Goal: Task Accomplishment & Management: Manage account settings

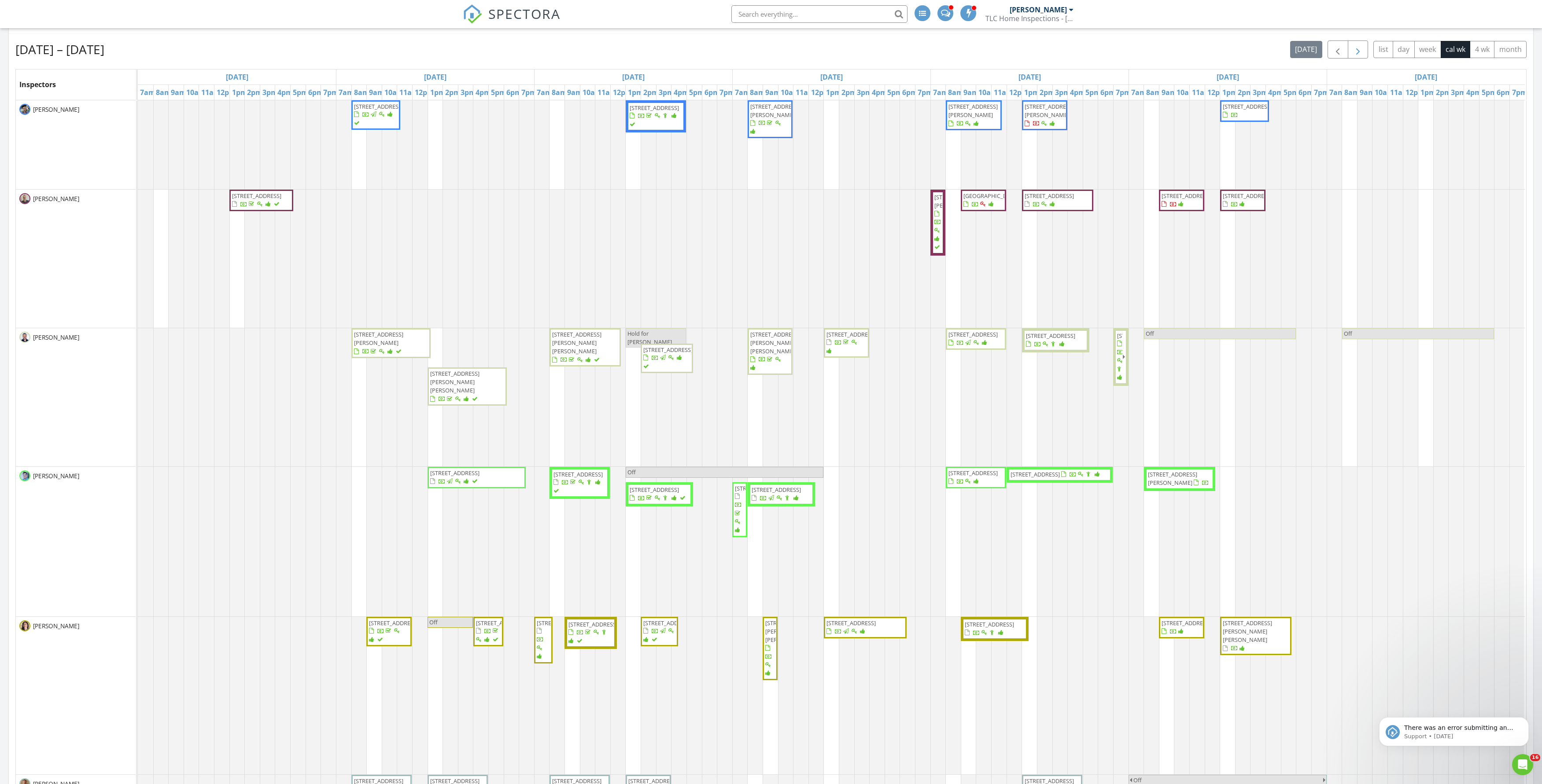
click at [1268, 55] on span "button" at bounding box center [1358, 49] width 10 height 10
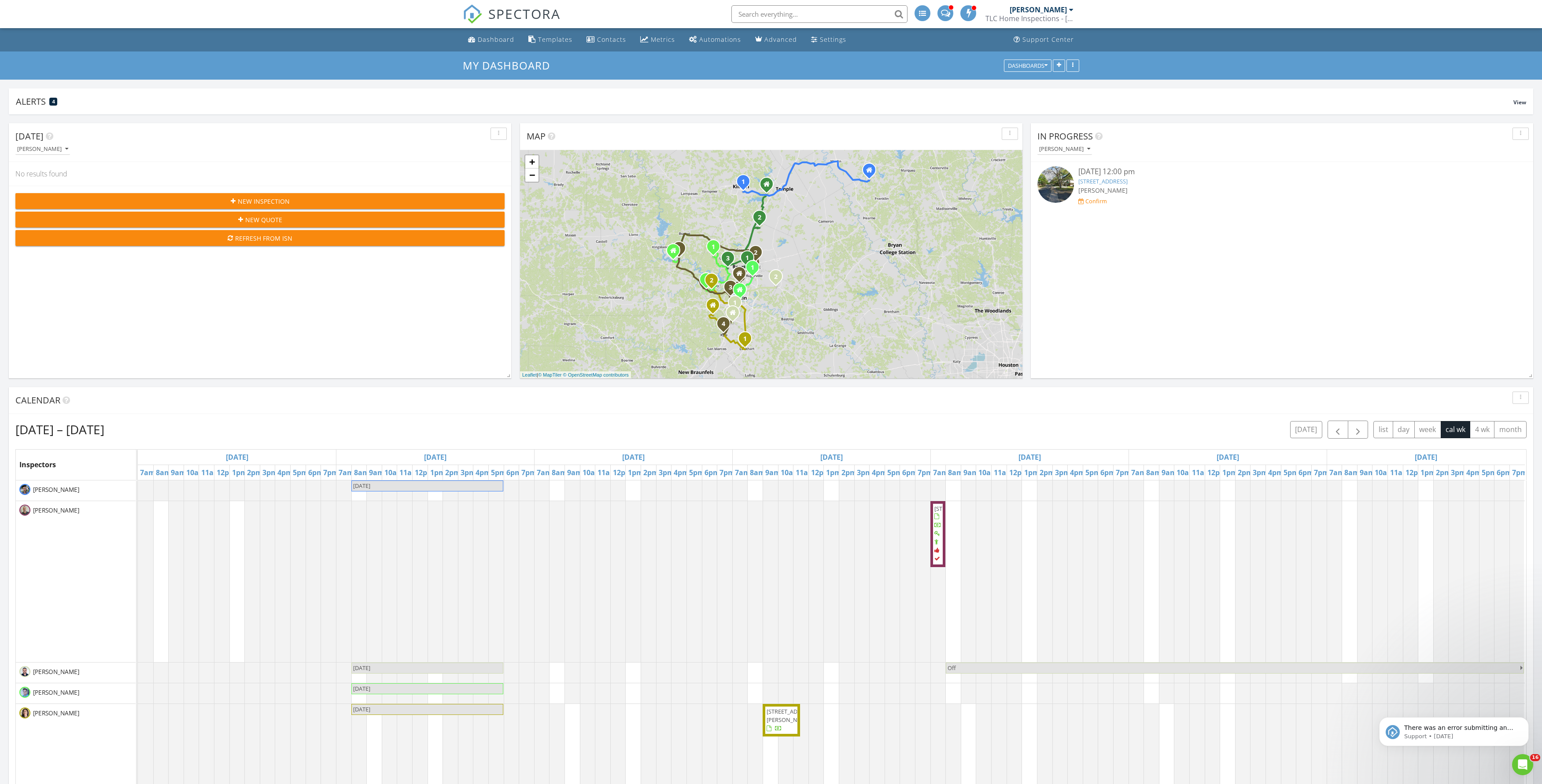
click at [1053, 14] on div "[PERSON_NAME]" at bounding box center [1041, 9] width 64 height 9
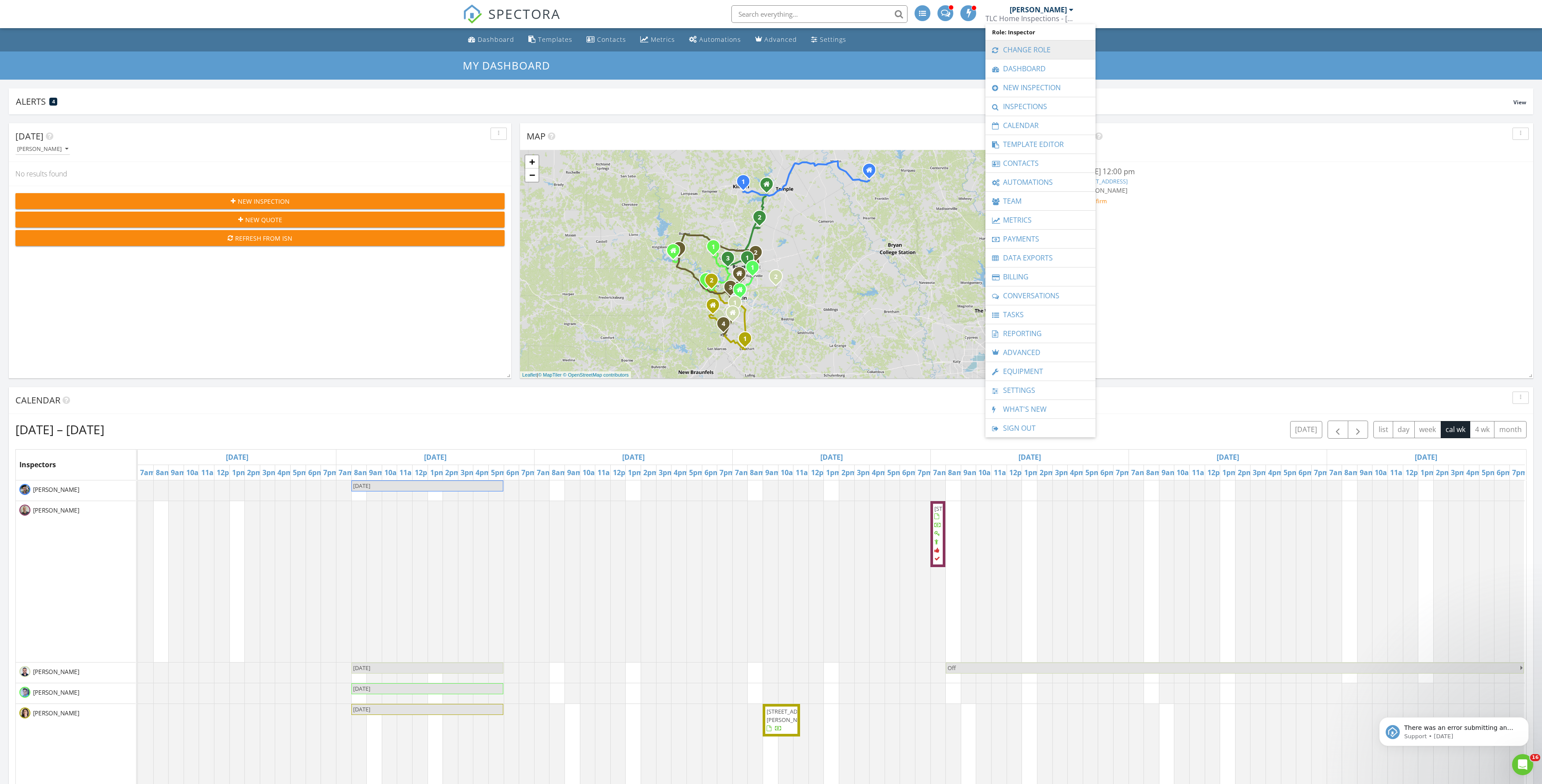
click at [1049, 44] on link "Change Role" at bounding box center [1040, 50] width 101 height 19
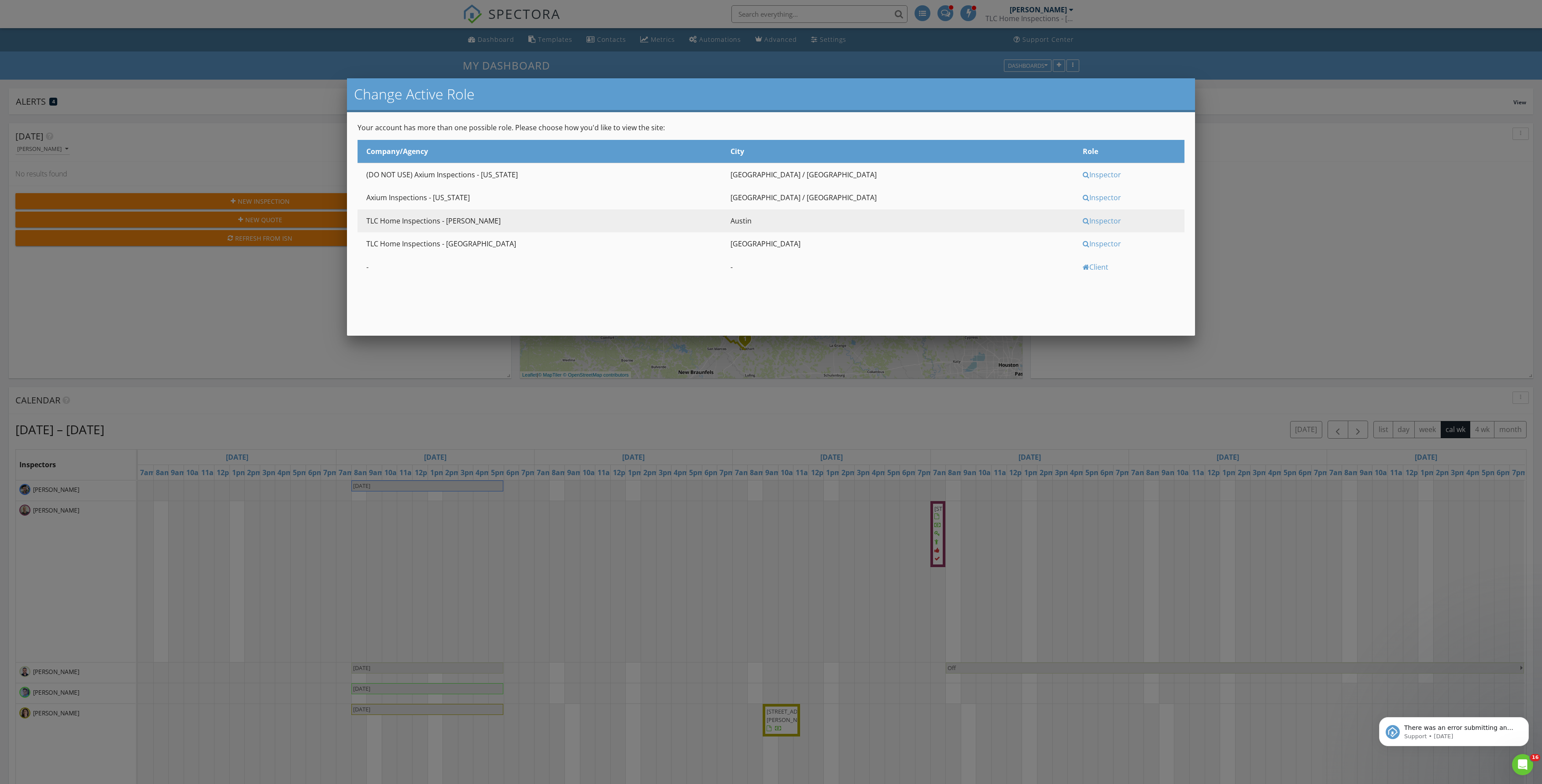
click at [1083, 203] on div "Inspector" at bounding box center [1132, 197] width 100 height 9
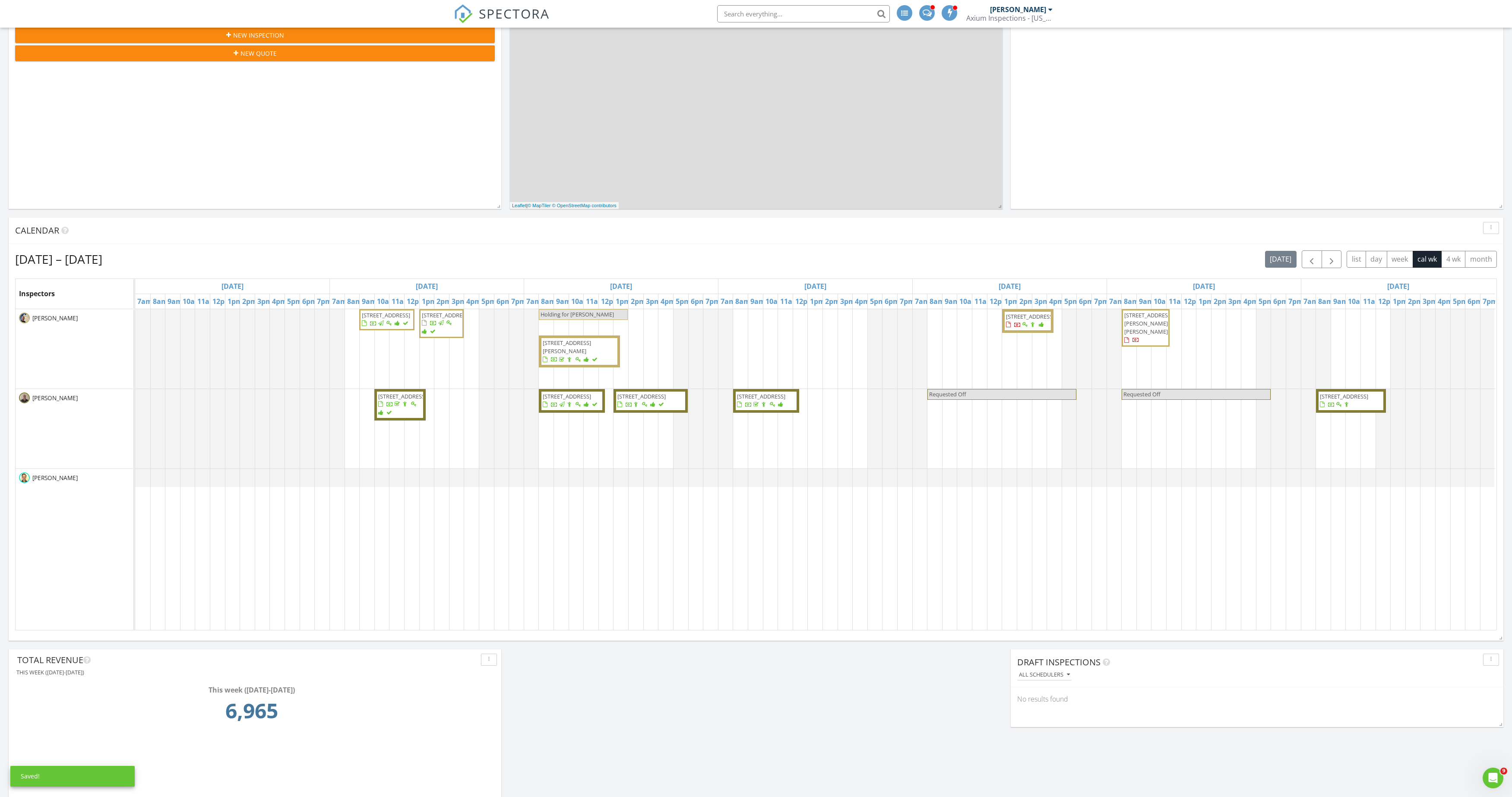
scroll to position [164, 0]
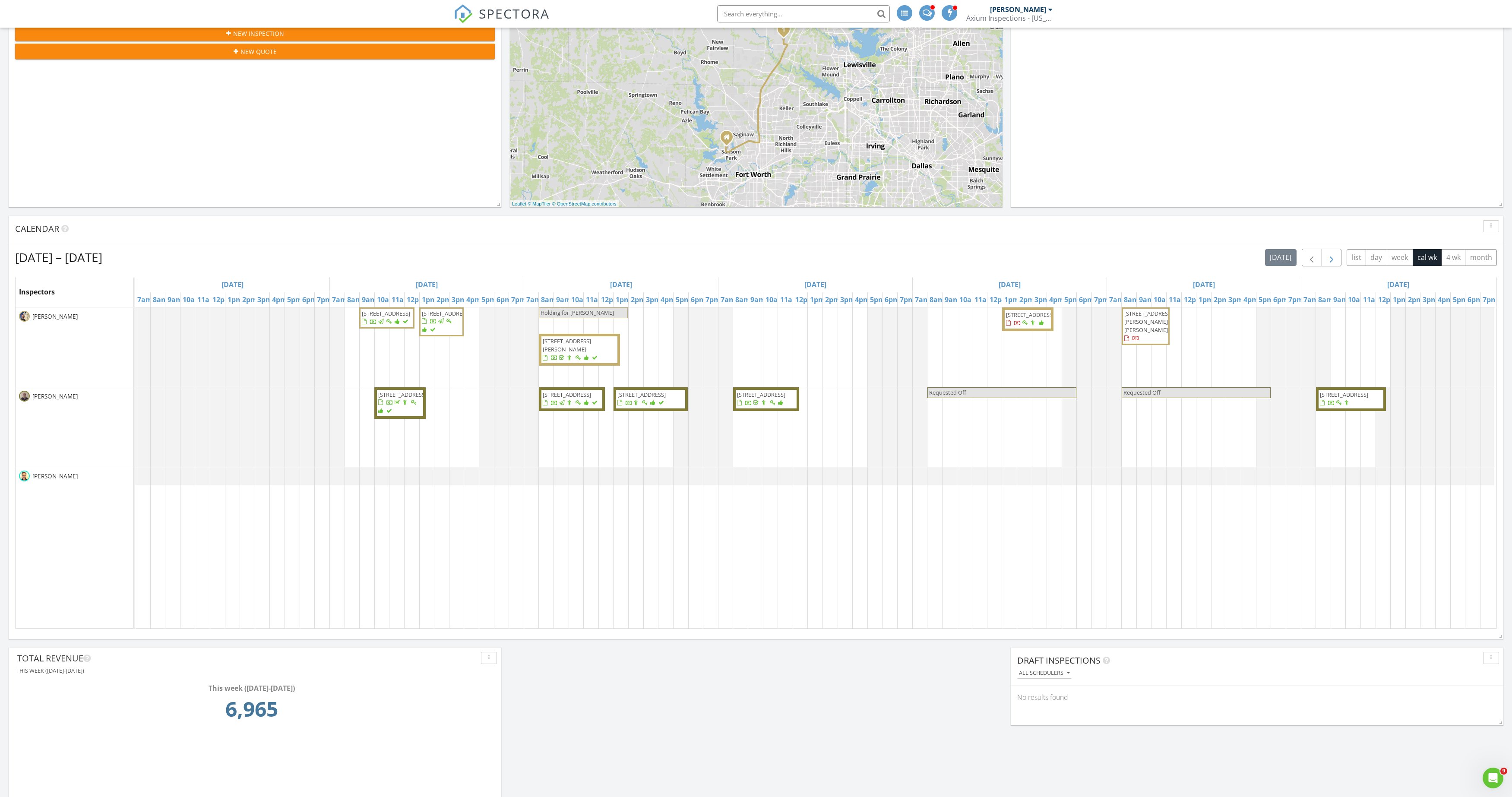
click at [1326, 263] on span "button" at bounding box center [1331, 258] width 10 height 10
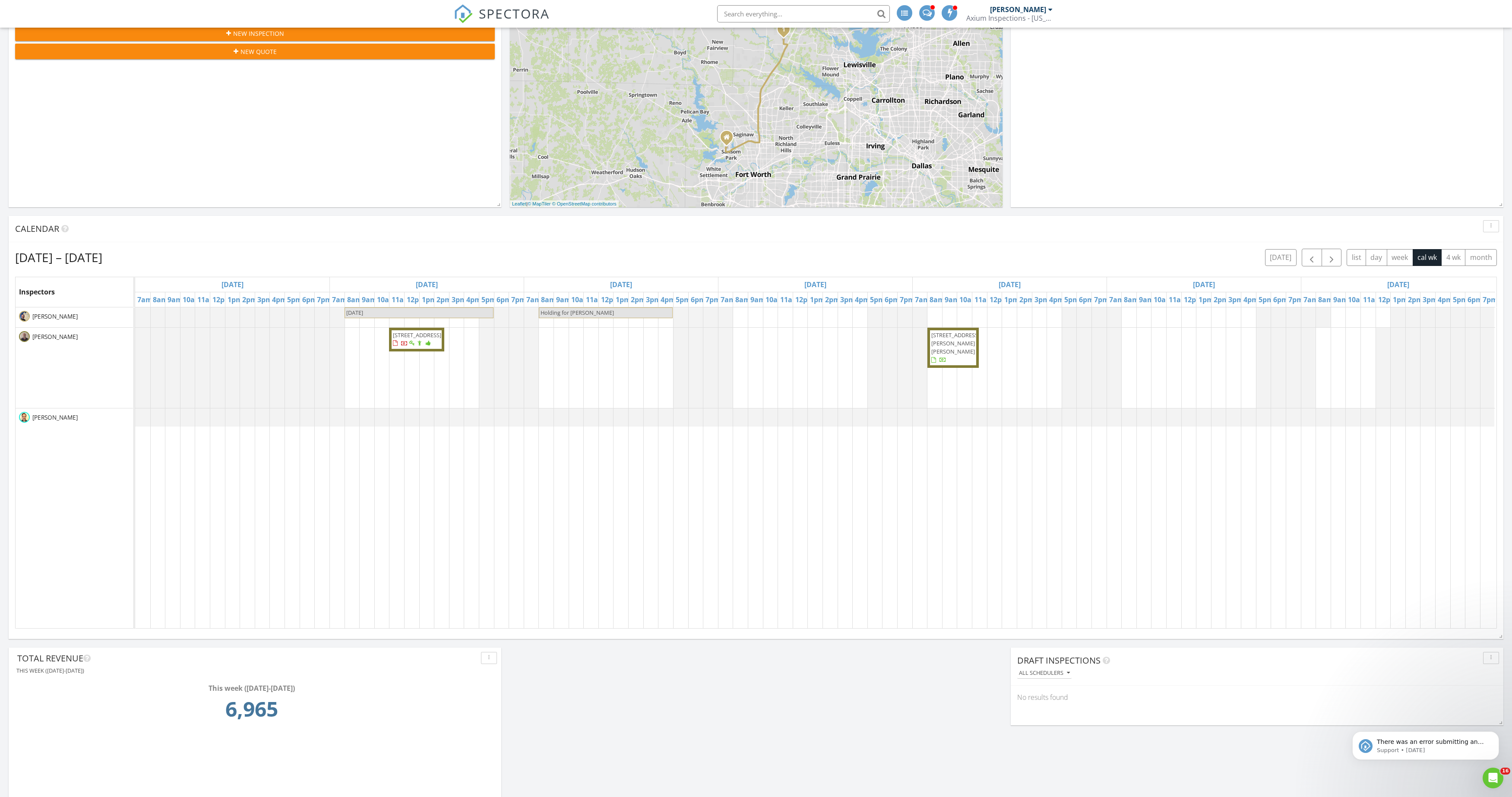
scroll to position [0, 0]
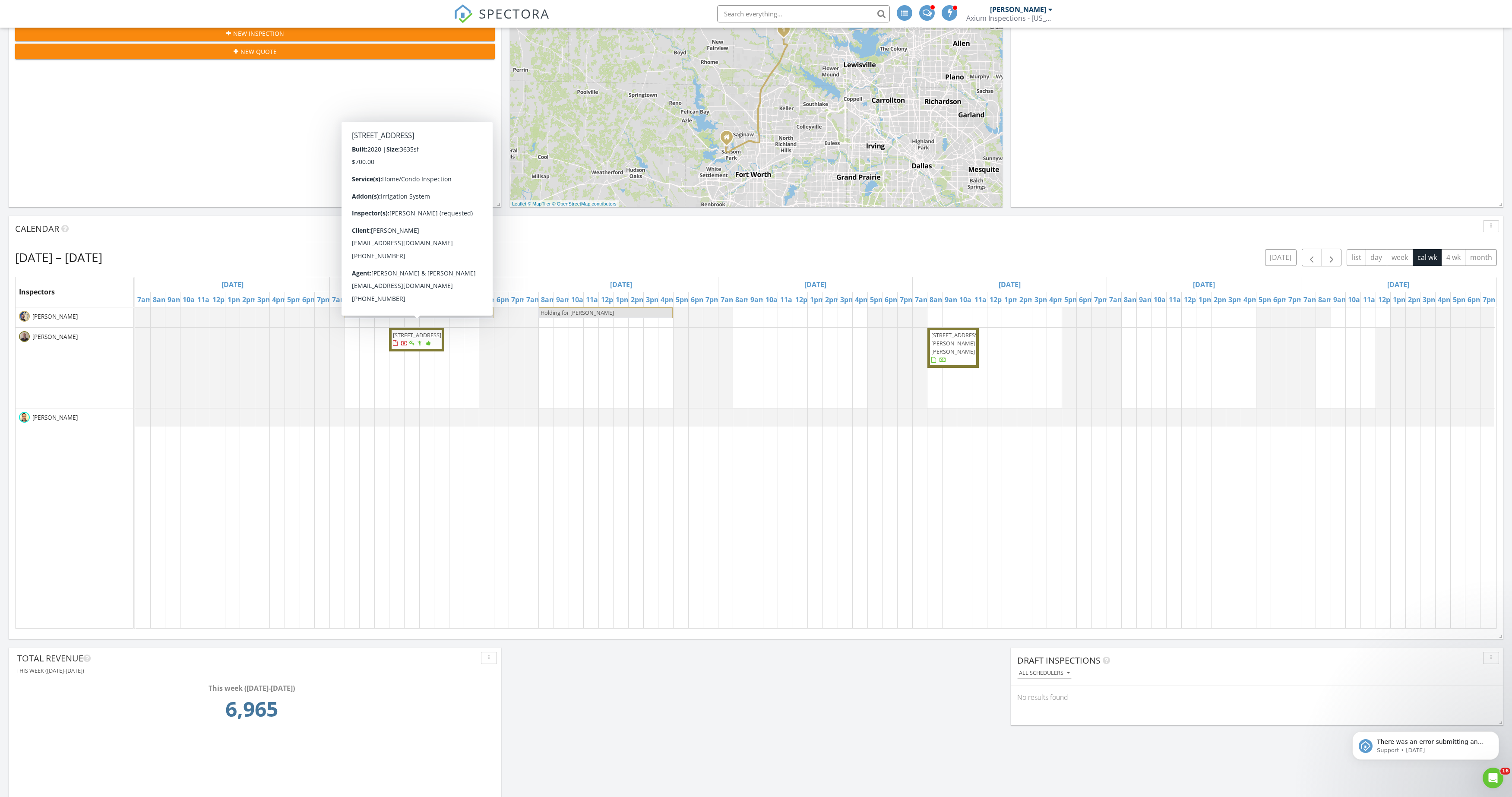
click at [404, 339] on span "1112 Diamond Leaf Rd, Northlake 76226" at bounding box center [417, 335] width 48 height 8
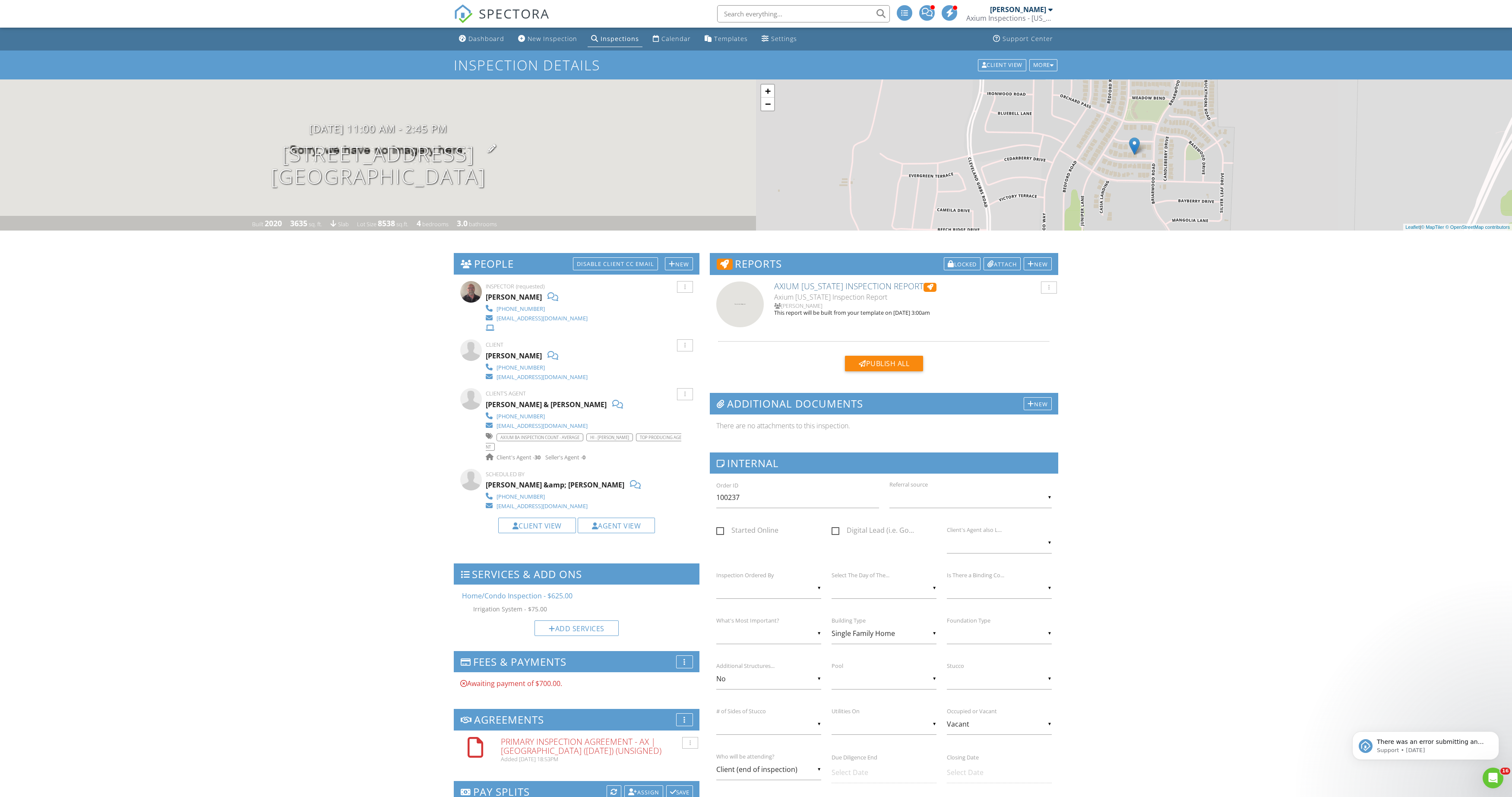
click at [367, 158] on h1 "1112 Diamond Leaf Rd Northlake, TX 76226" at bounding box center [378, 165] width 215 height 46
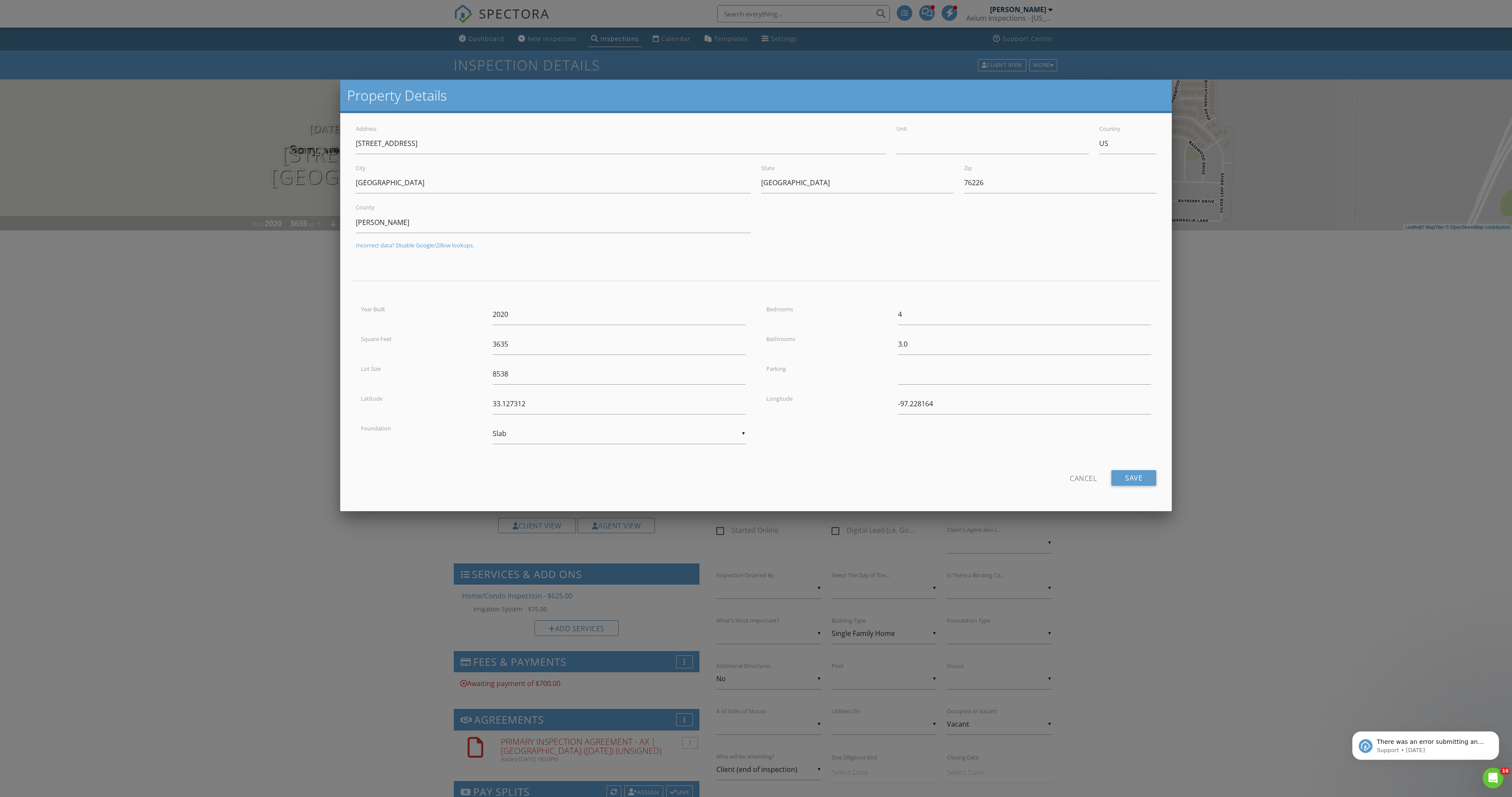
click at [262, 395] on div at bounding box center [756, 455] width 1512 height 997
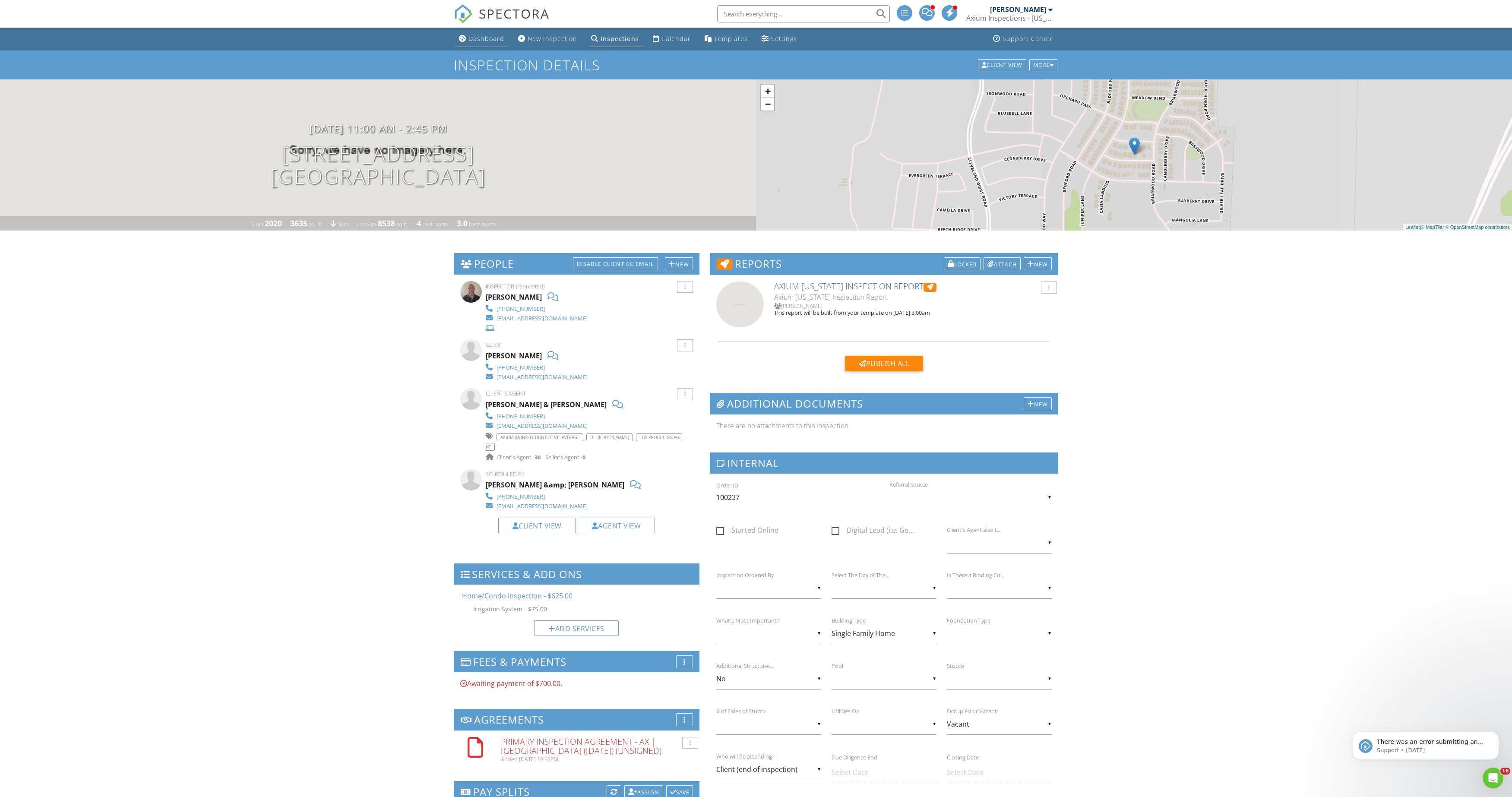
click at [473, 42] on div "Dashboard" at bounding box center [486, 38] width 36 height 8
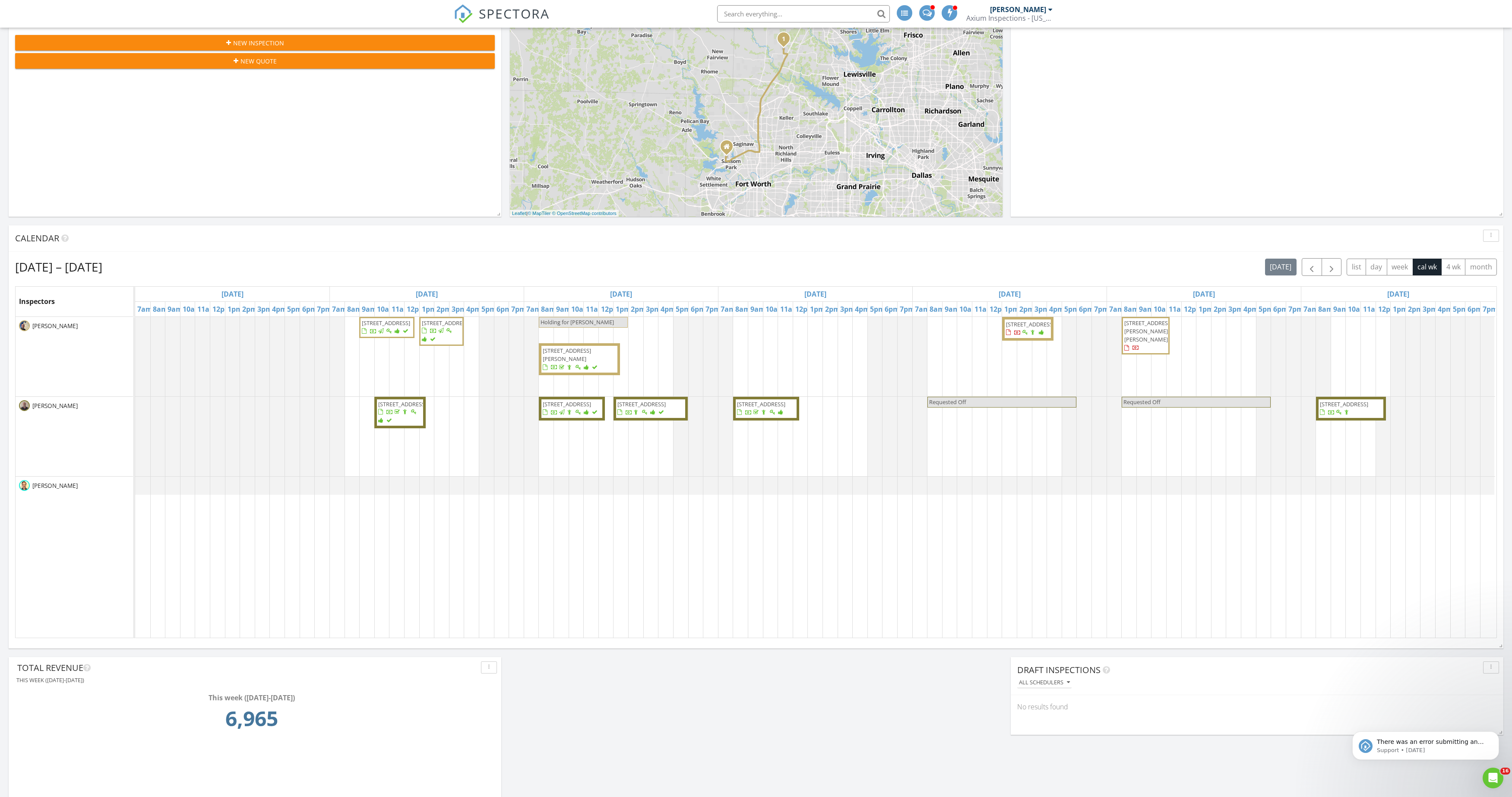
click at [1022, 329] on span "1300 Canary Ln , Argyle 76226" at bounding box center [1030, 324] width 48 height 8
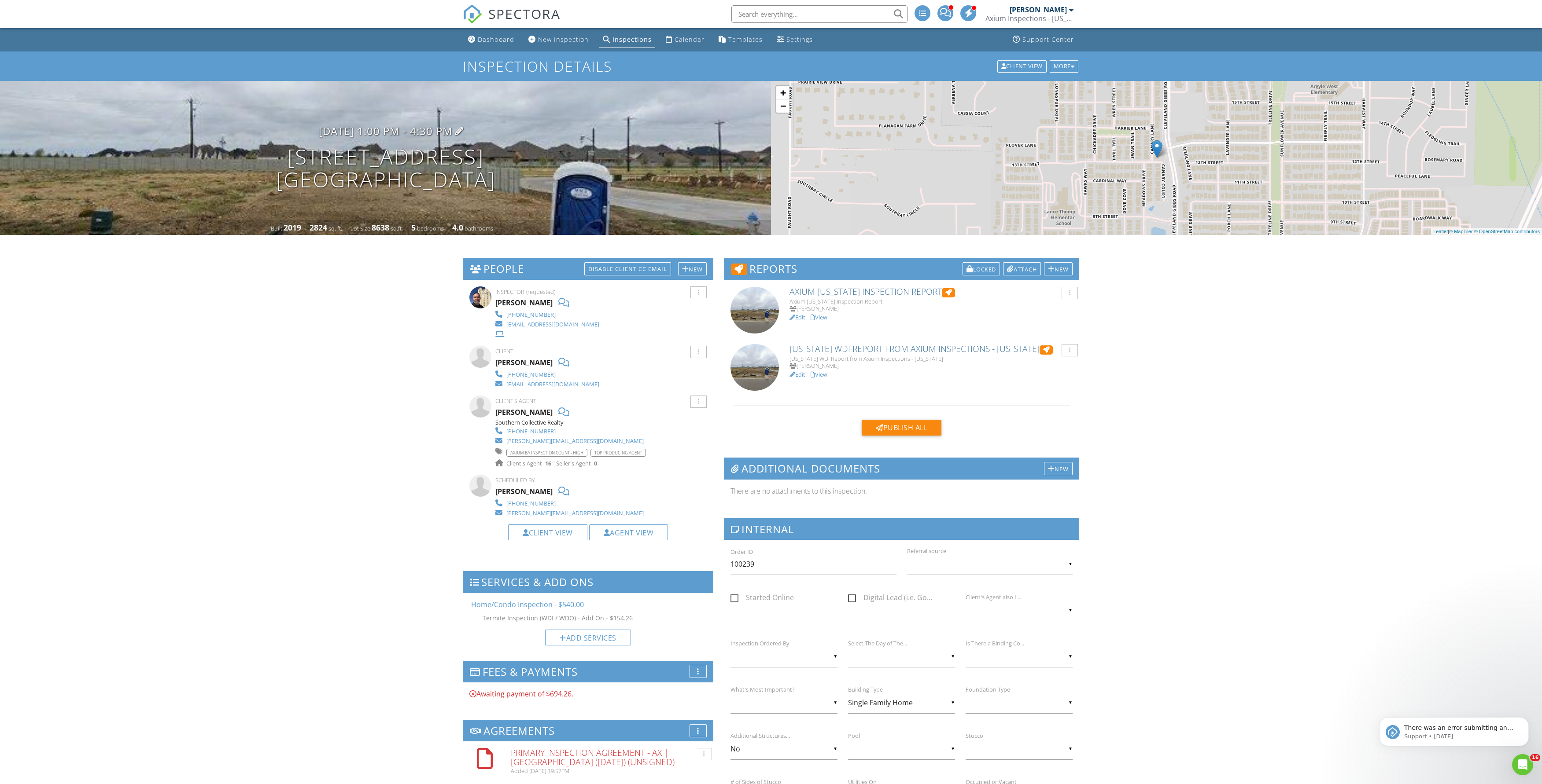
click at [407, 137] on h3 "08/28/2025 1:00 pm - 4:30 pm" at bounding box center [385, 131] width 134 height 12
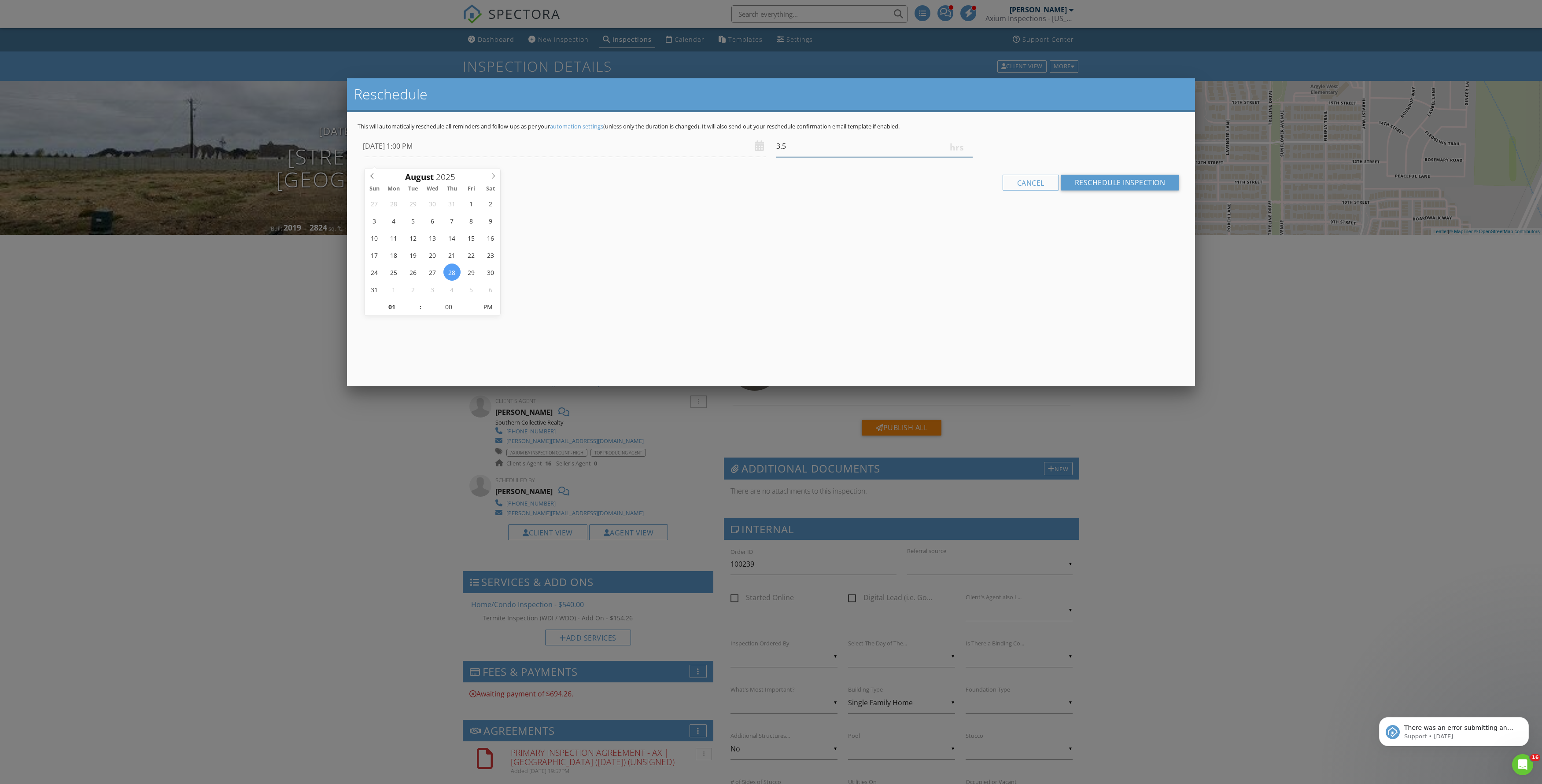
type input "3.75"
click at [967, 154] on input "3.75" at bounding box center [875, 146] width 196 height 21
click at [1067, 191] on input "Reschedule Inspection" at bounding box center [1119, 182] width 118 height 16
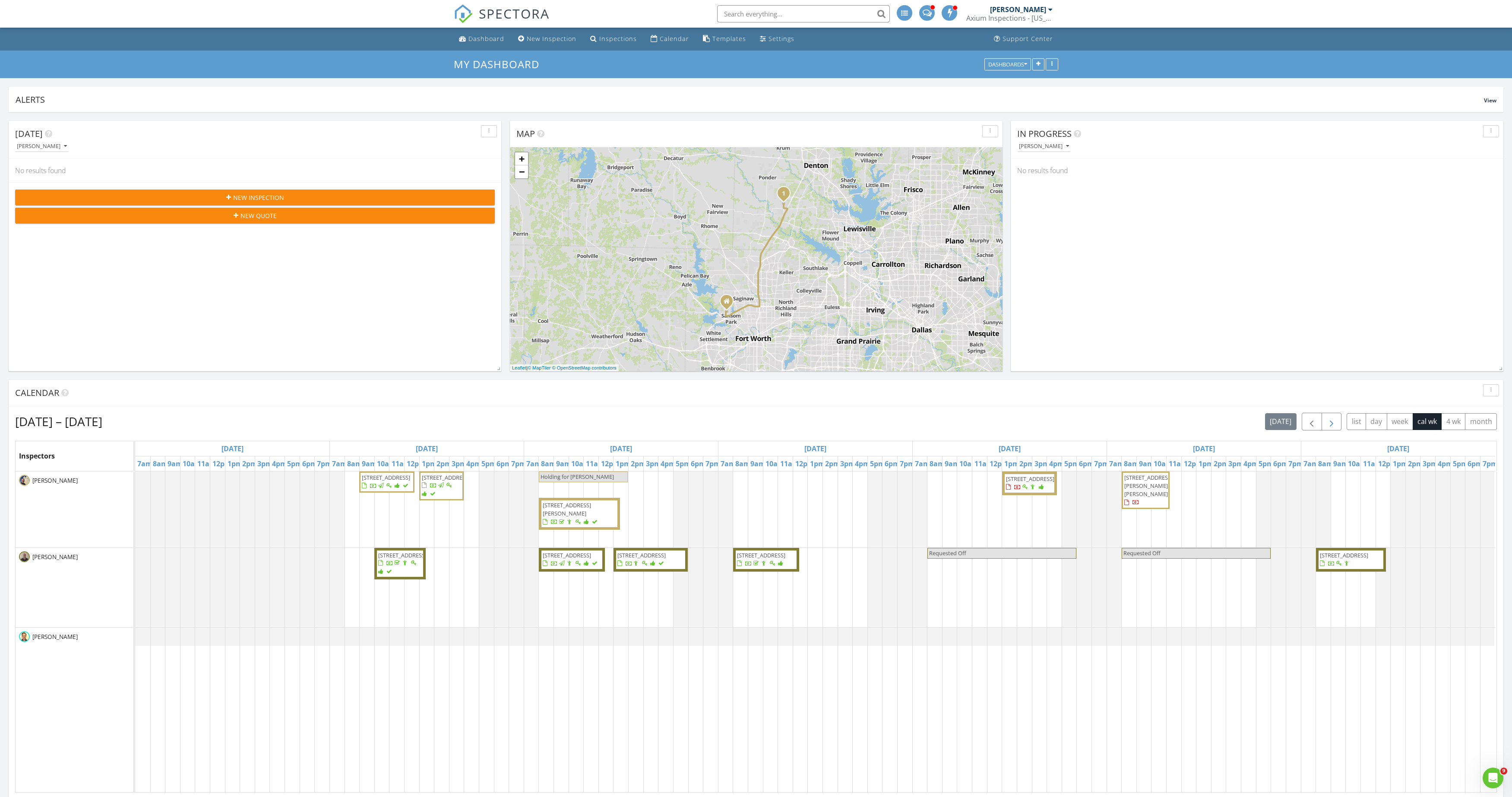
click at [1326, 426] on span "button" at bounding box center [1331, 421] width 10 height 10
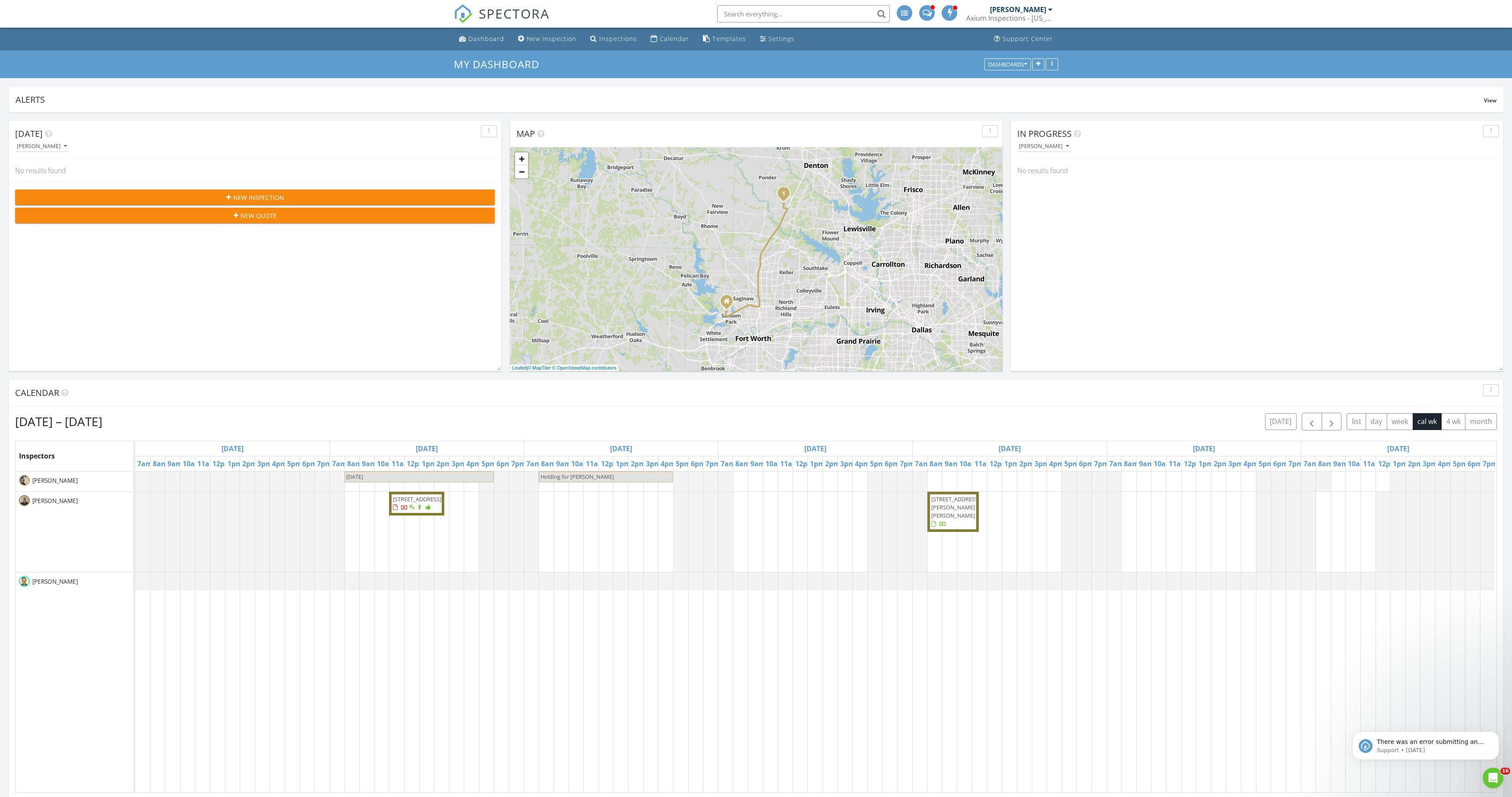
click at [425, 513] on span "[STREET_ADDRESS]" at bounding box center [416, 503] width 49 height 17
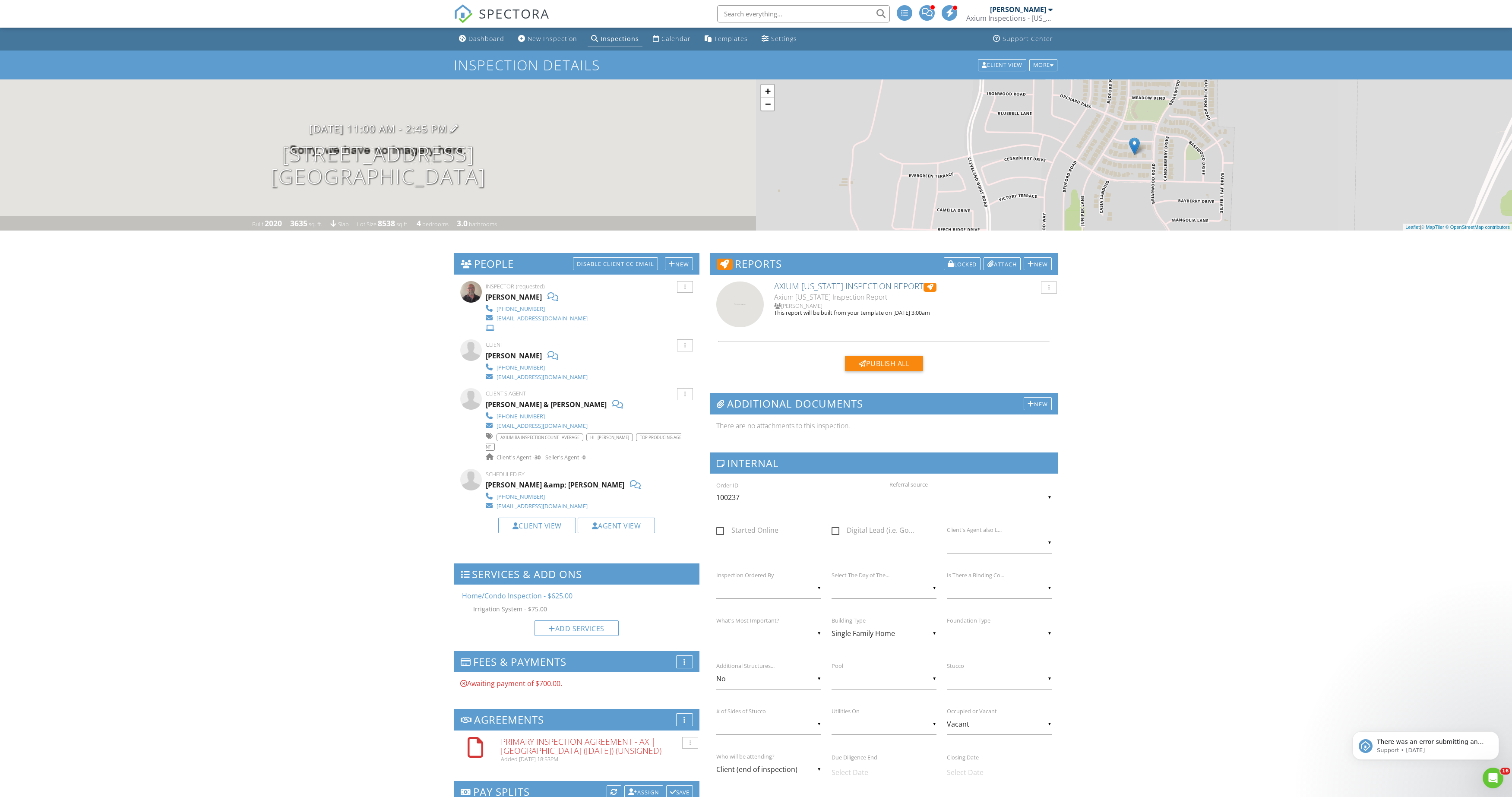
click at [391, 135] on h3 "09/01/2025 11:00 am - 2:45 pm" at bounding box center [378, 129] width 138 height 12
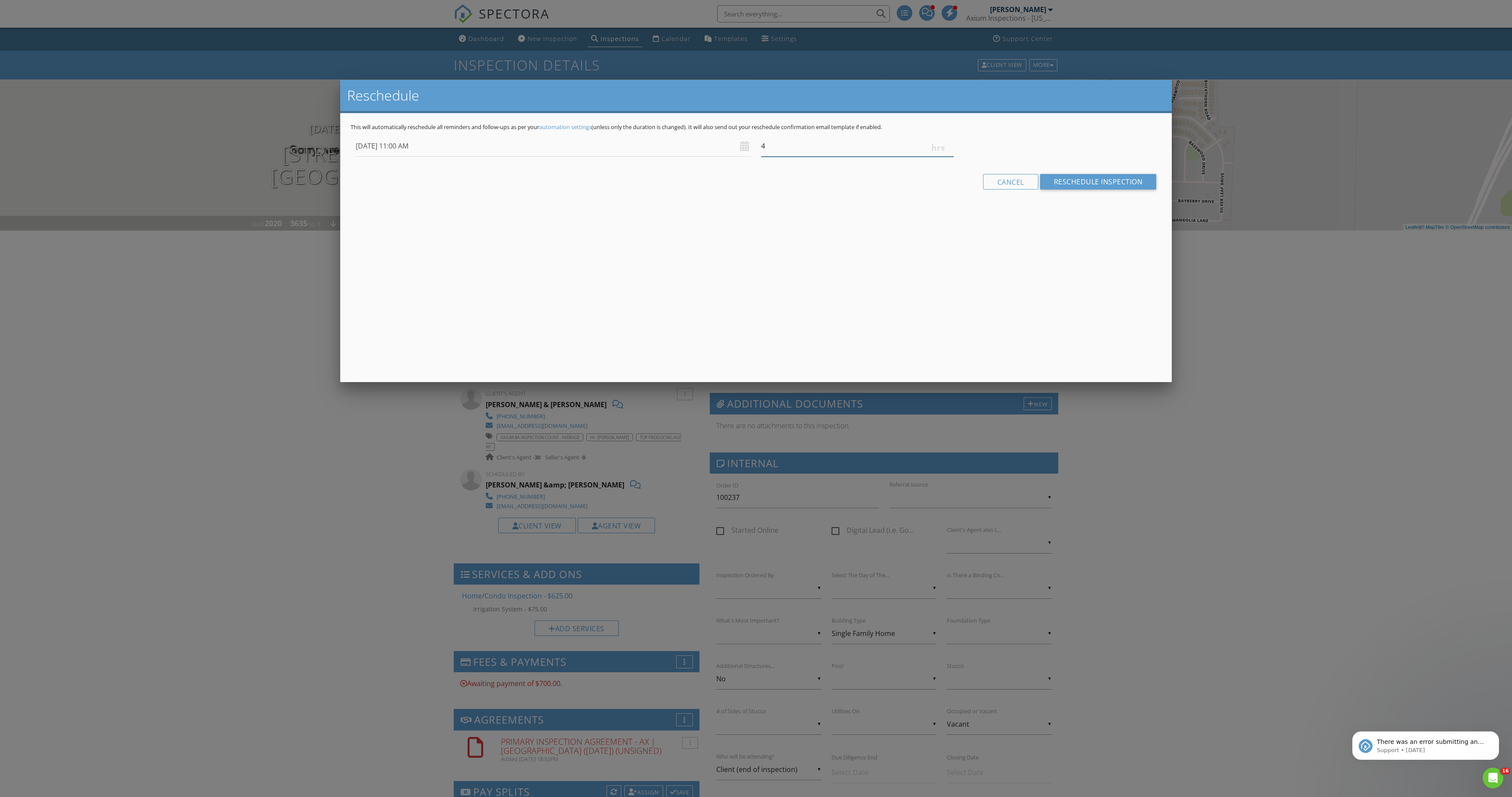
click at [949, 152] on input "4" at bounding box center [858, 146] width 192 height 21
type input "4.25"
click at [949, 152] on input "4.25" at bounding box center [858, 146] width 192 height 21
click at [1048, 190] on input "Reschedule Inspection" at bounding box center [1097, 181] width 116 height 16
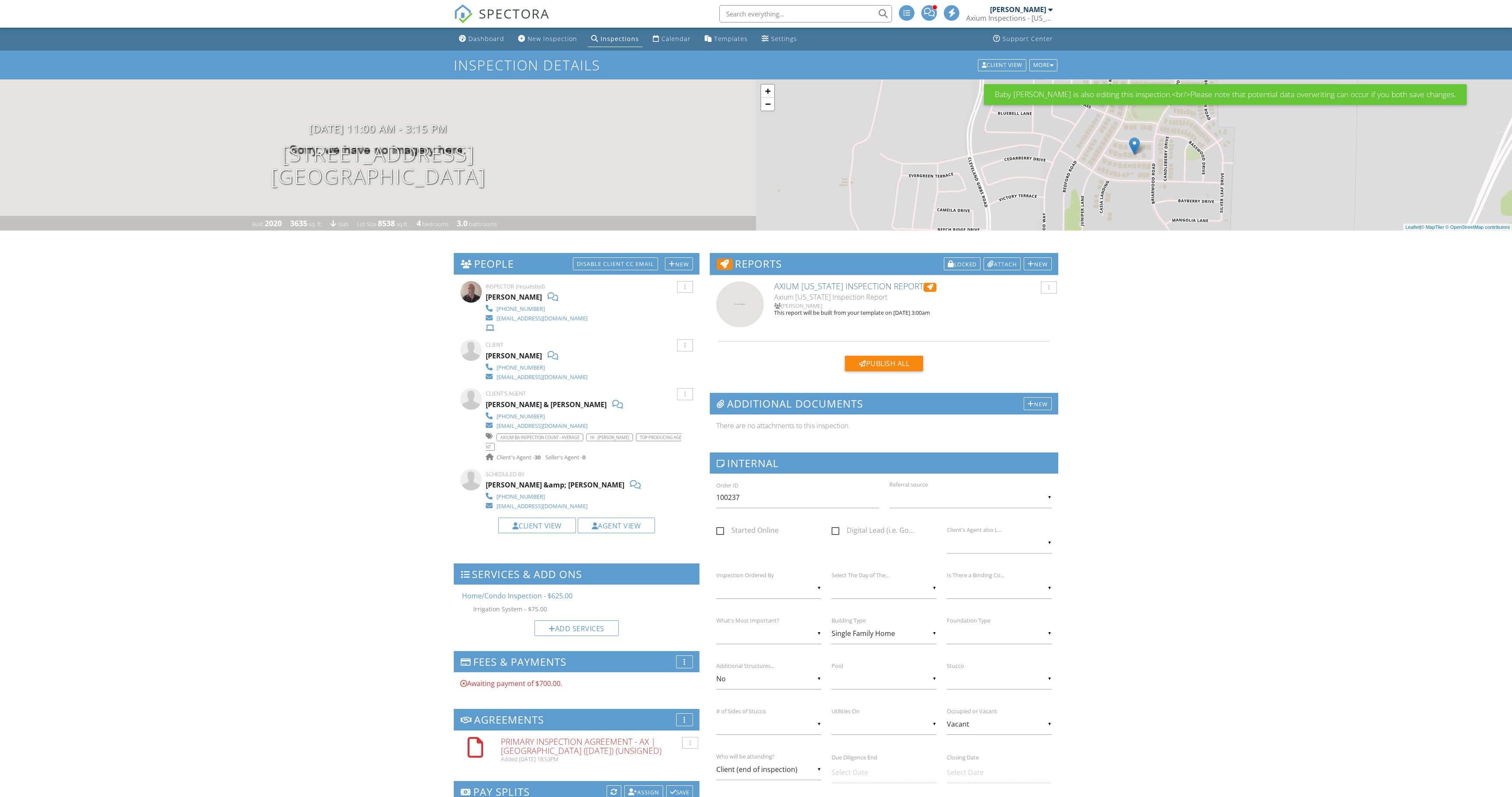
click at [480, 38] on div "Dashboard" at bounding box center [486, 38] width 36 height 8
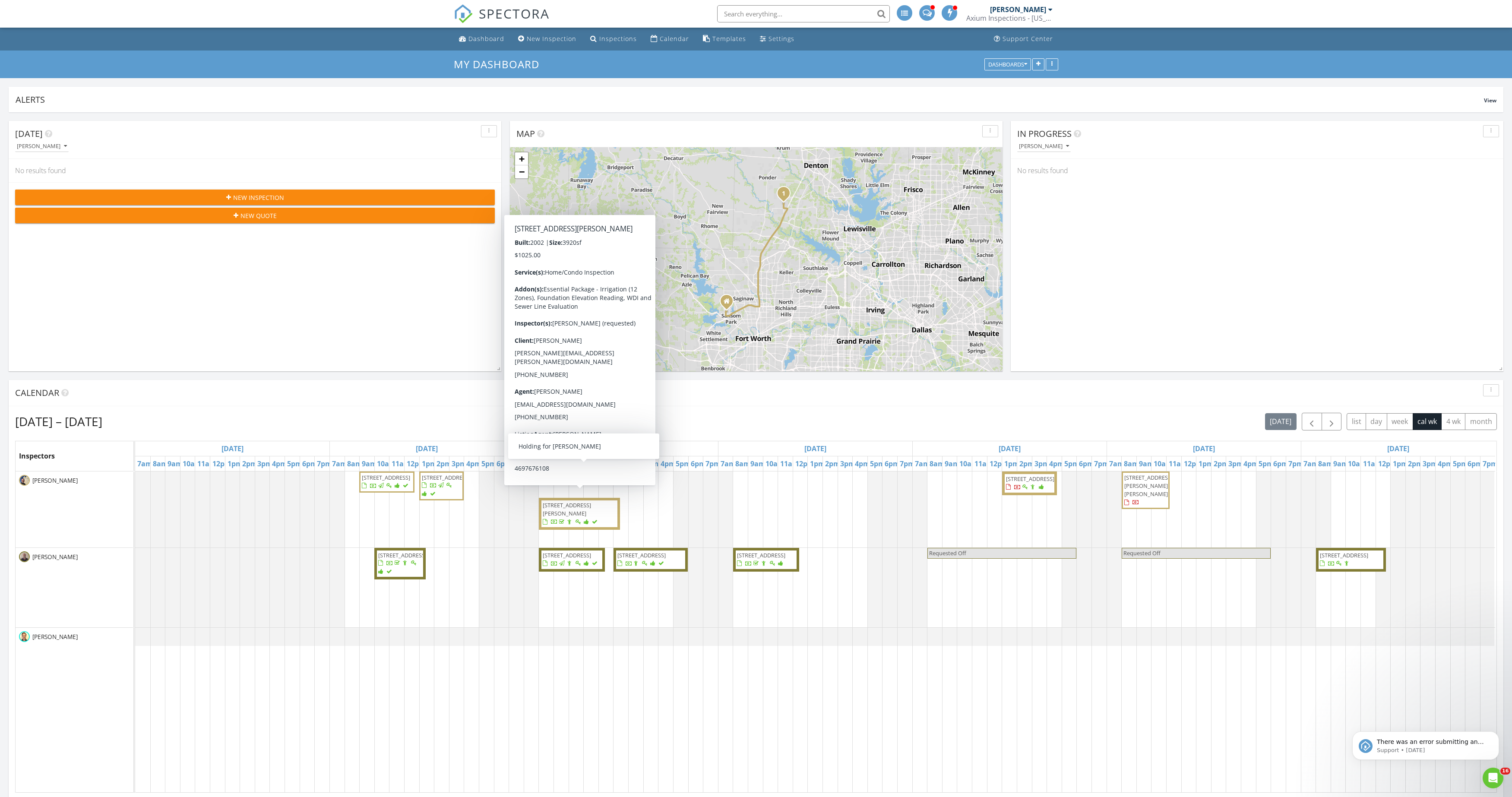
click at [1001, 12] on div "[PERSON_NAME]" at bounding box center [1017, 9] width 56 height 8
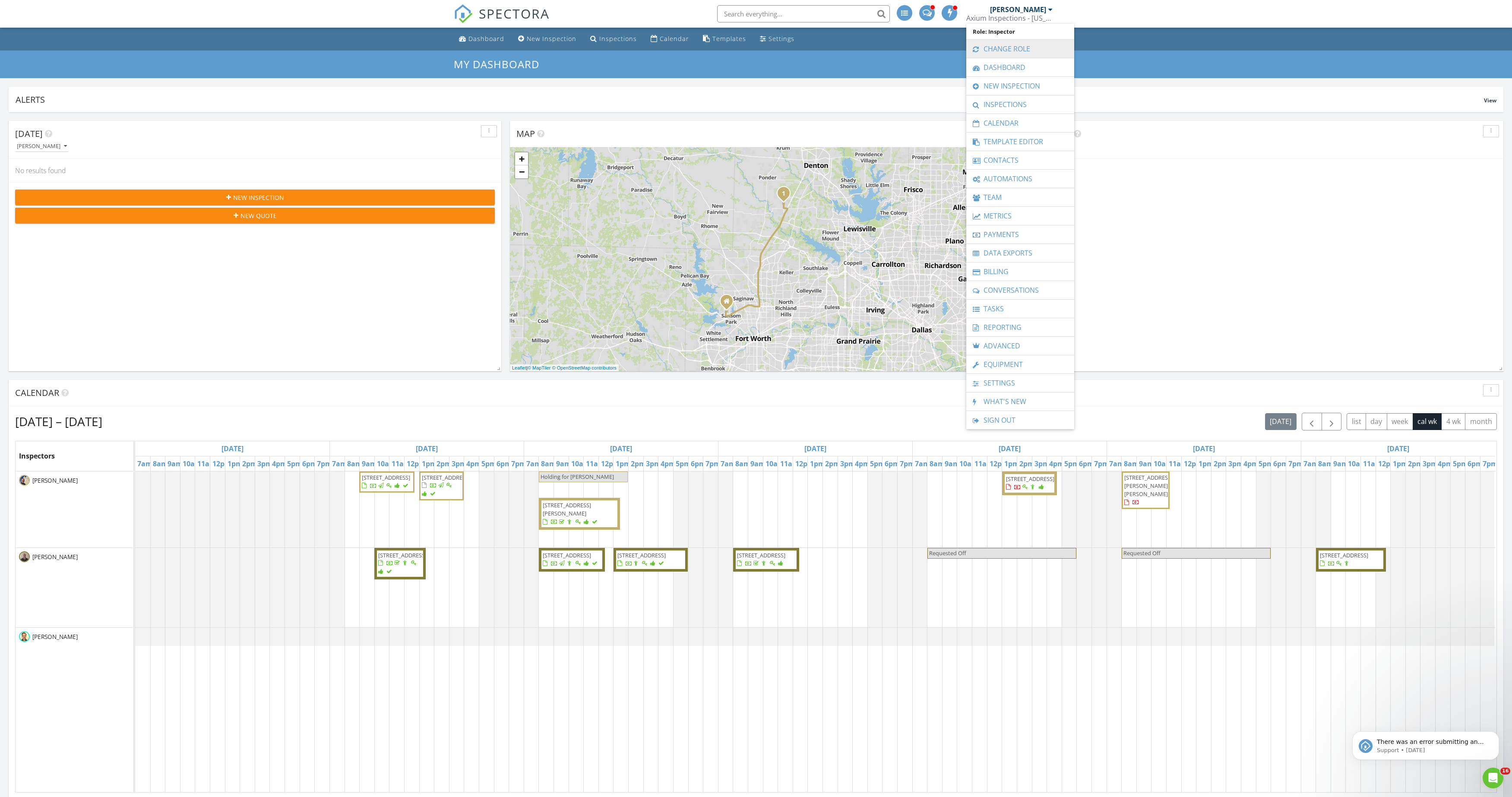
click at [1009, 41] on link "Change Role" at bounding box center [1020, 49] width 99 height 18
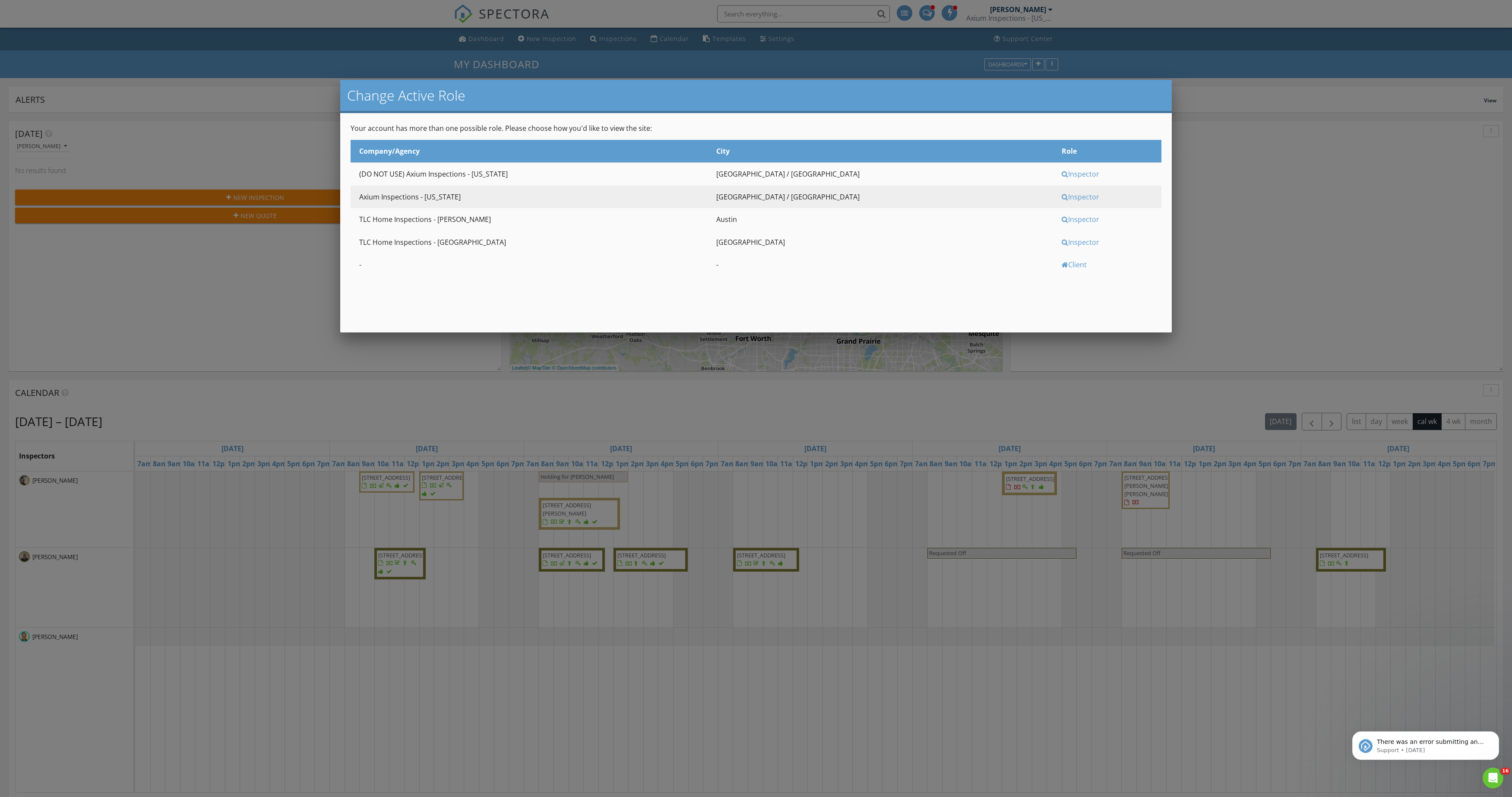
click at [1061, 224] on div "Inspector" at bounding box center [1110, 219] width 98 height 9
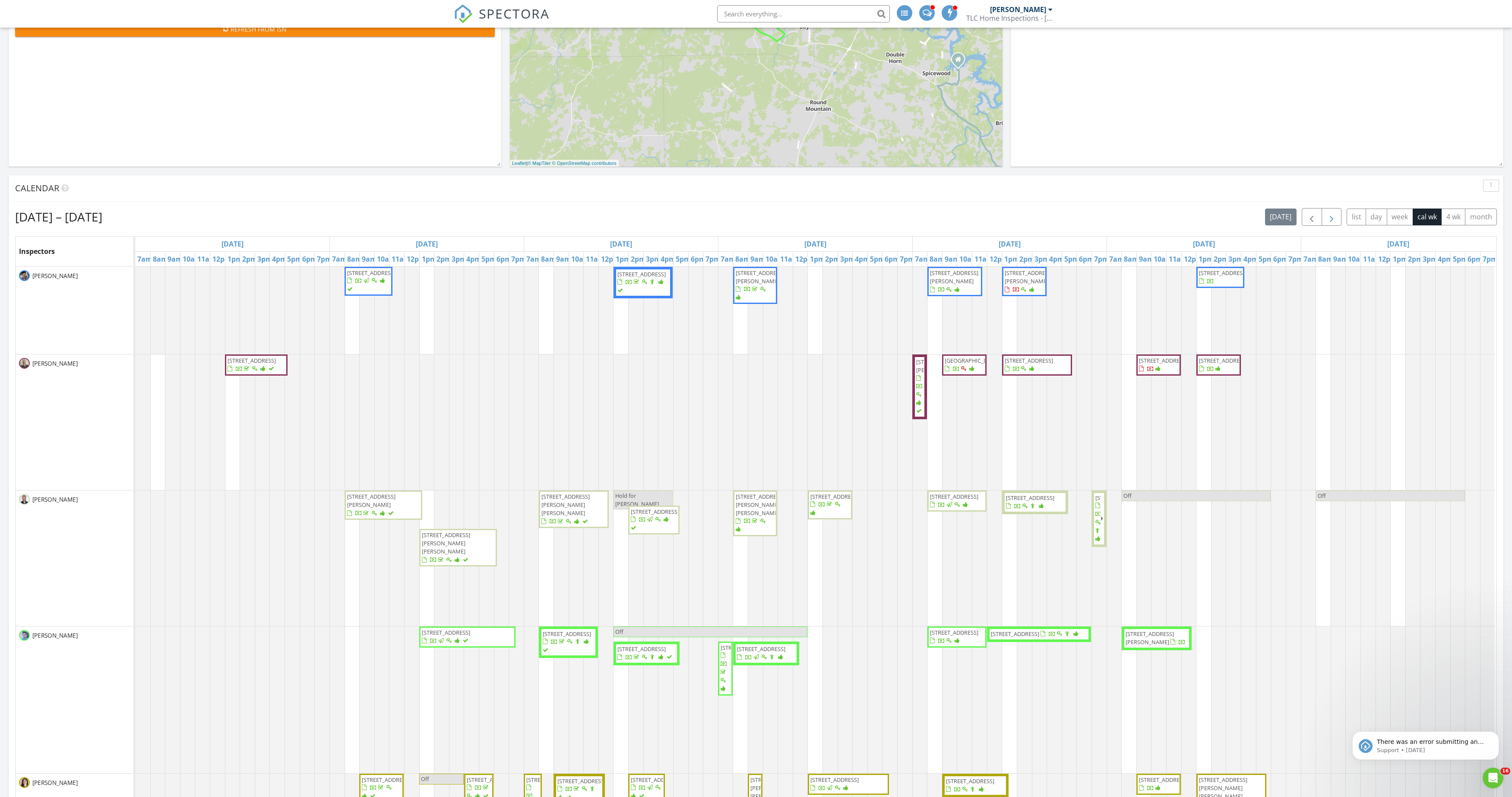
click at [1321, 225] on button "button" at bounding box center [1331, 217] width 20 height 18
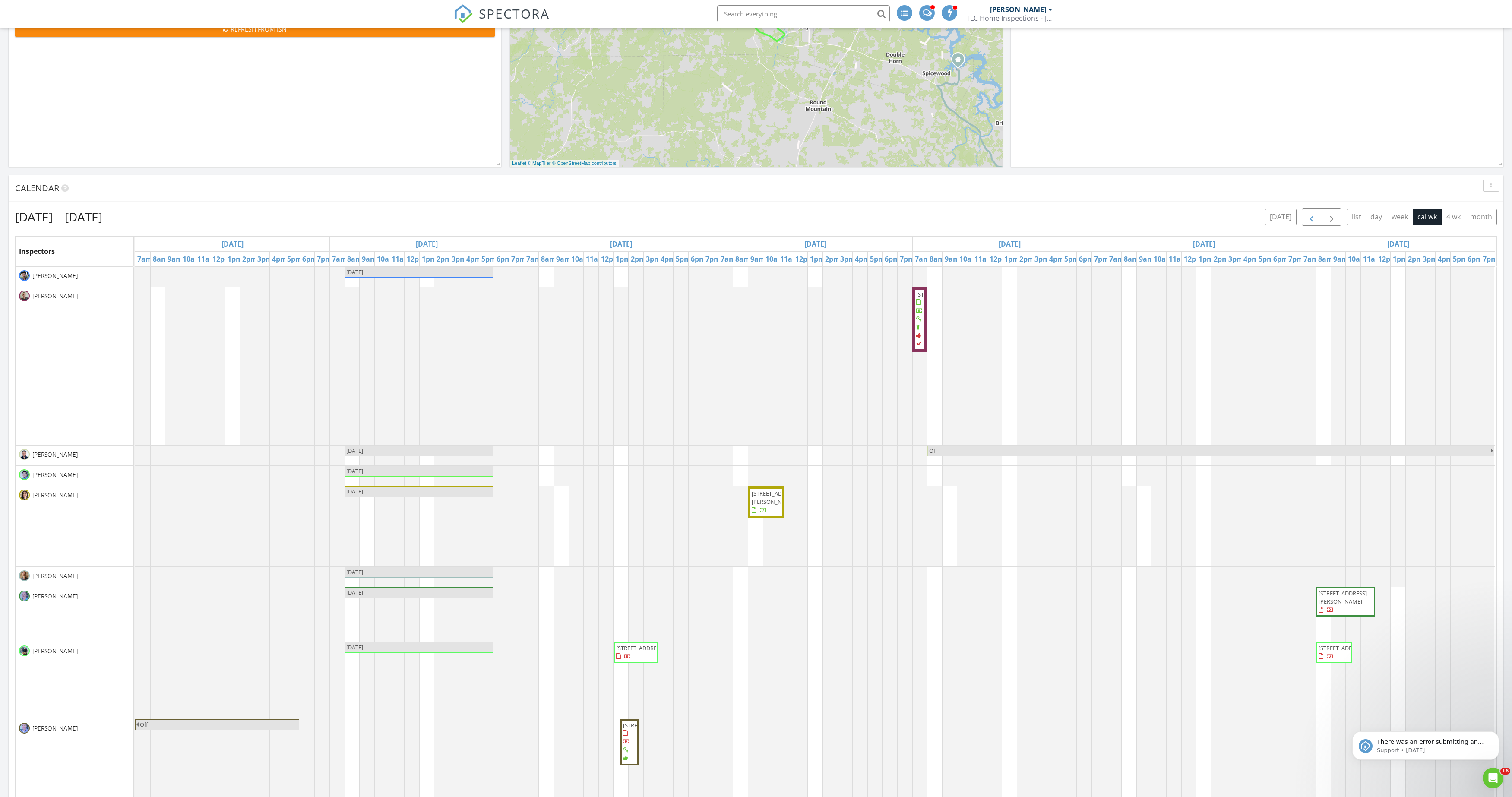
click at [1301, 226] on button "button" at bounding box center [1311, 217] width 20 height 18
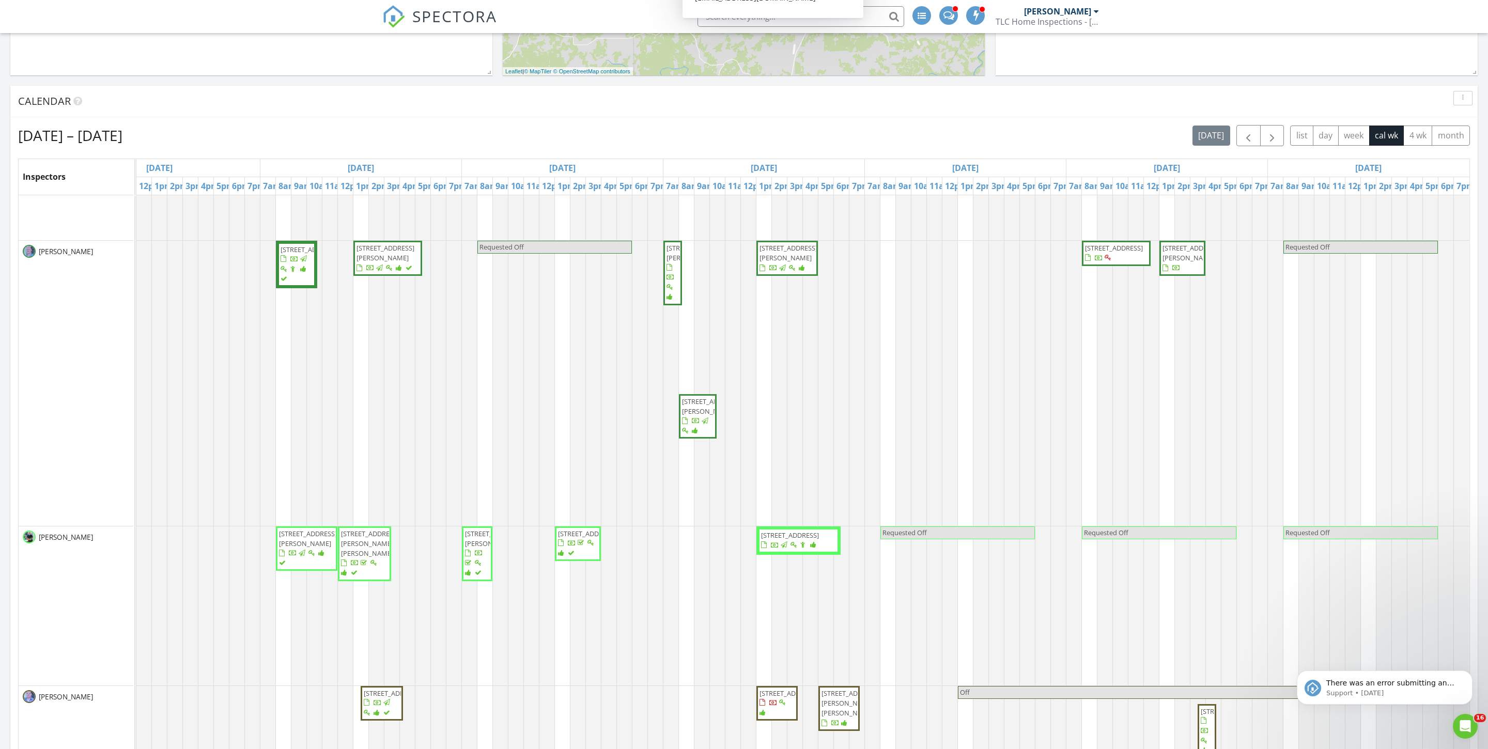
scroll to position [852, 0]
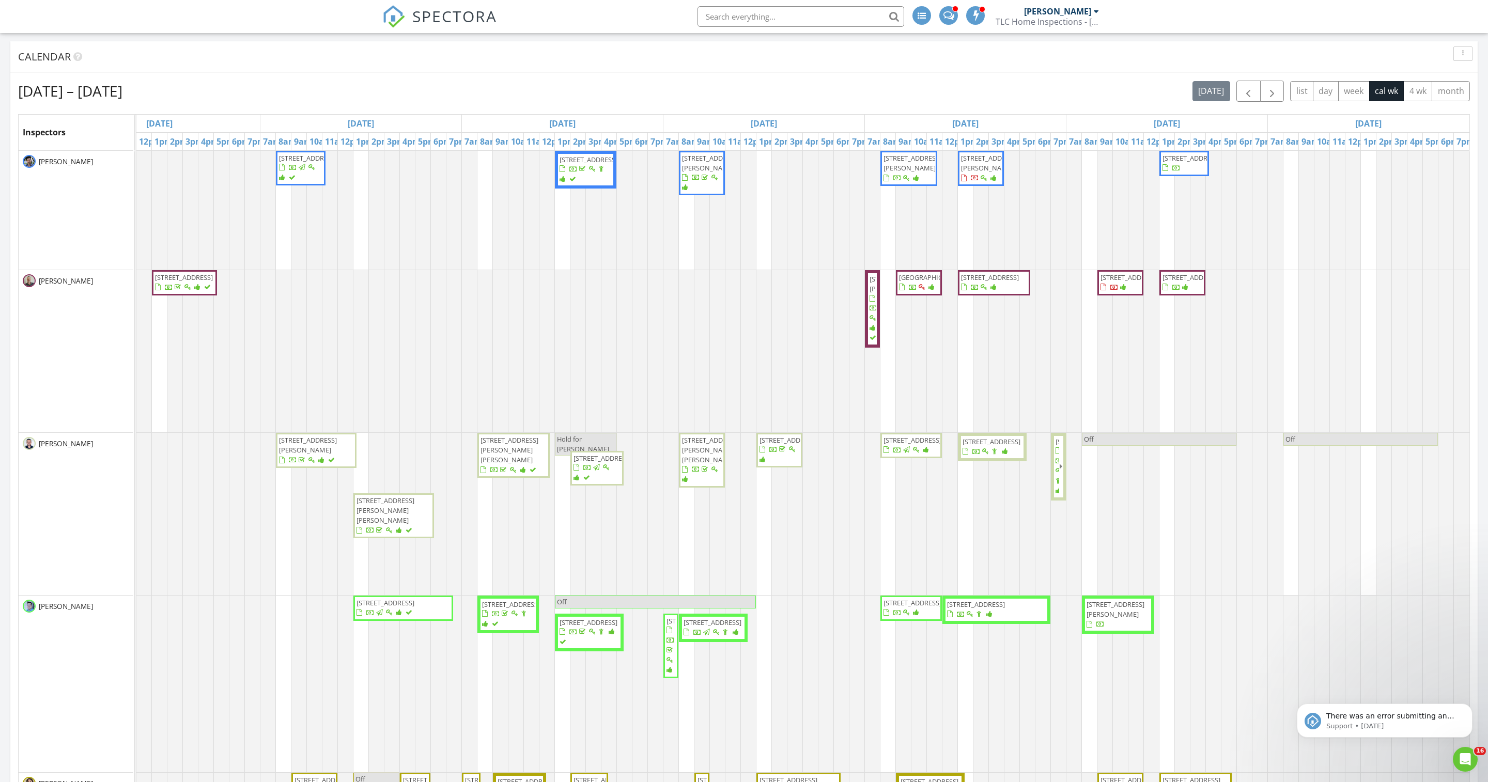
click at [683, 90] on div "Aug 24 – 30, 2025 today list day week cal wk 4 wk month" at bounding box center [743, 91] width 1451 height 21
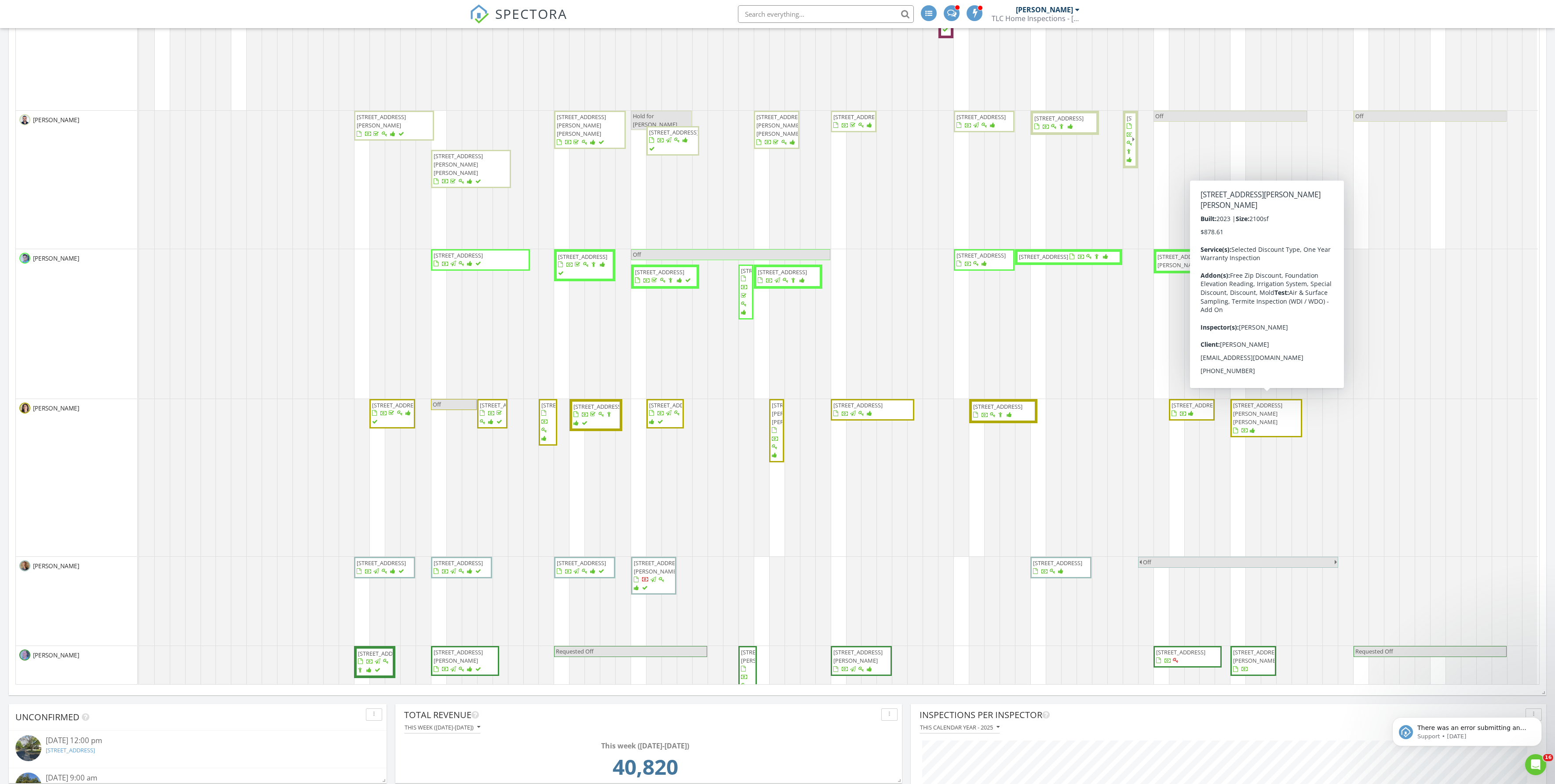
scroll to position [518, 0]
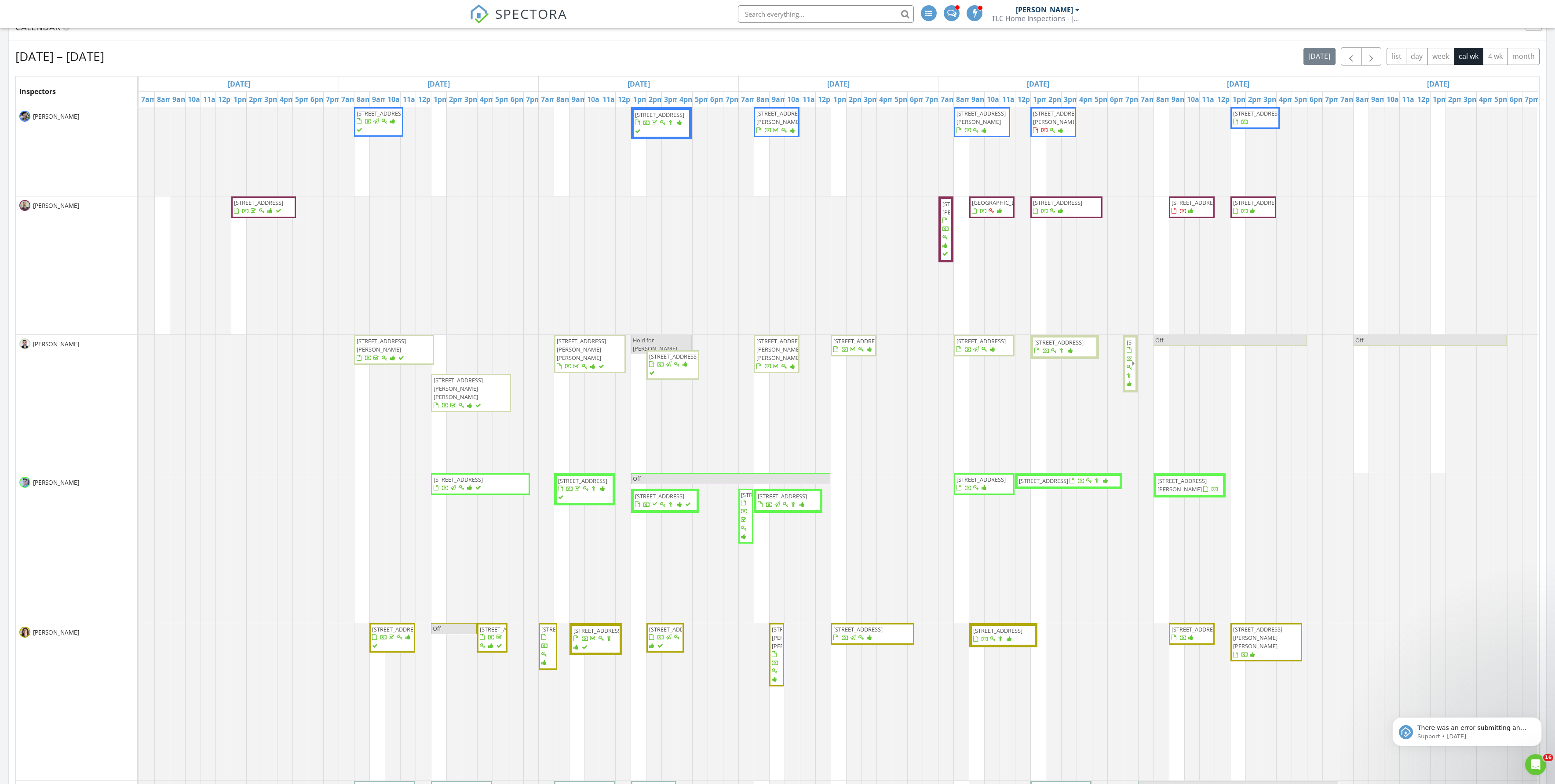
click at [1266, 41] on div "Calendar" at bounding box center [778, 28] width 1538 height 27
click at [1266, 62] on span "button" at bounding box center [1371, 56] width 10 height 10
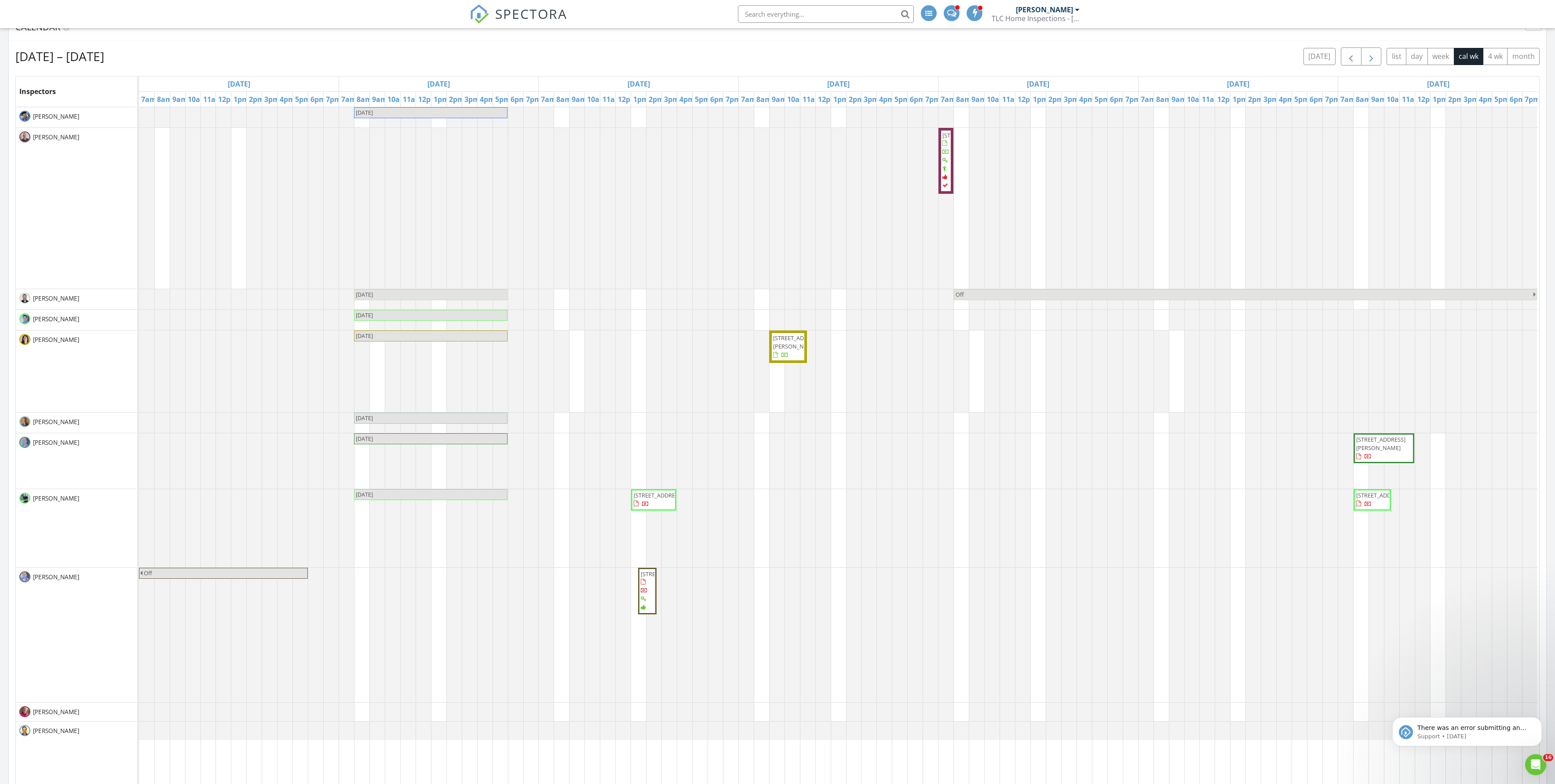
click at [1266, 60] on span "button" at bounding box center [1371, 56] width 10 height 10
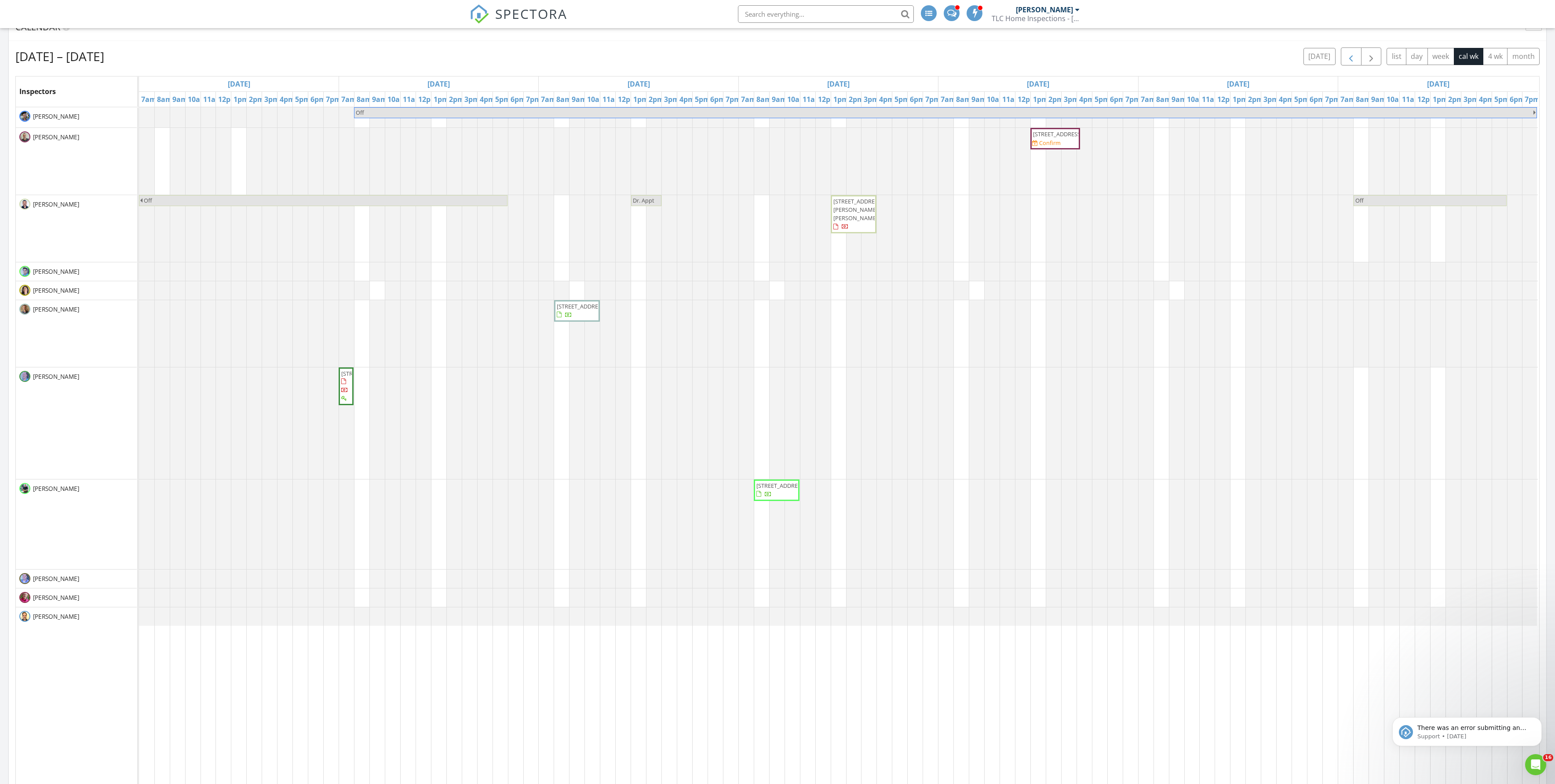
click at [1266, 62] on span "button" at bounding box center [1351, 56] width 10 height 10
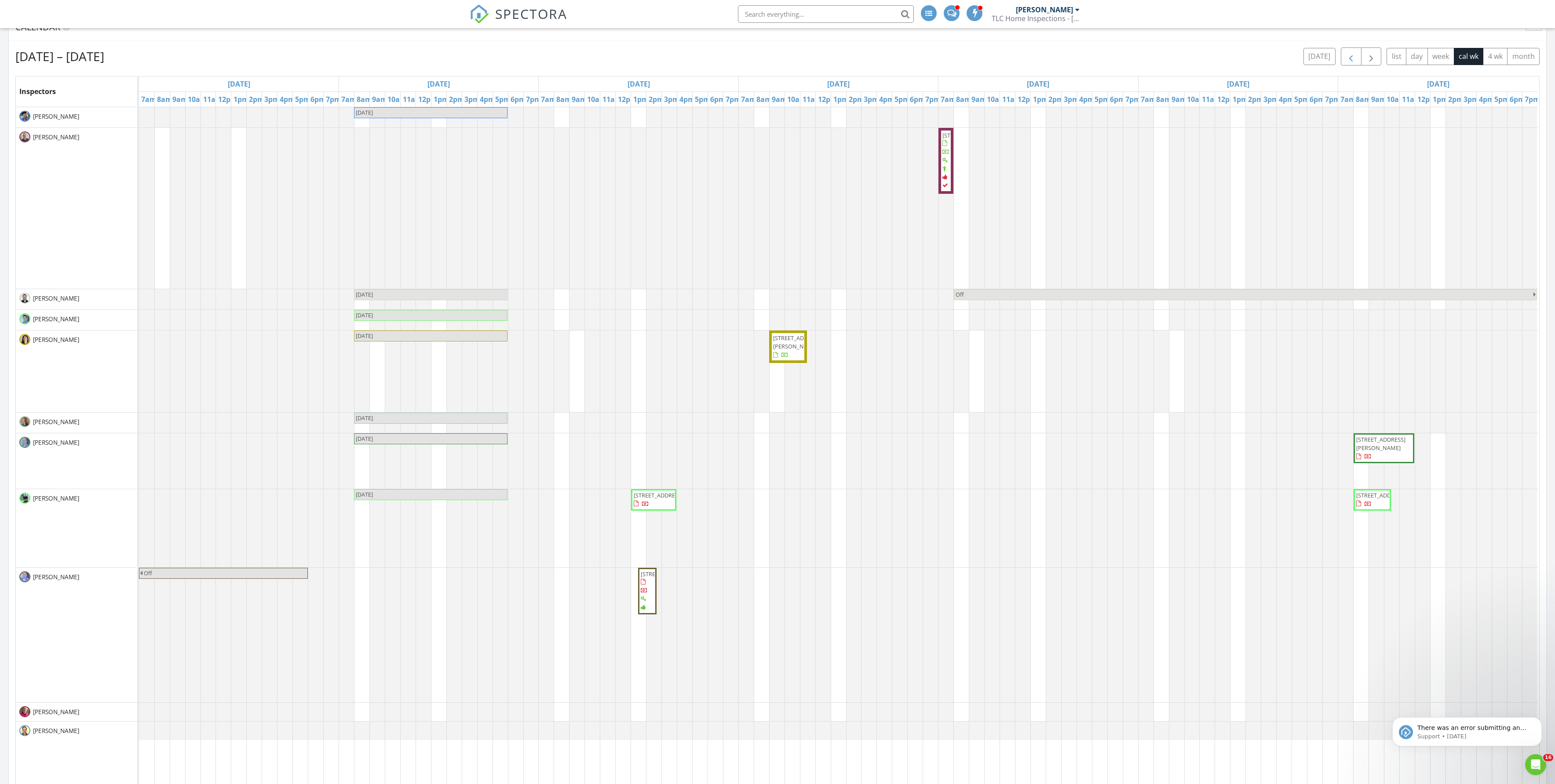
click at [1266, 62] on span "button" at bounding box center [1351, 56] width 10 height 10
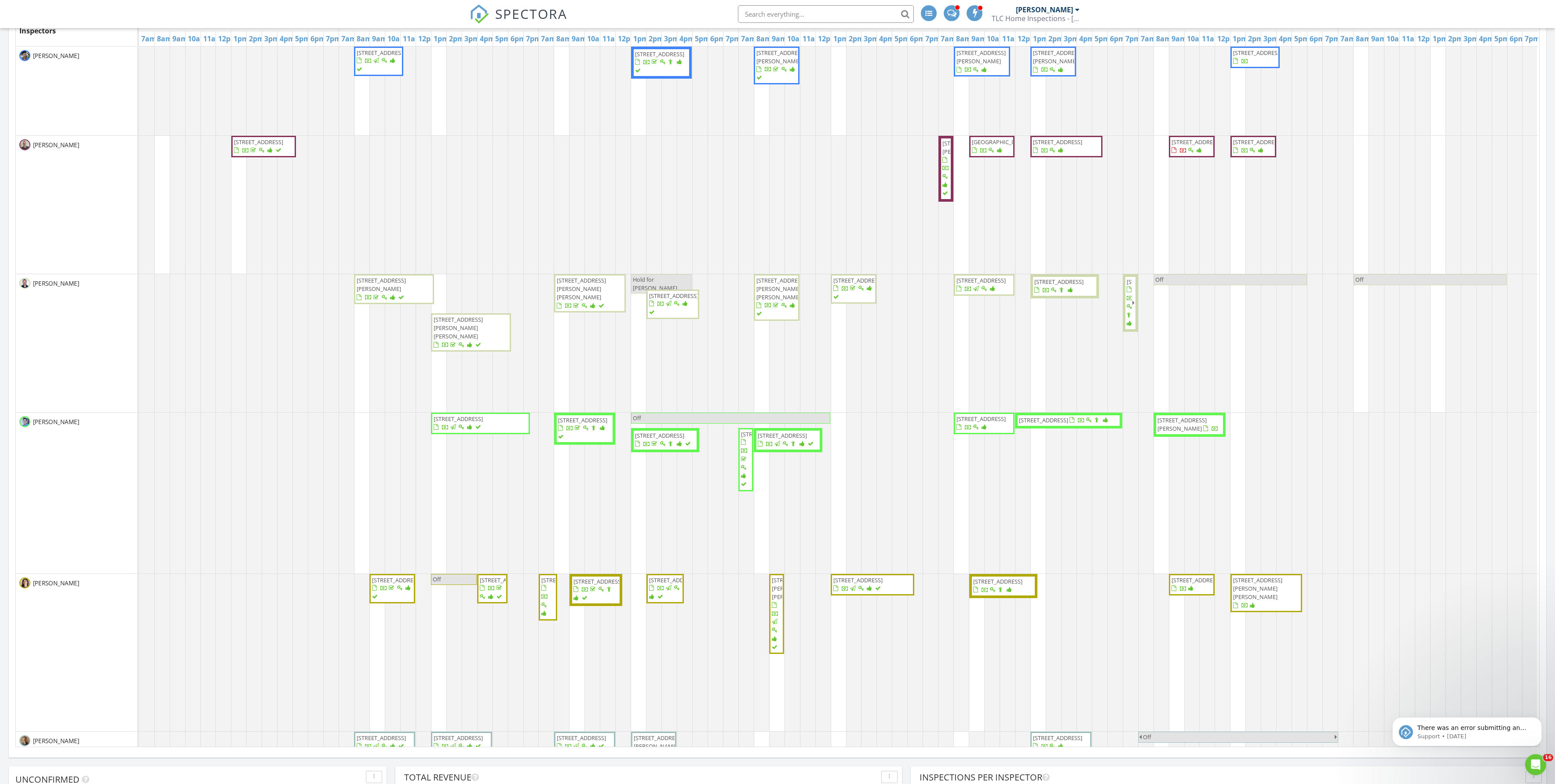
scroll to position [0, 0]
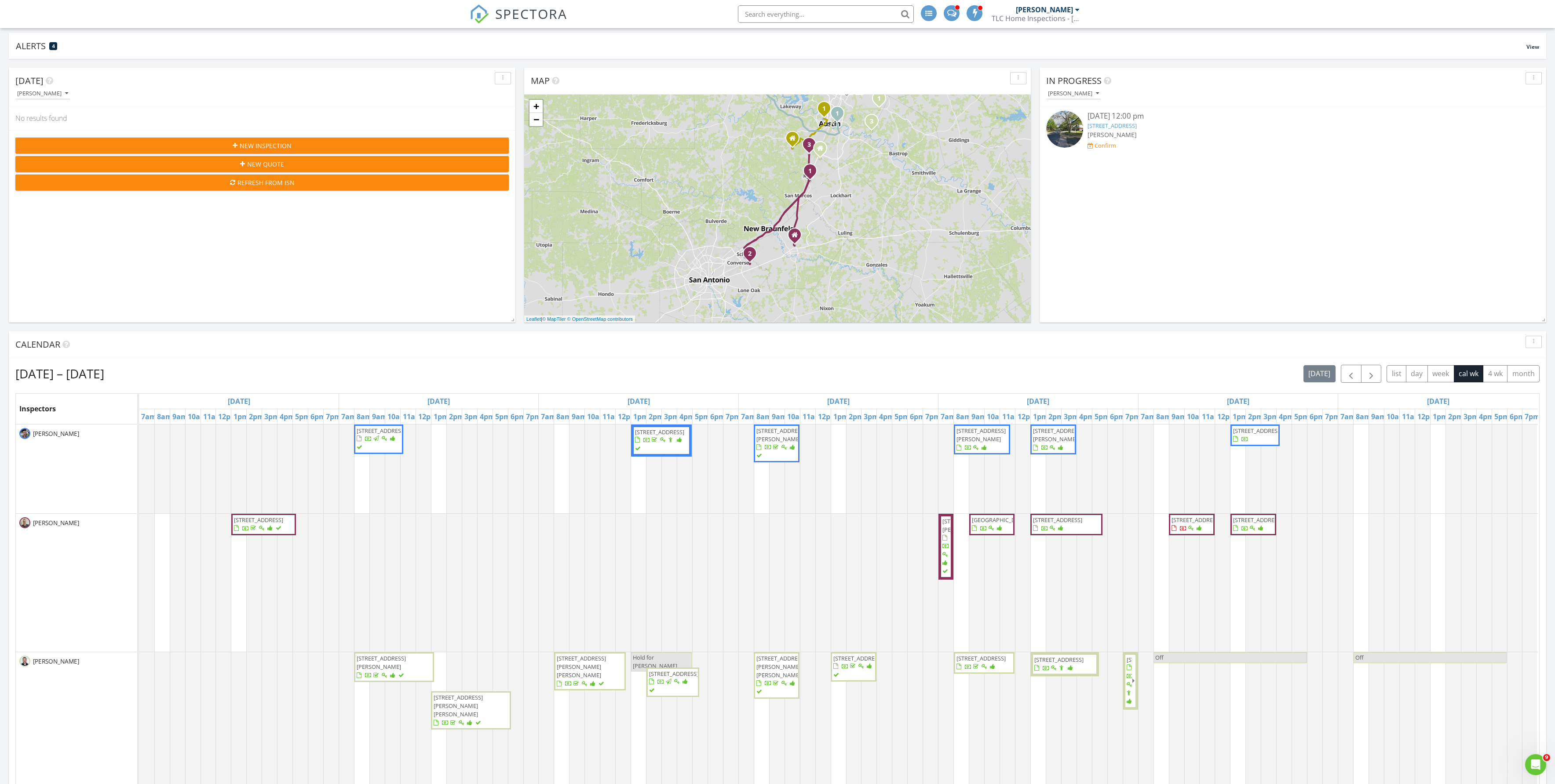
click at [1066, 14] on div "[PERSON_NAME]" at bounding box center [1047, 9] width 64 height 9
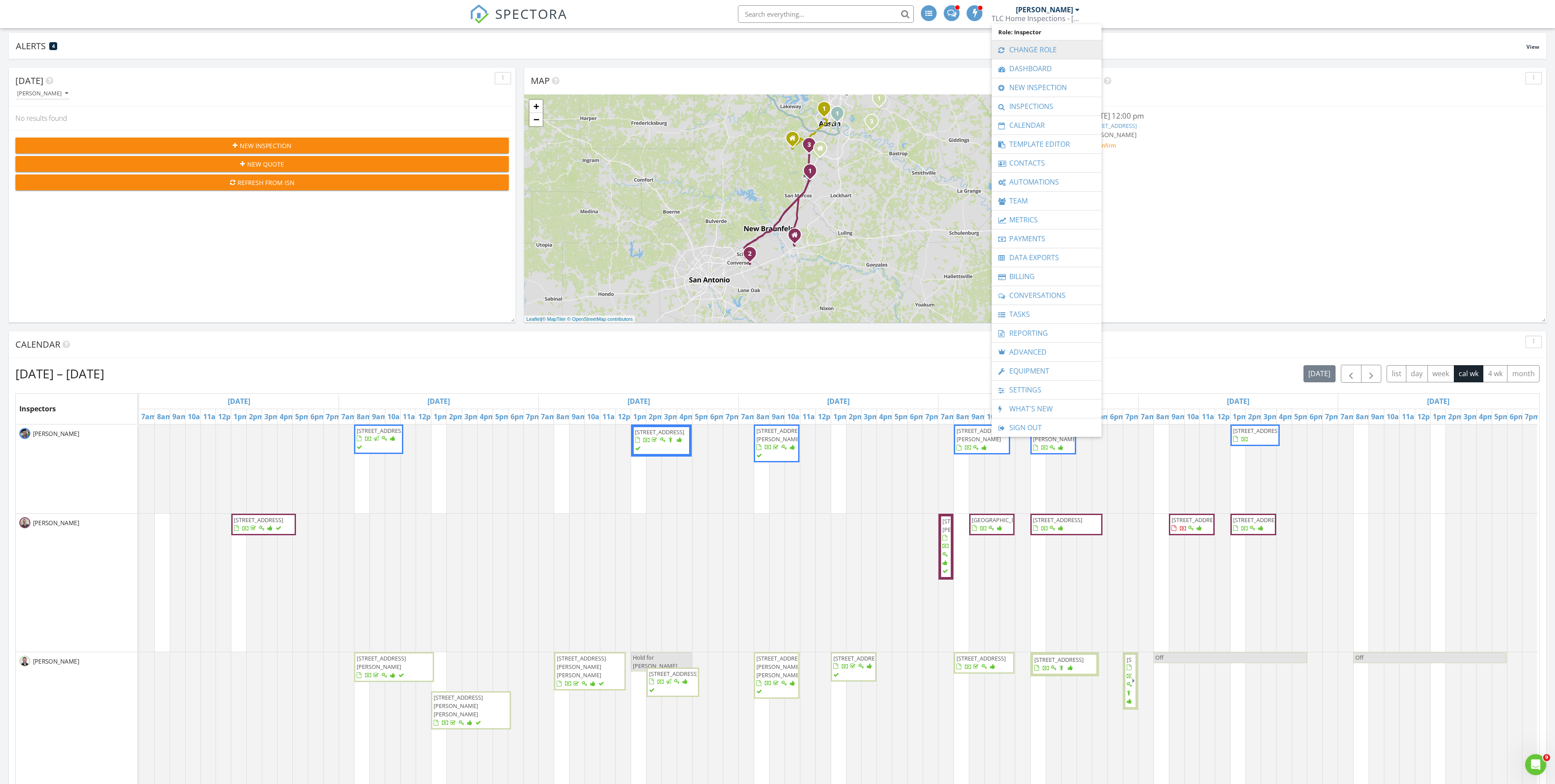
click at [1049, 46] on link "Change Role" at bounding box center [1047, 50] width 101 height 19
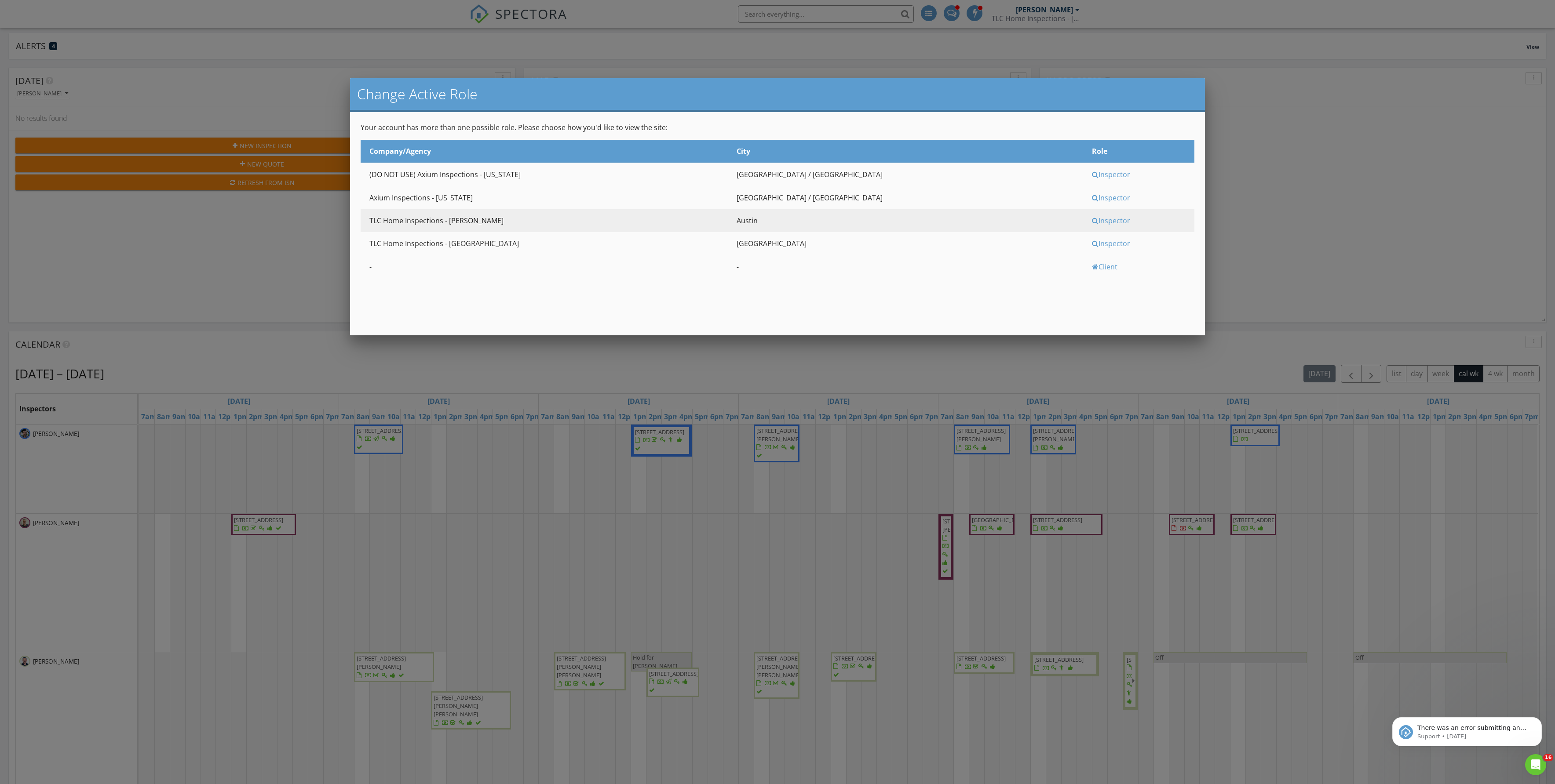
click at [1092, 203] on div "Inspector" at bounding box center [1142, 197] width 100 height 9
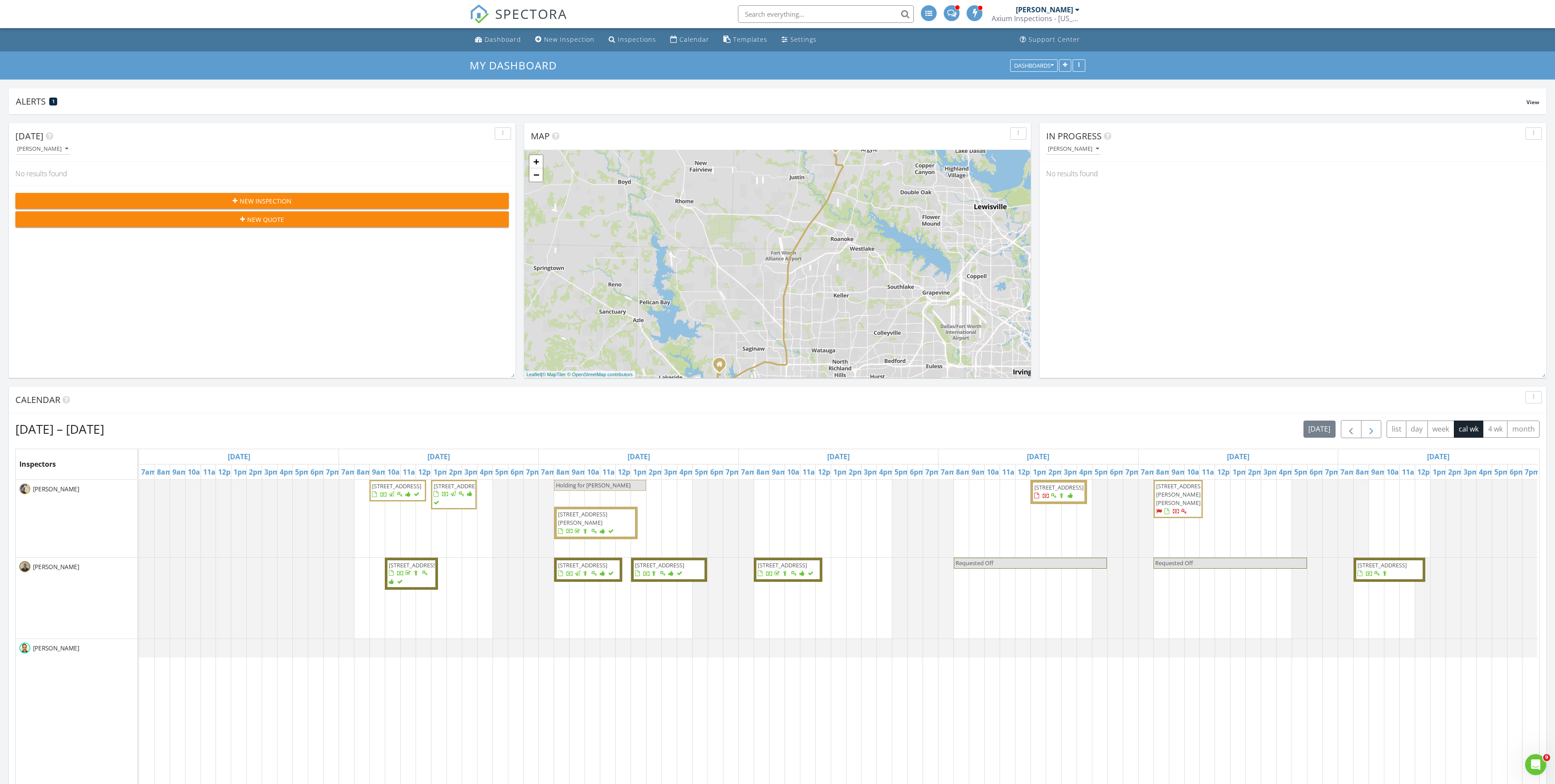
click at [1366, 434] on span "button" at bounding box center [1371, 429] width 10 height 10
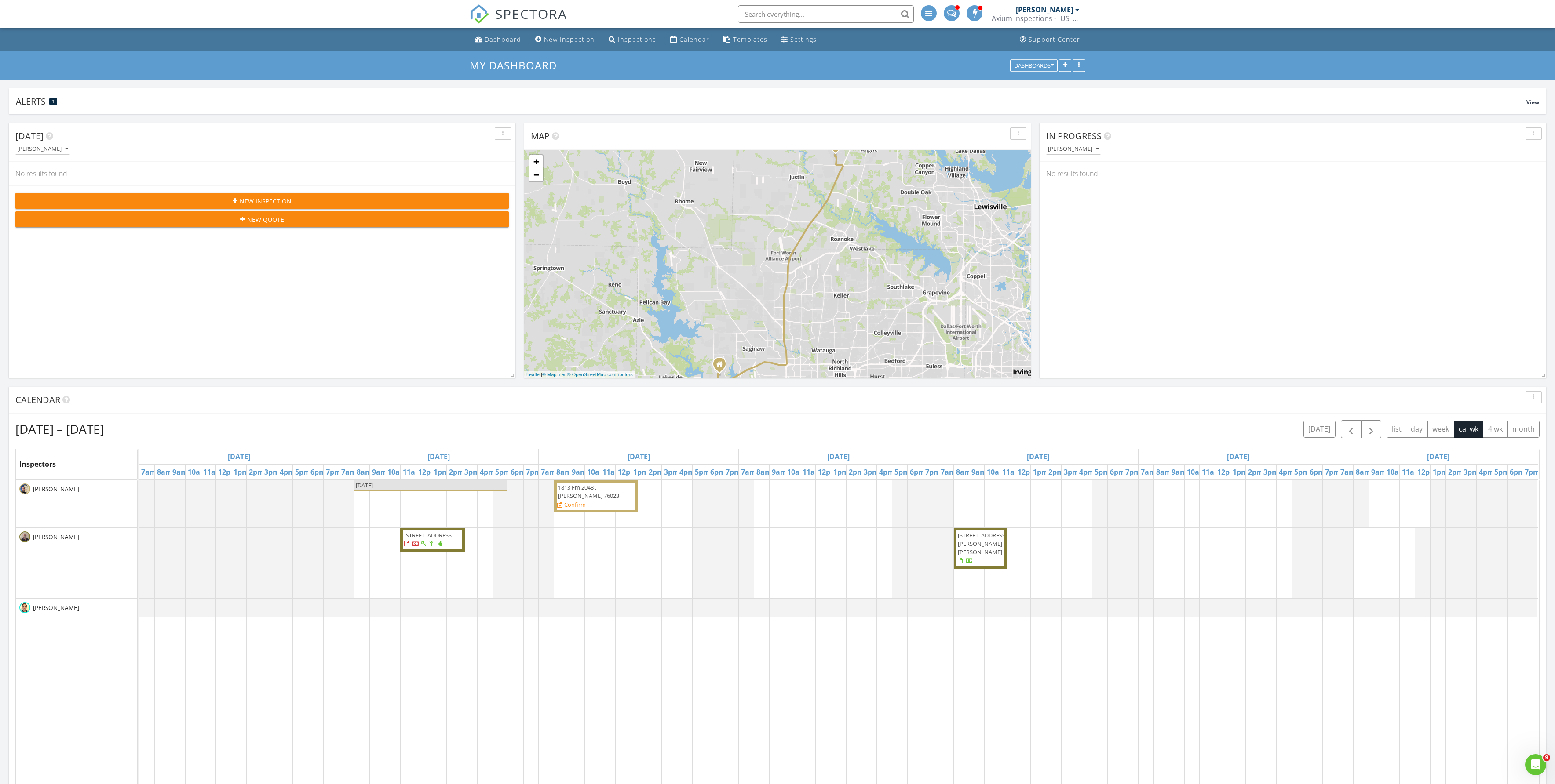
click at [592, 500] on span "1813 Fm 2048 , Boyd 76023" at bounding box center [588, 491] width 61 height 16
click at [603, 501] on span "1813 Fm 2048 , Boyd 76023" at bounding box center [595, 492] width 77 height 17
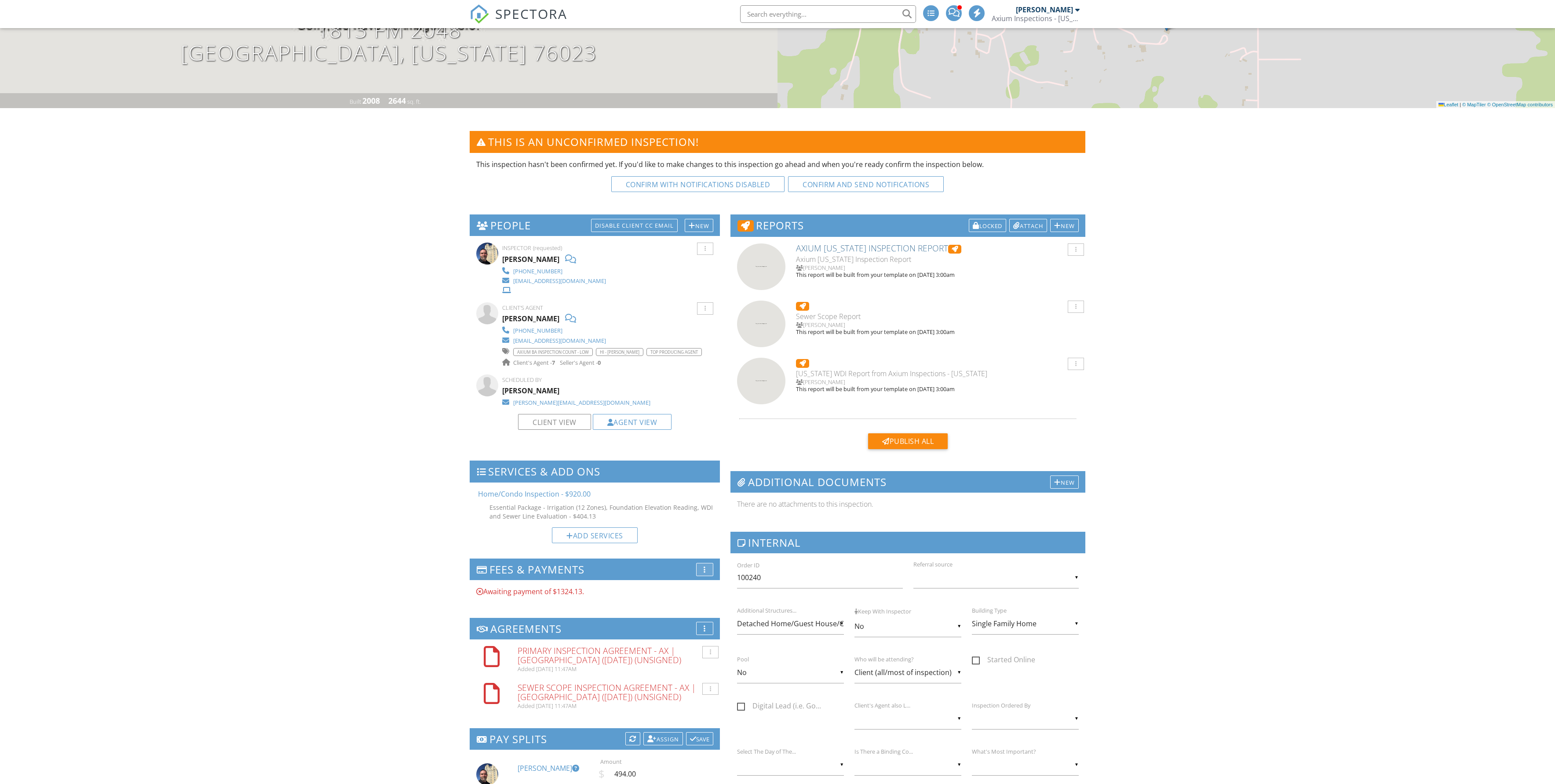
scroll to position [201, 0]
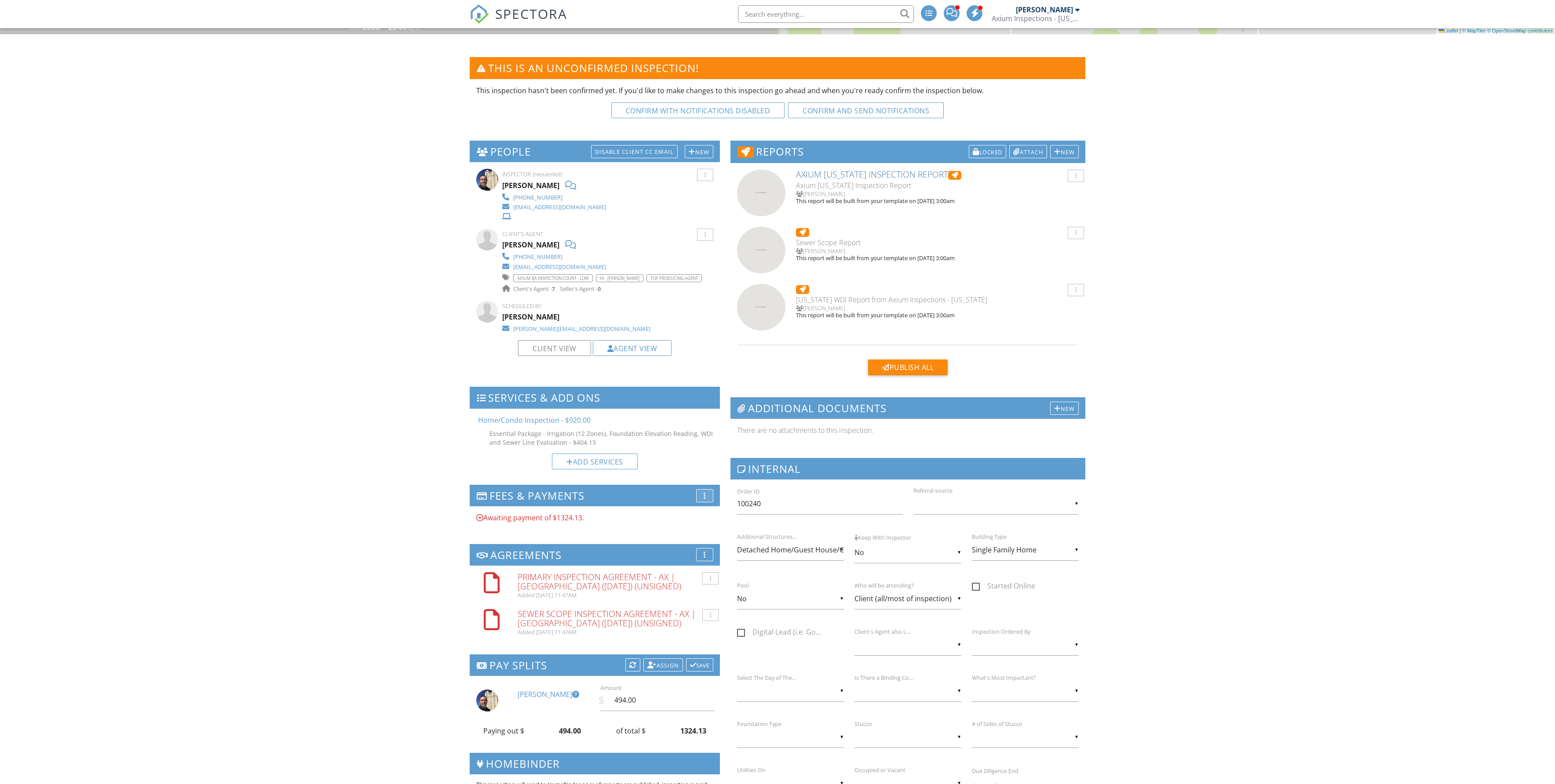
click at [705, 502] on div "More" at bounding box center [705, 495] width 17 height 13
click at [710, 513] on li "Edit Fees & Payments" at bounding box center [746, 501] width 99 height 25
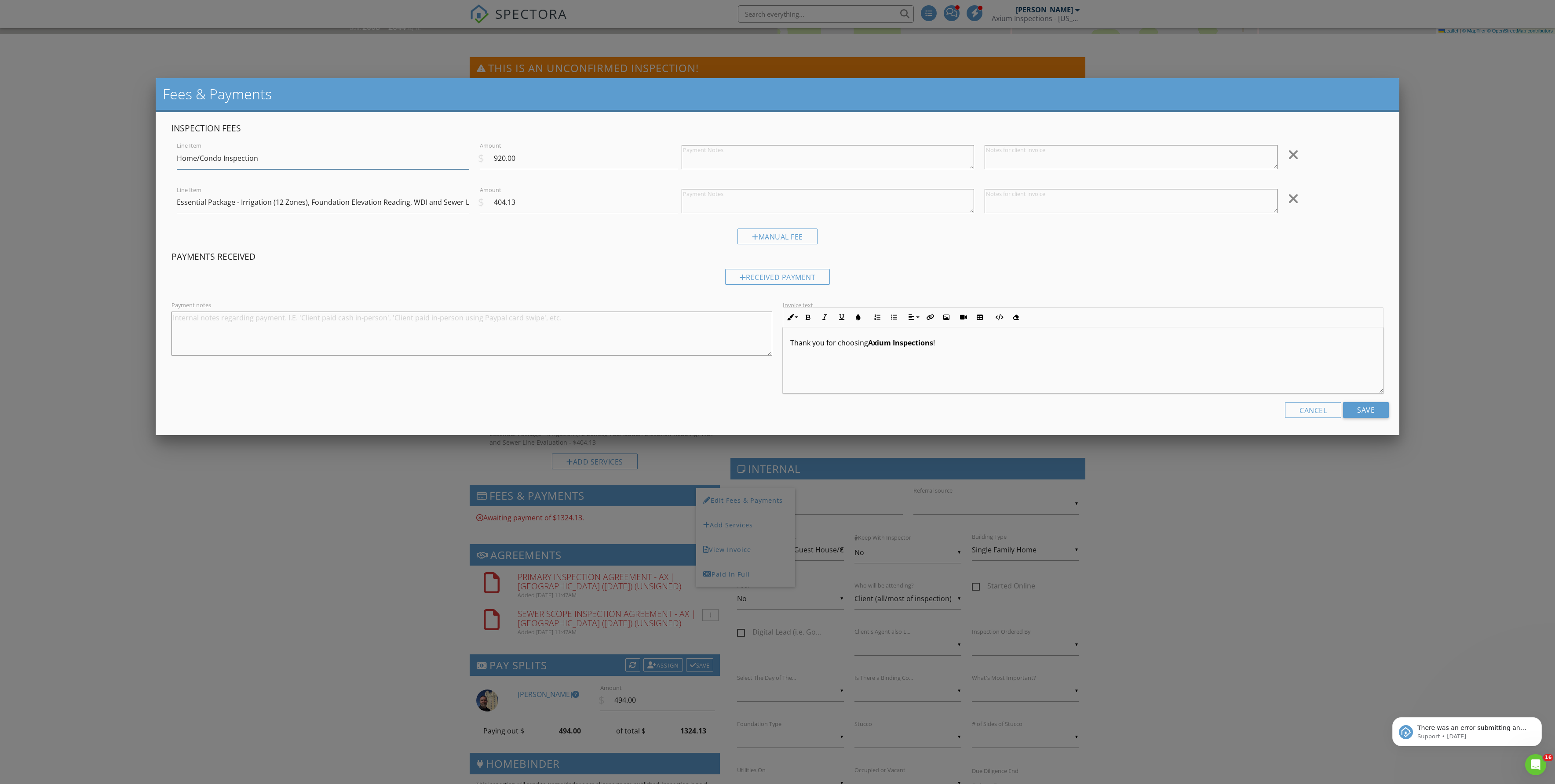
scroll to position [0, 0]
click at [113, 302] on div at bounding box center [778, 446] width 1555 height 981
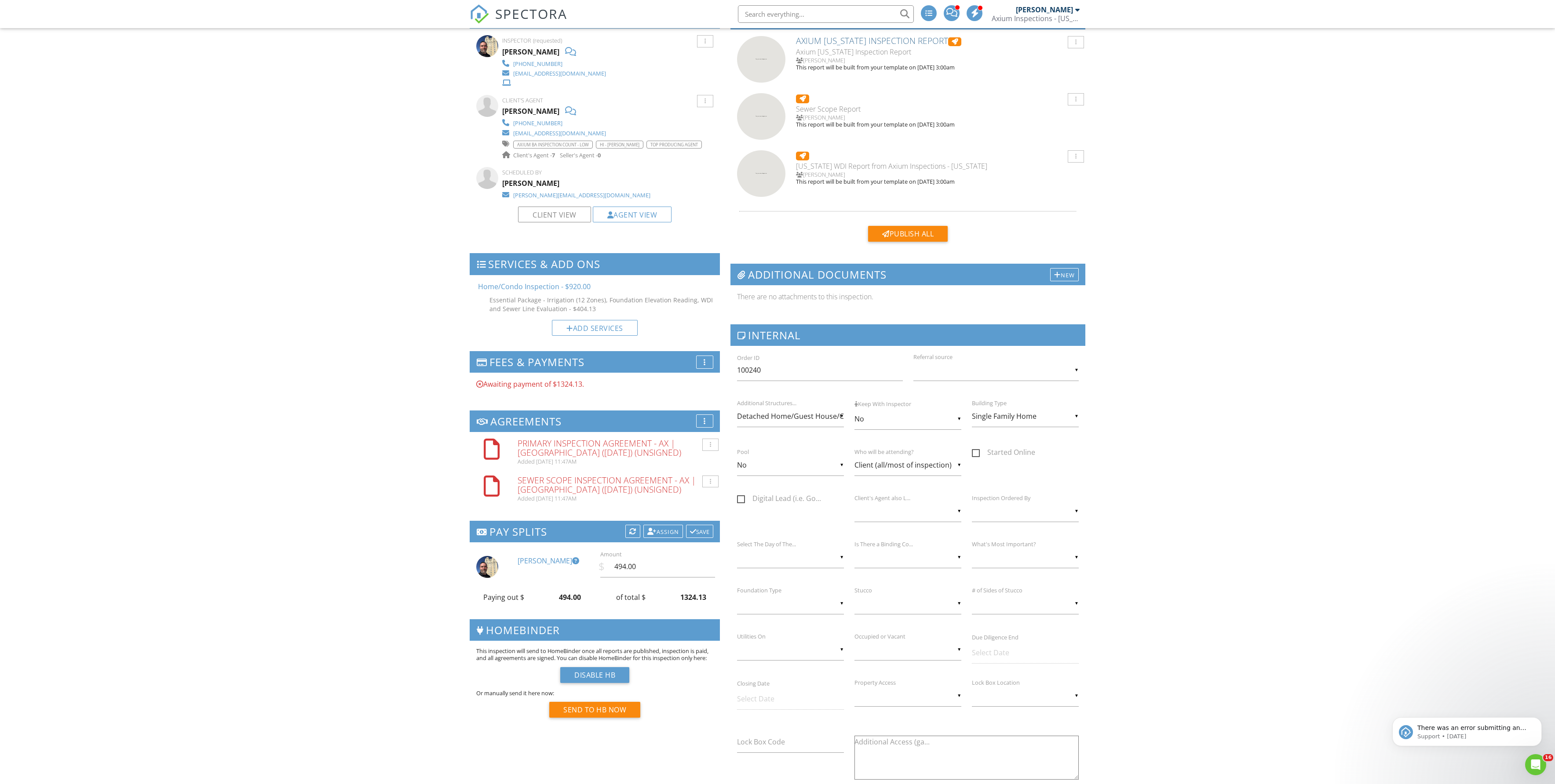
scroll to position [328, 0]
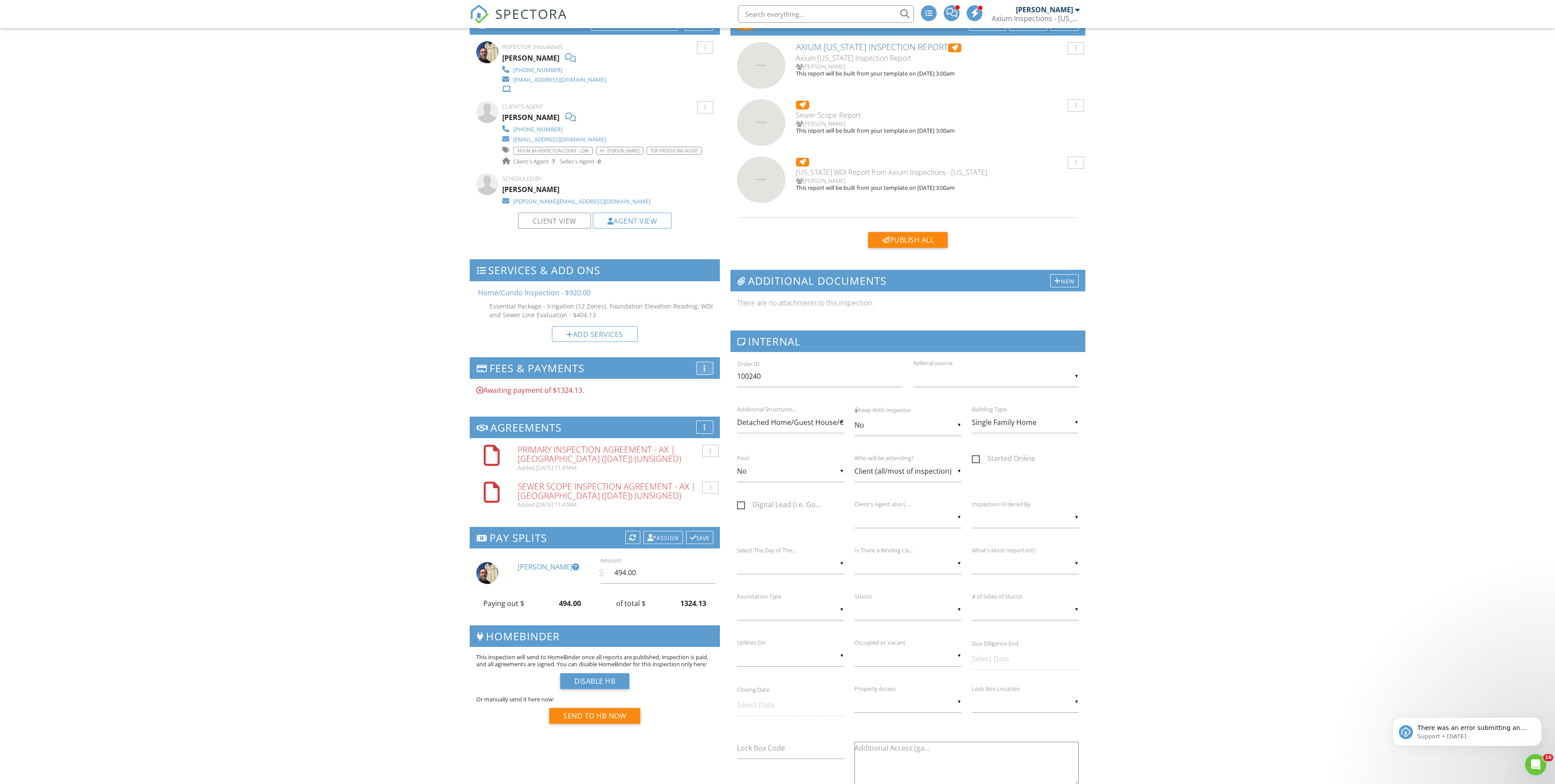
click at [704, 375] on div "More" at bounding box center [705, 368] width 17 height 13
click at [709, 376] on div at bounding box center [707, 373] width 8 height 7
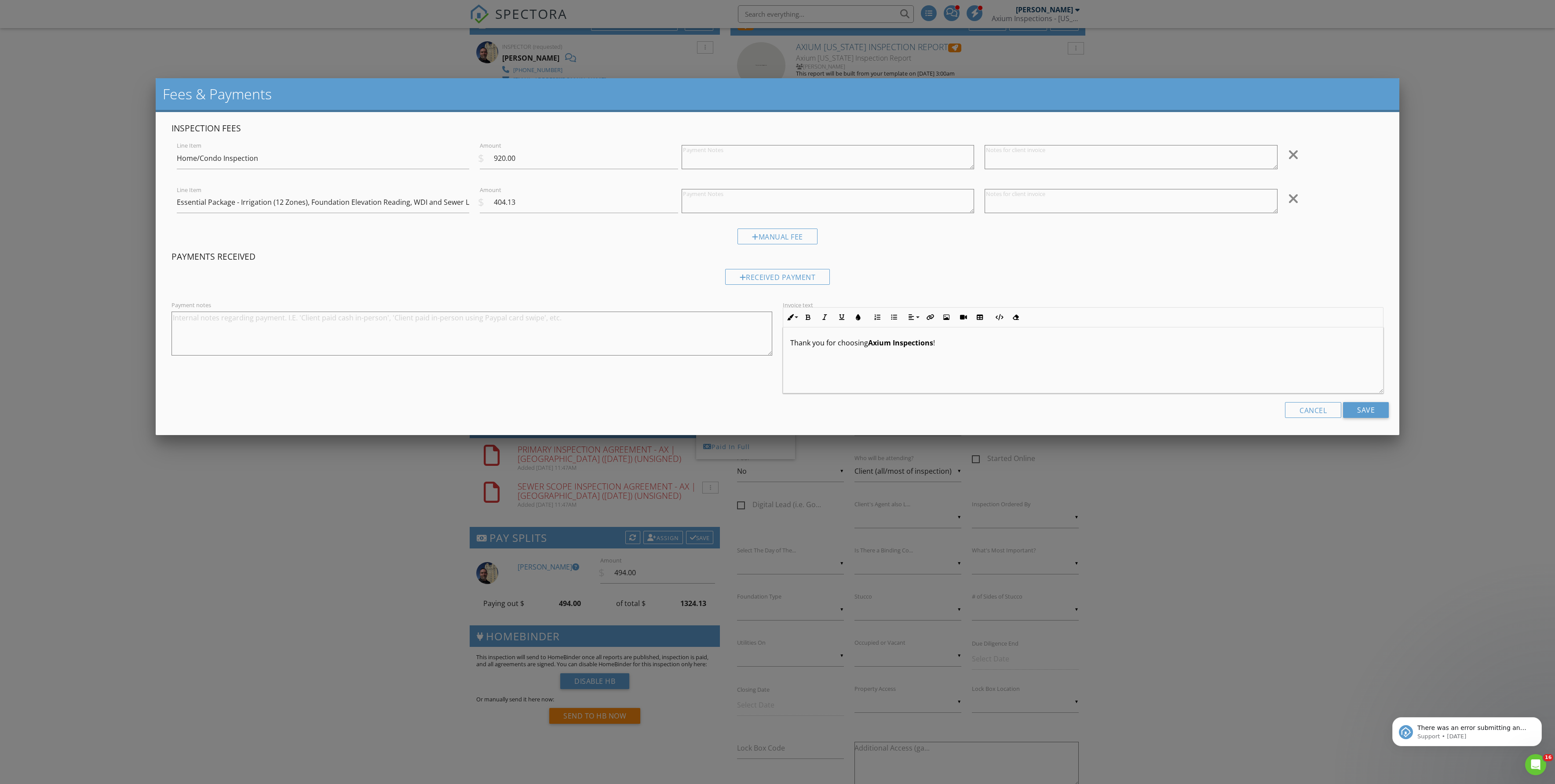
click at [100, 281] on div at bounding box center [778, 446] width 1555 height 981
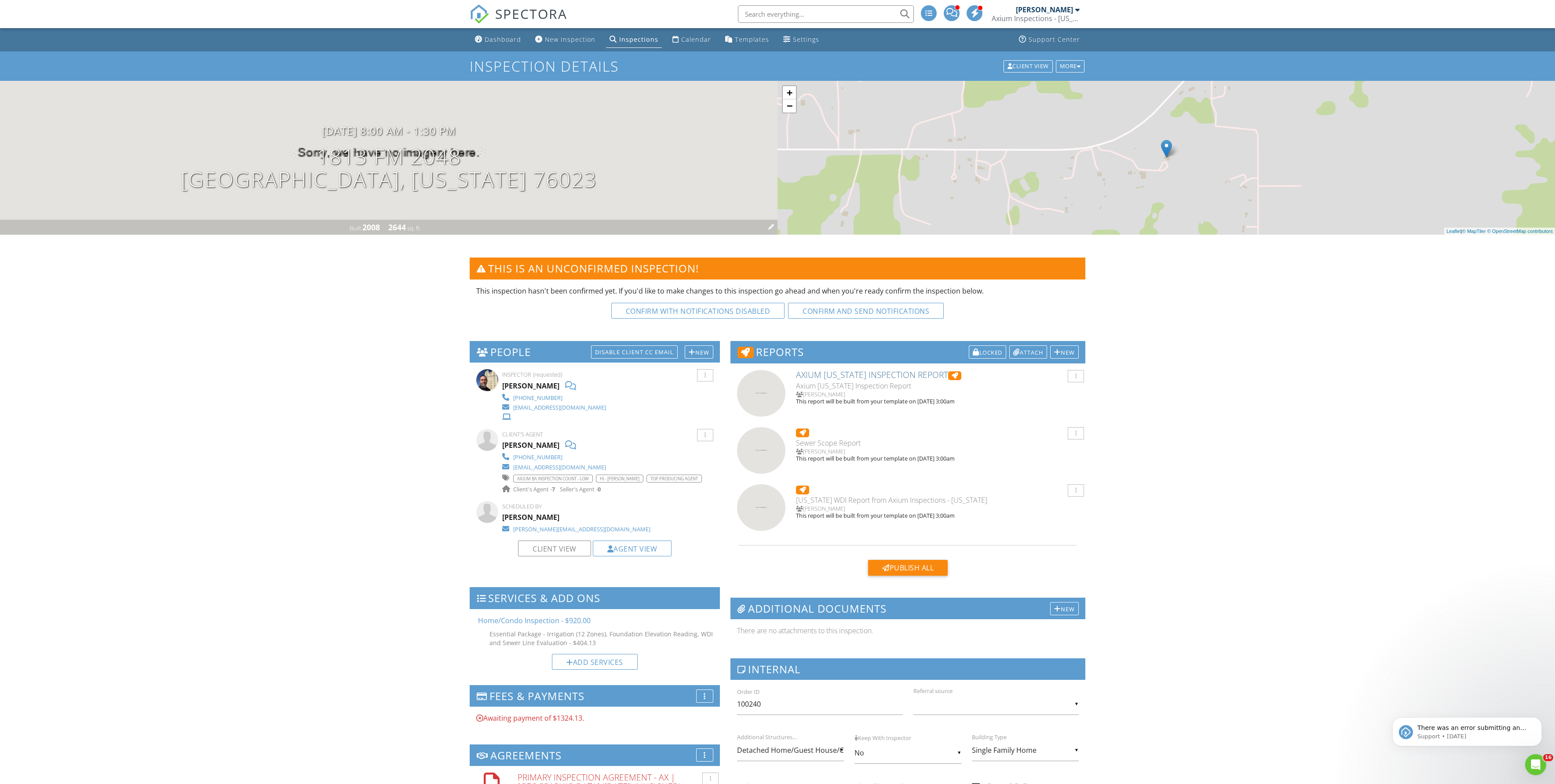
scroll to position [0, 0]
click at [370, 163] on h1 "1813 Fm 2048 [GEOGRAPHIC_DATA], [US_STATE] 76023" at bounding box center [388, 168] width 416 height 47
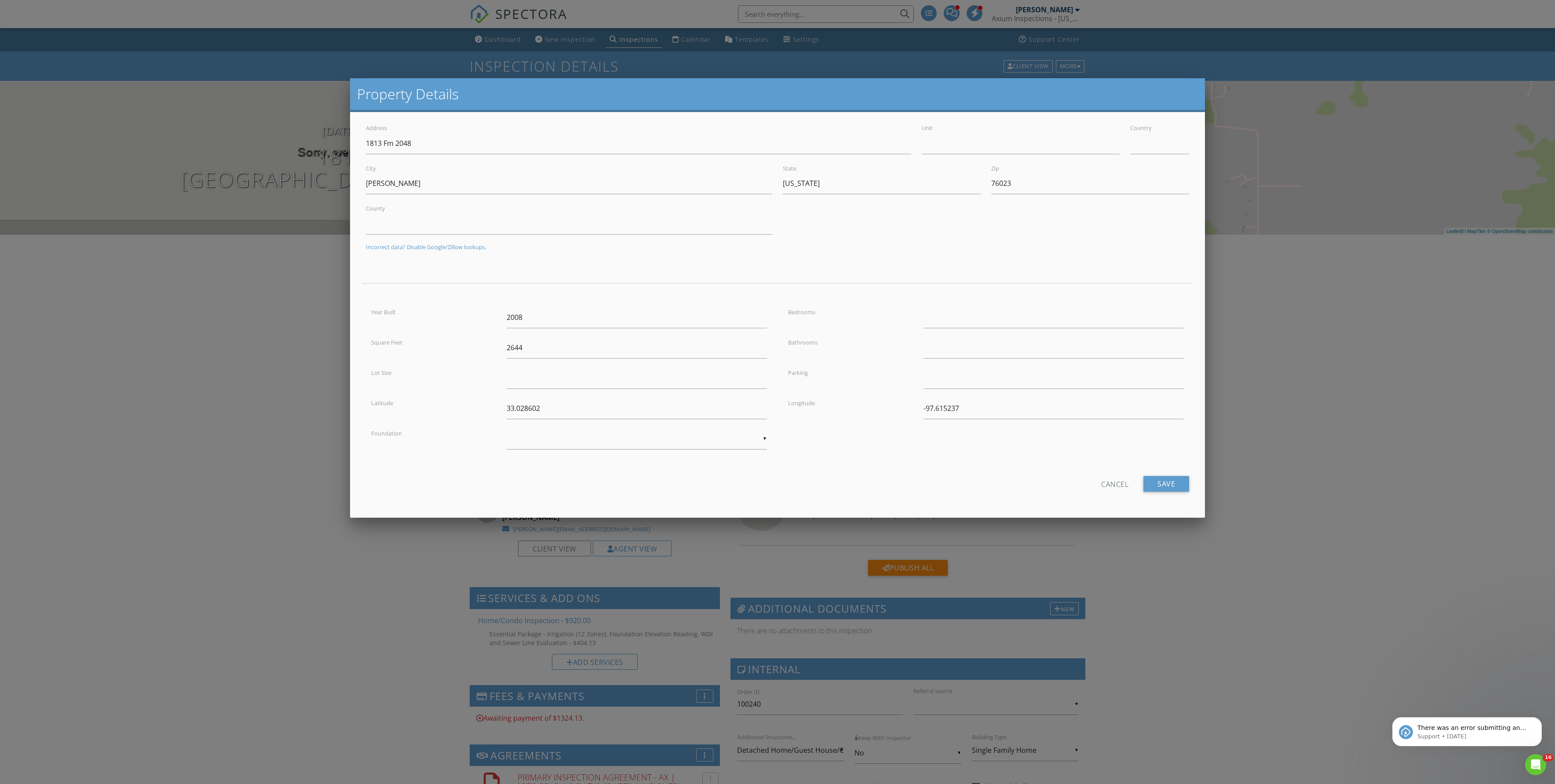
click at [205, 346] on div at bounding box center [778, 446] width 1555 height 981
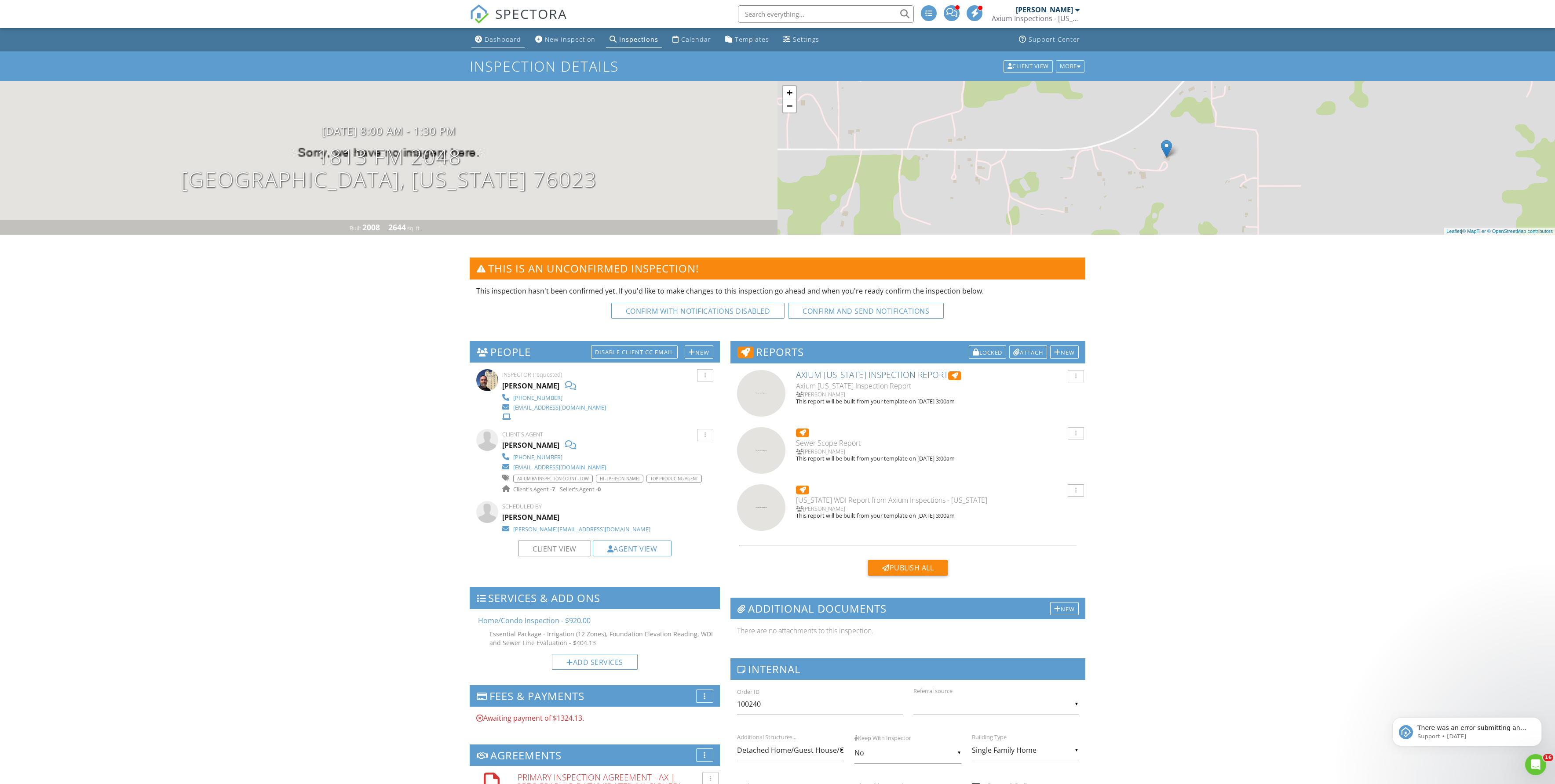
click at [496, 47] on link "Dashboard" at bounding box center [498, 39] width 53 height 16
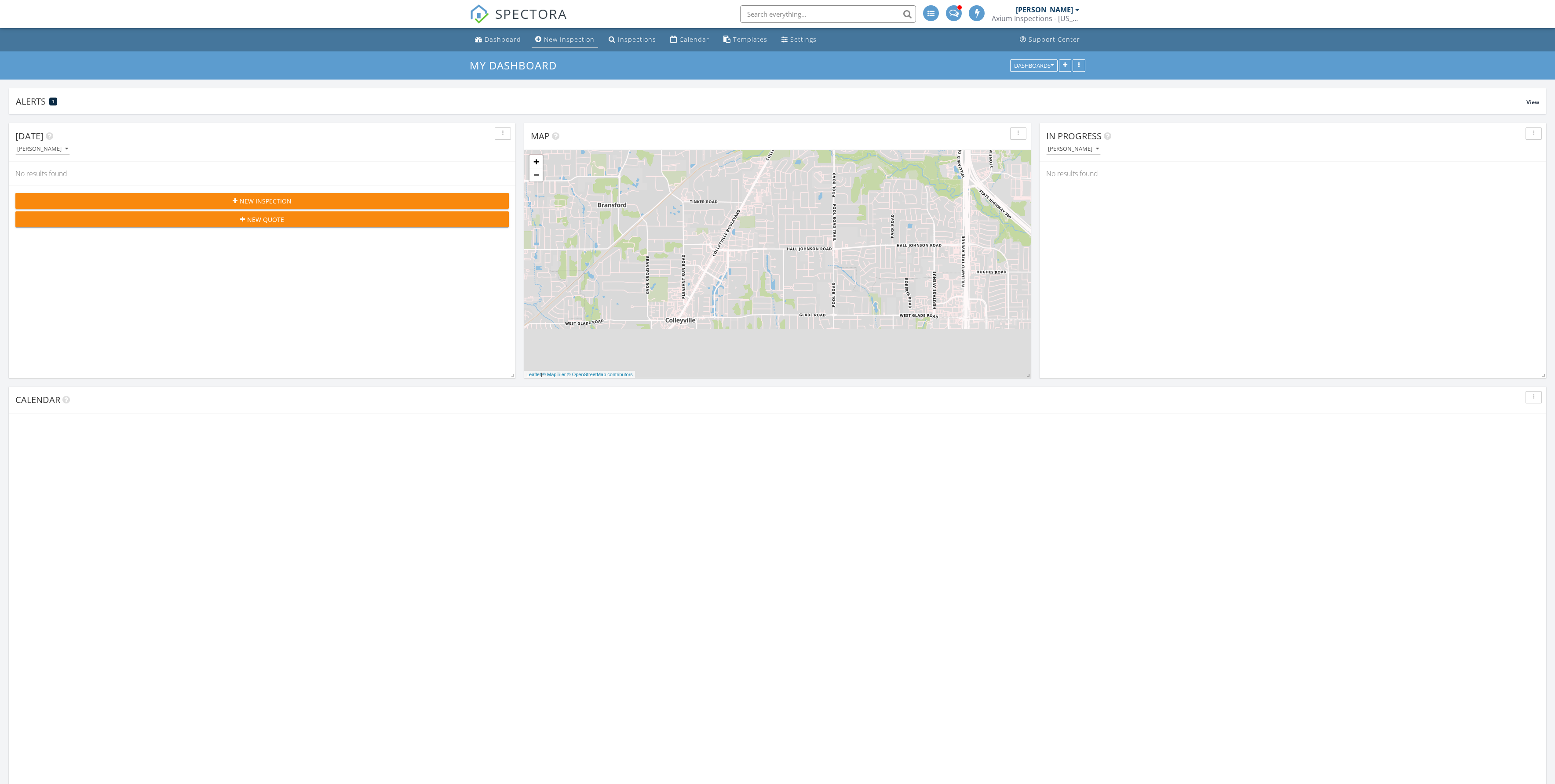
scroll to position [910, 1555]
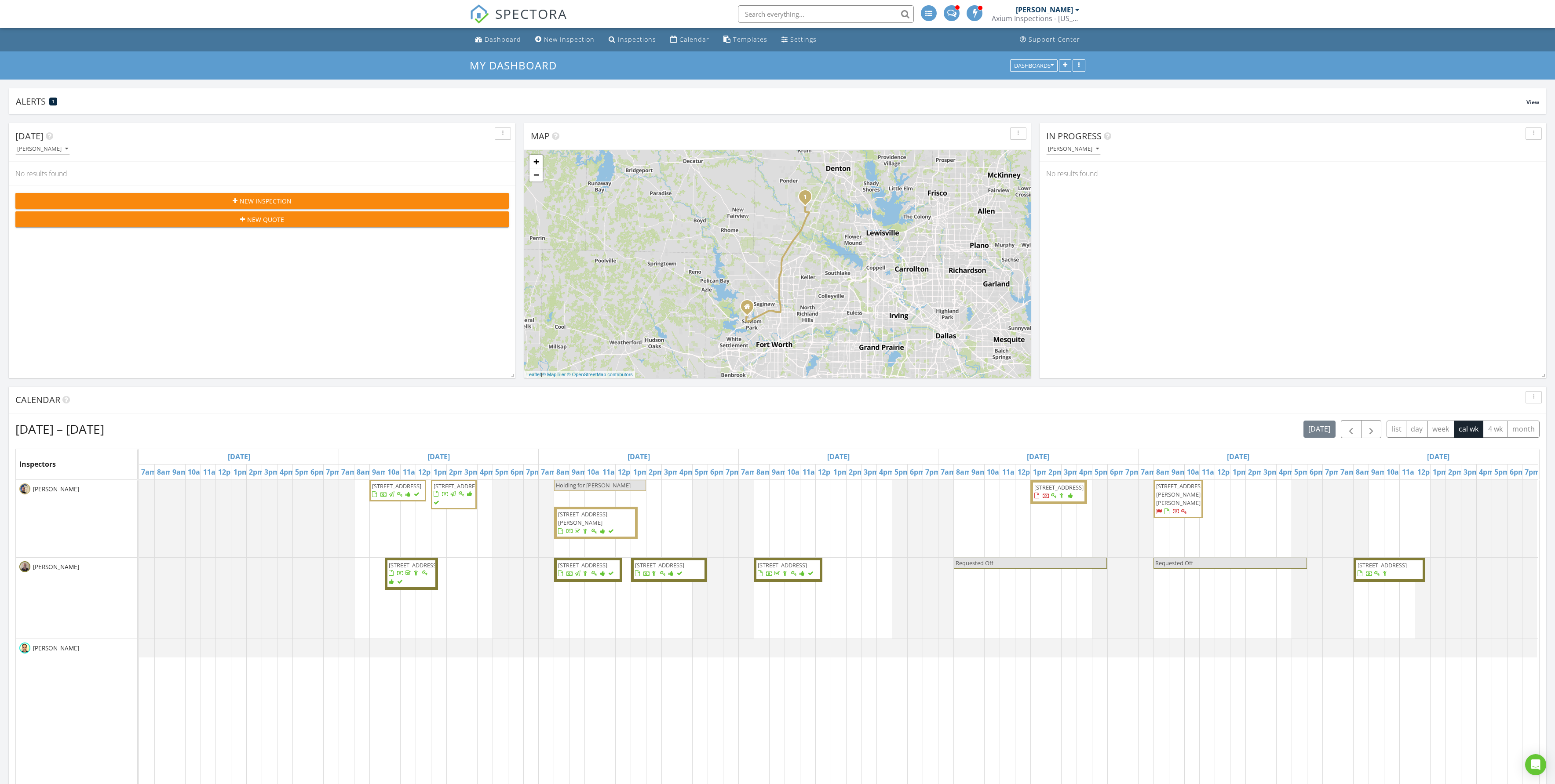
click at [1041, 14] on div "[PERSON_NAME]" at bounding box center [1047, 9] width 64 height 9
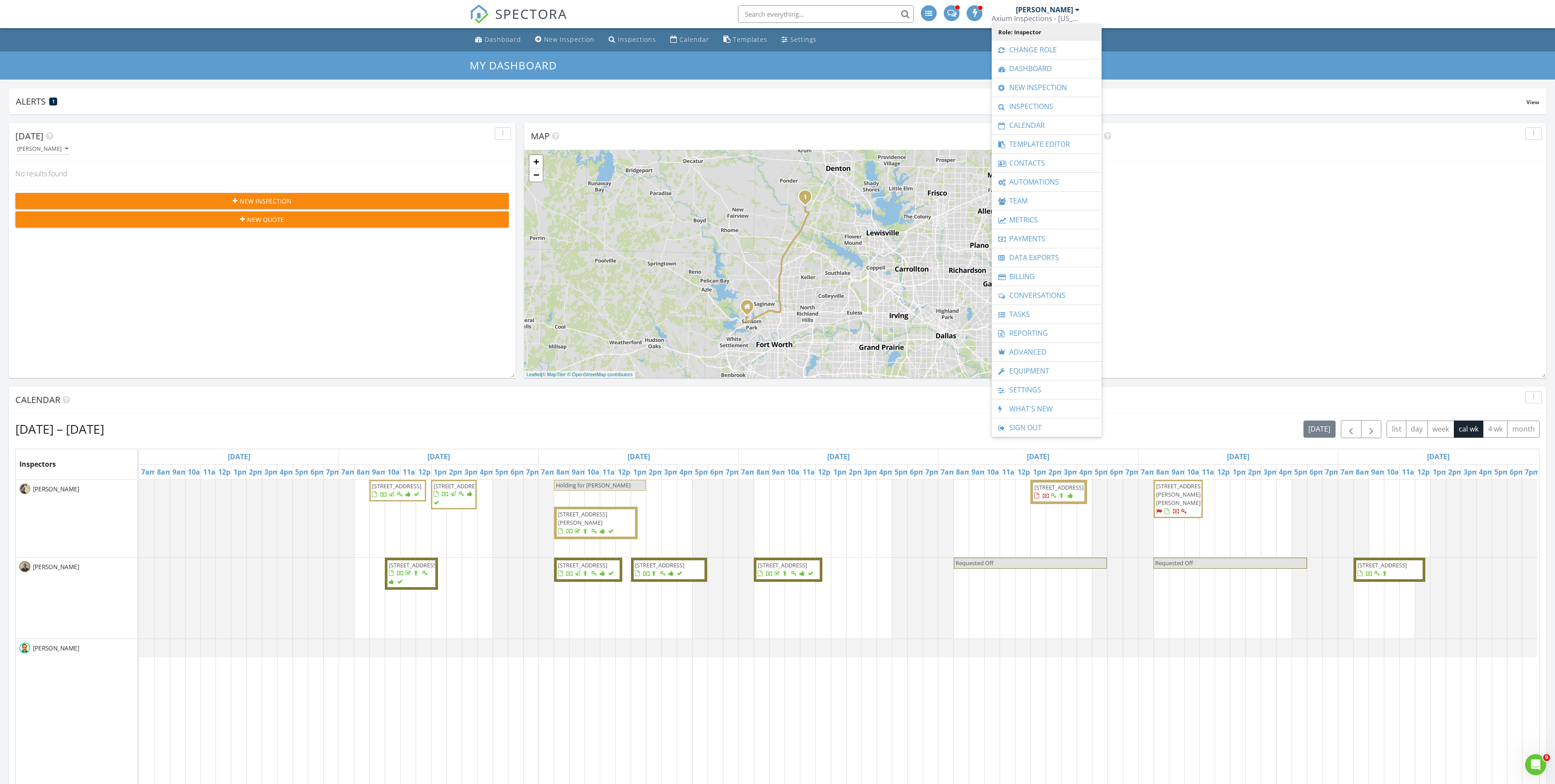
scroll to position [0, 0]
click at [1056, 44] on link "Change Role" at bounding box center [1047, 50] width 101 height 19
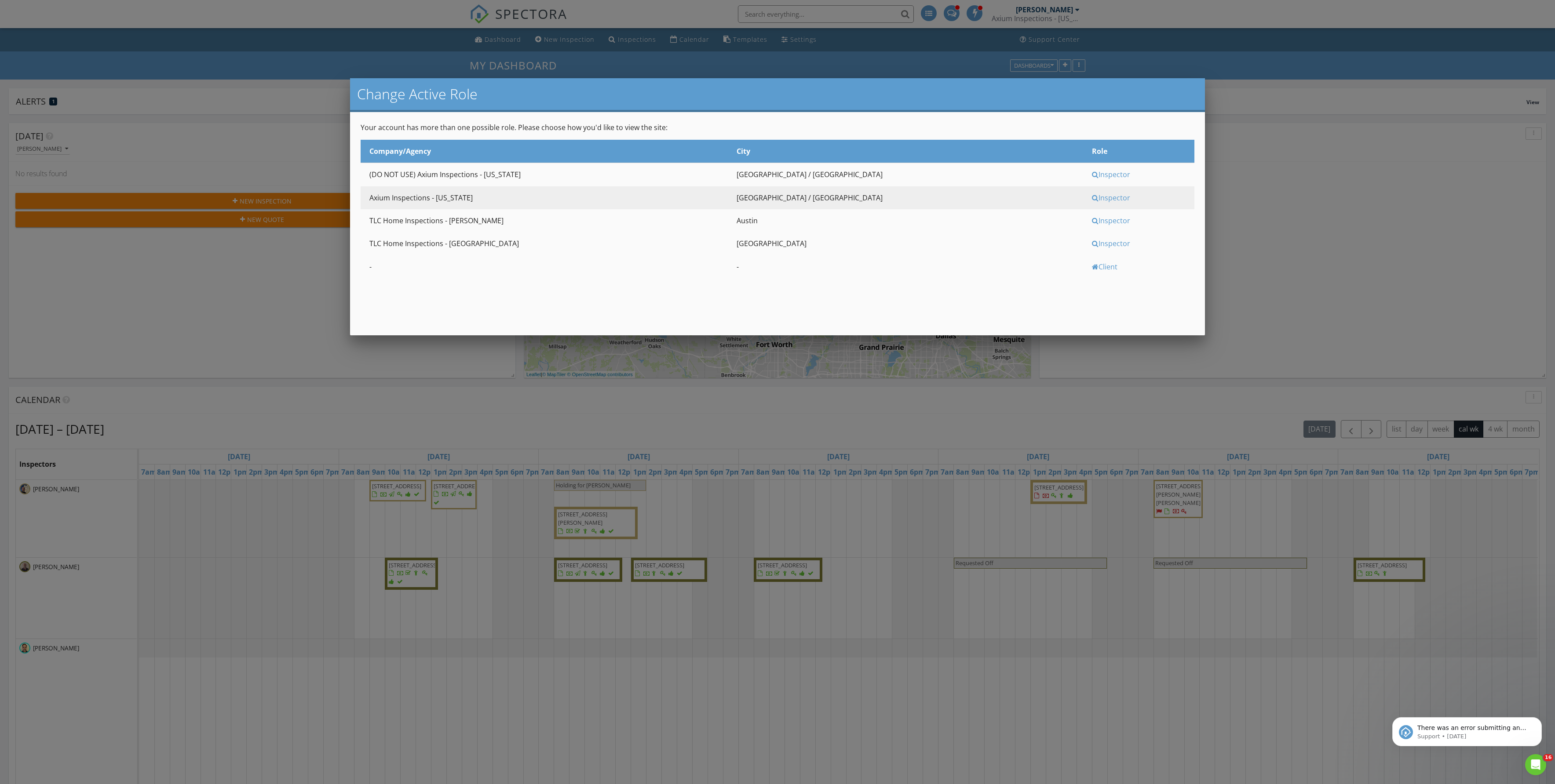
click at [1092, 226] on div "Inspector" at bounding box center [1142, 220] width 100 height 9
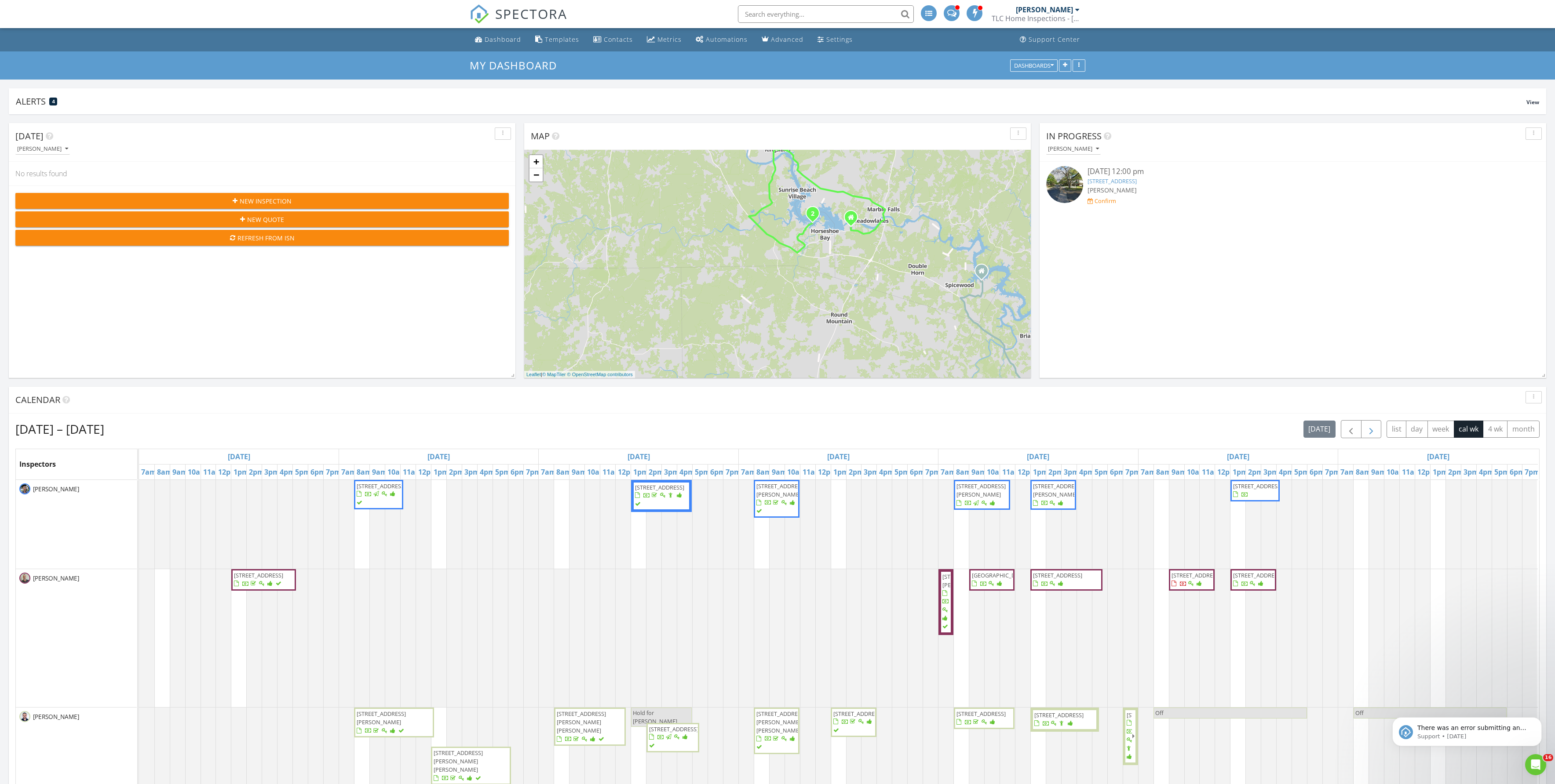
click at [1366, 435] on span "button" at bounding box center [1371, 429] width 10 height 10
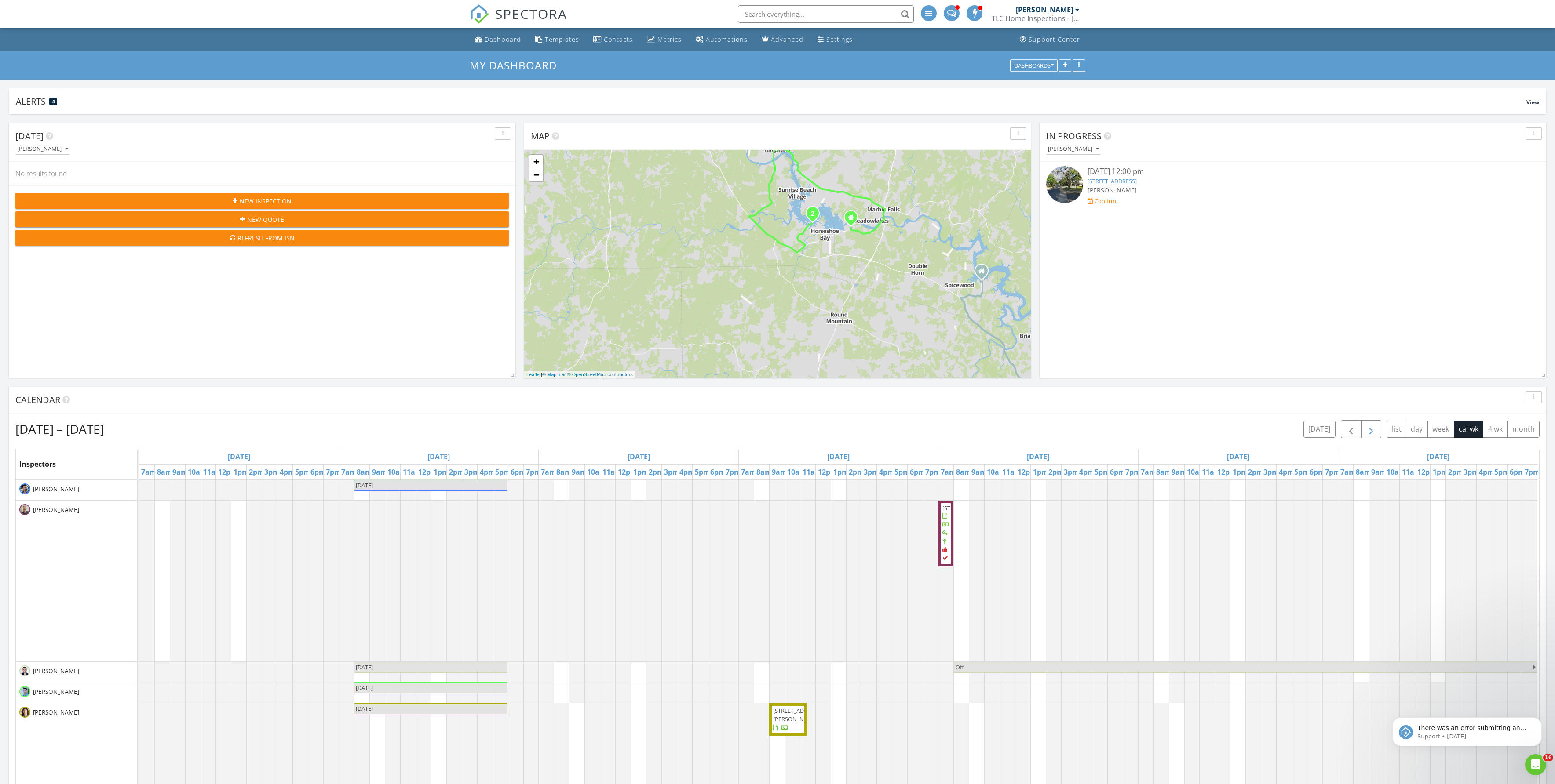
click at [1366, 435] on span "button" at bounding box center [1371, 429] width 10 height 10
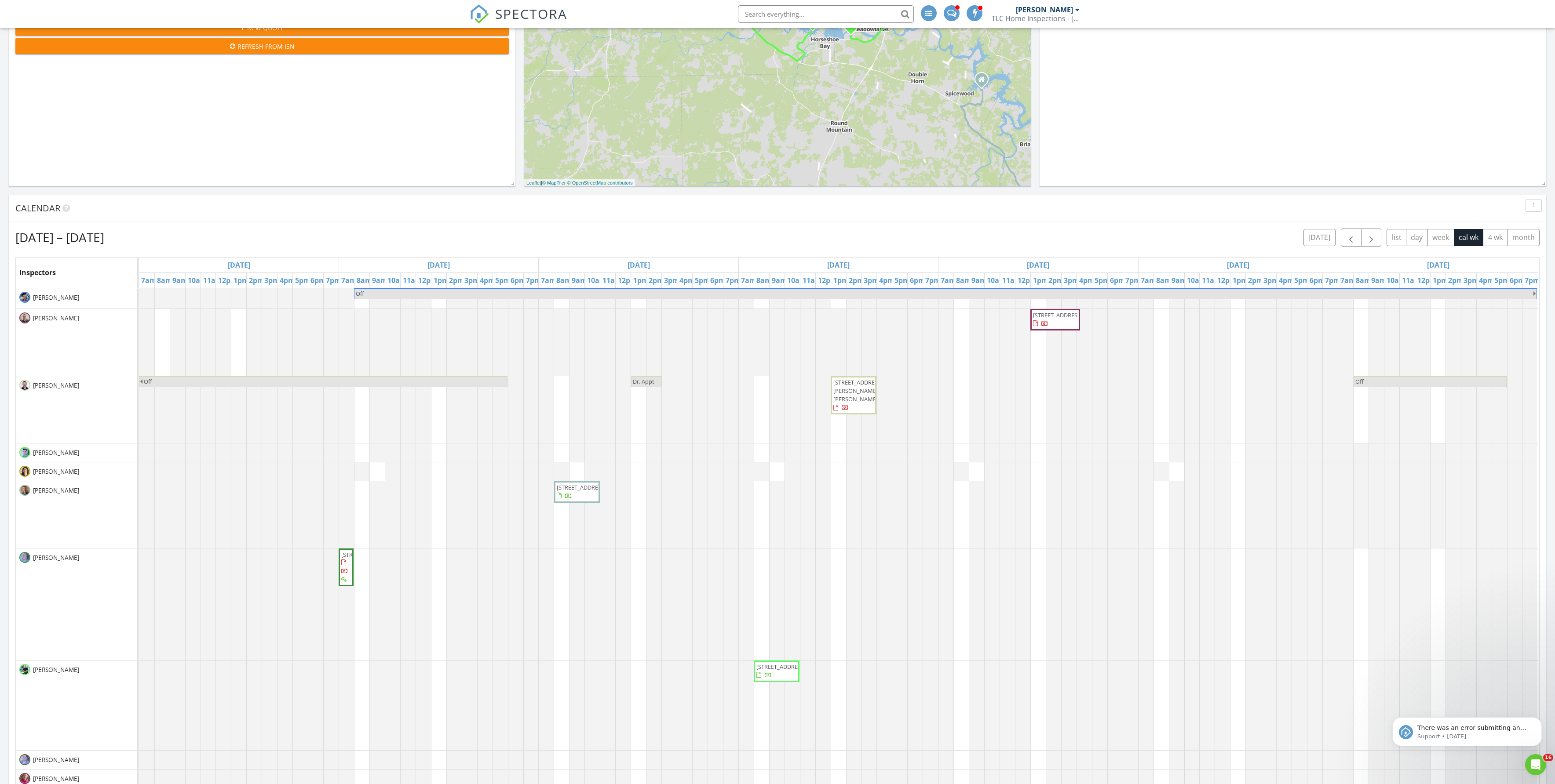
scroll to position [197, 0]
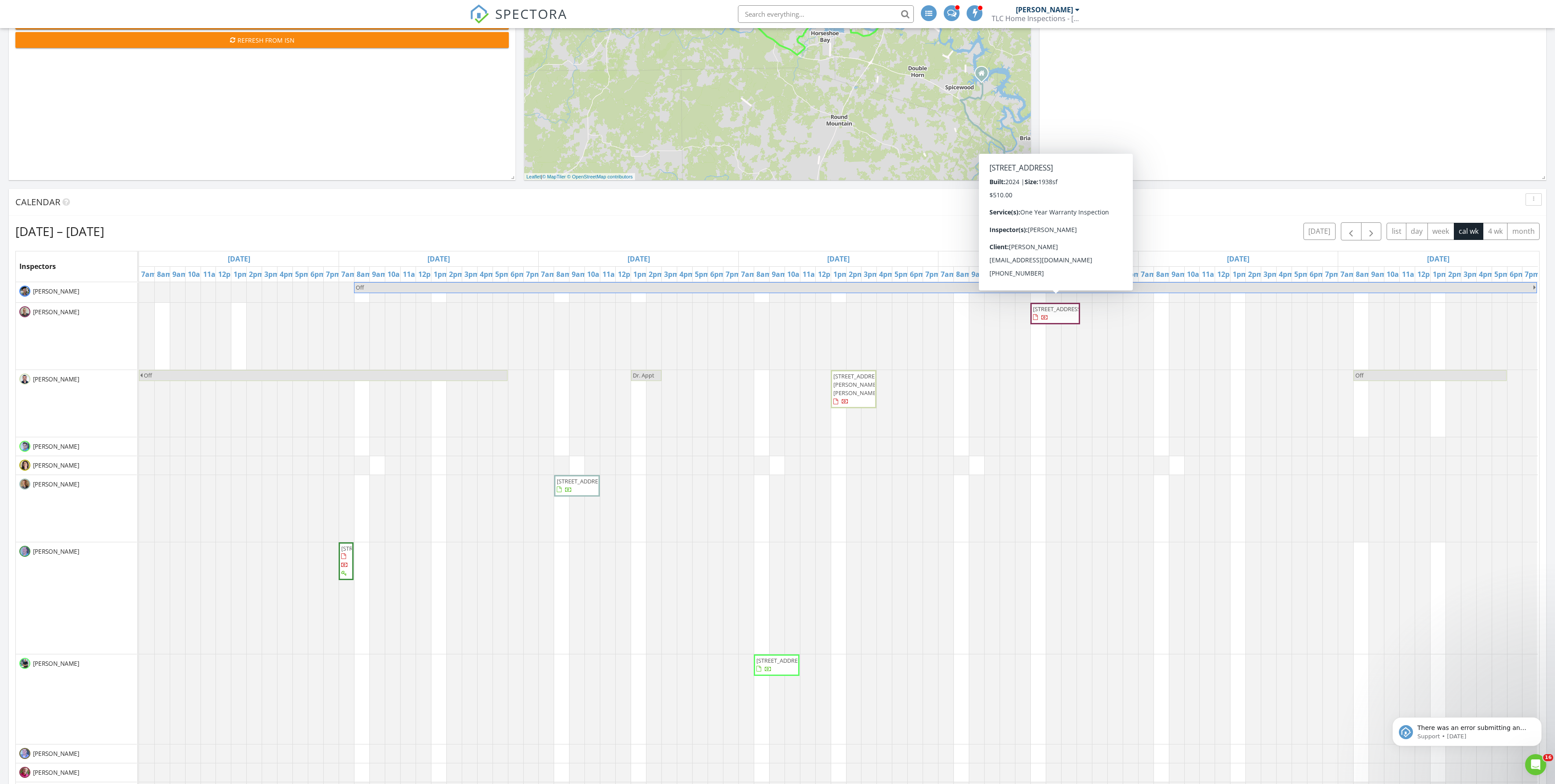
click at [1054, 313] on span "137 Greystone Ct, Marble Falls 78654" at bounding box center [1058, 308] width 49 height 8
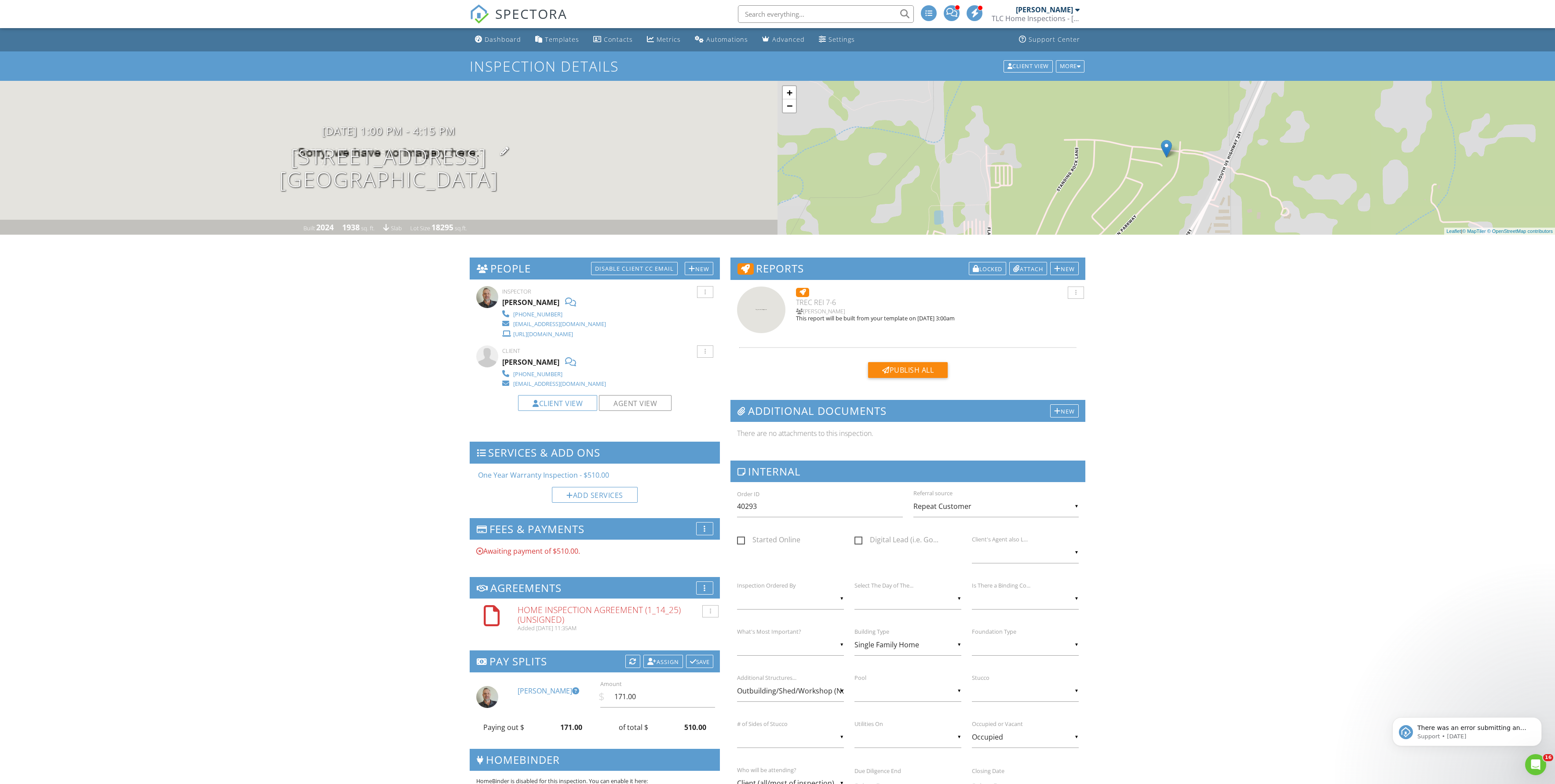
click at [405, 162] on h1 "[STREET_ADDRESS] [GEOGRAPHIC_DATA]" at bounding box center [388, 168] width 219 height 47
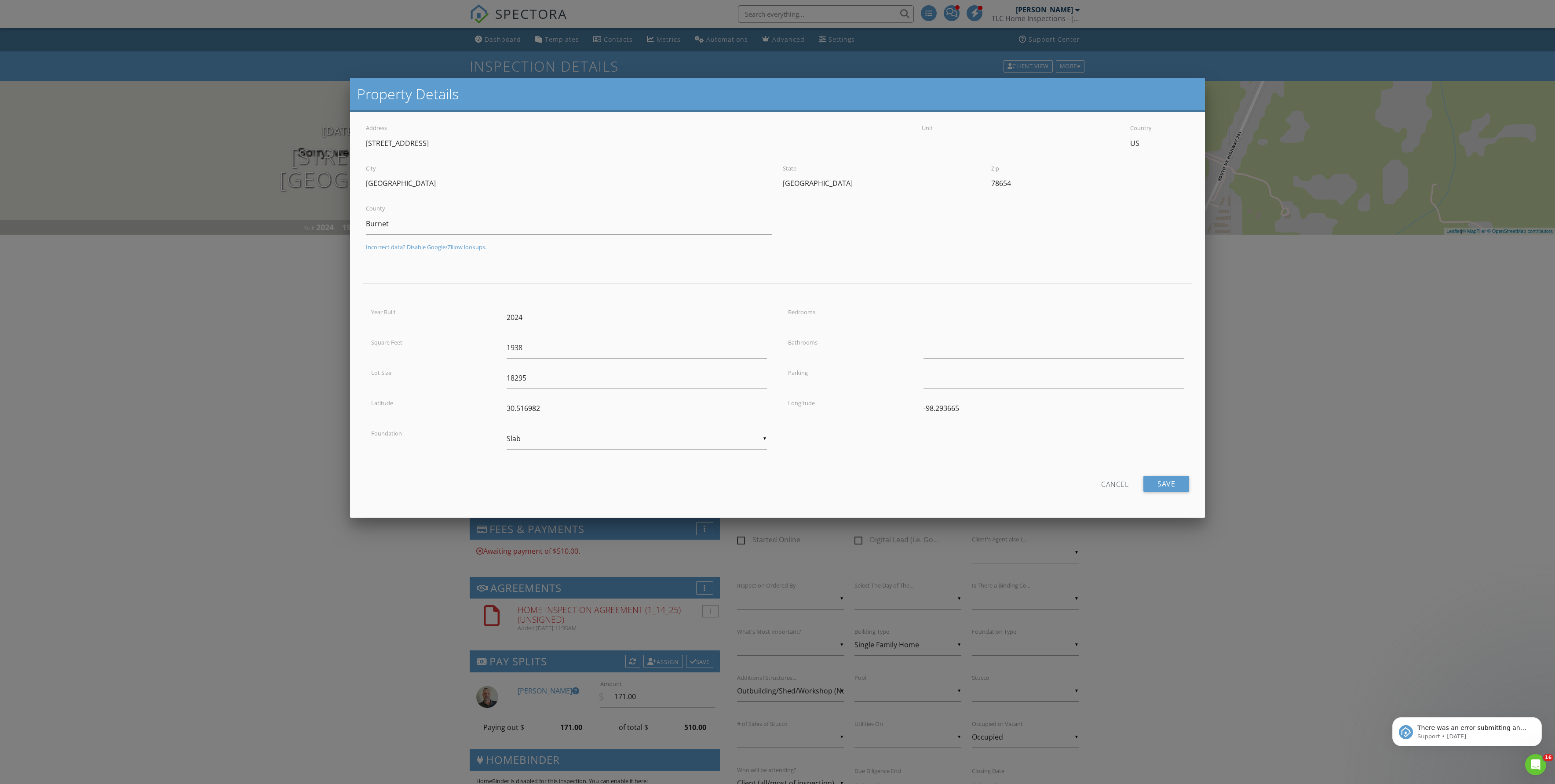
click at [272, 336] on div at bounding box center [778, 446] width 1555 height 981
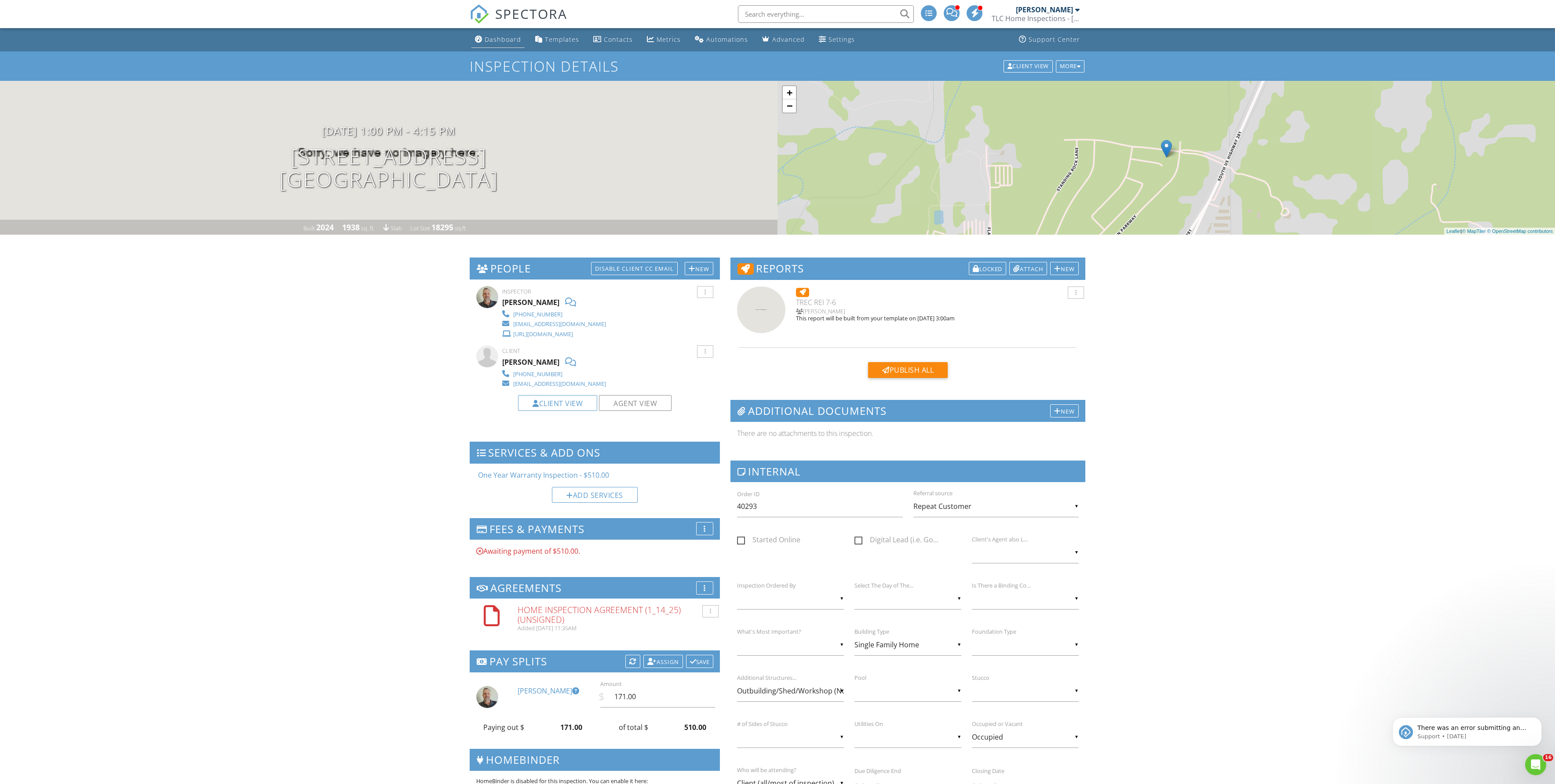
click at [491, 48] on link "Dashboard" at bounding box center [498, 39] width 53 height 16
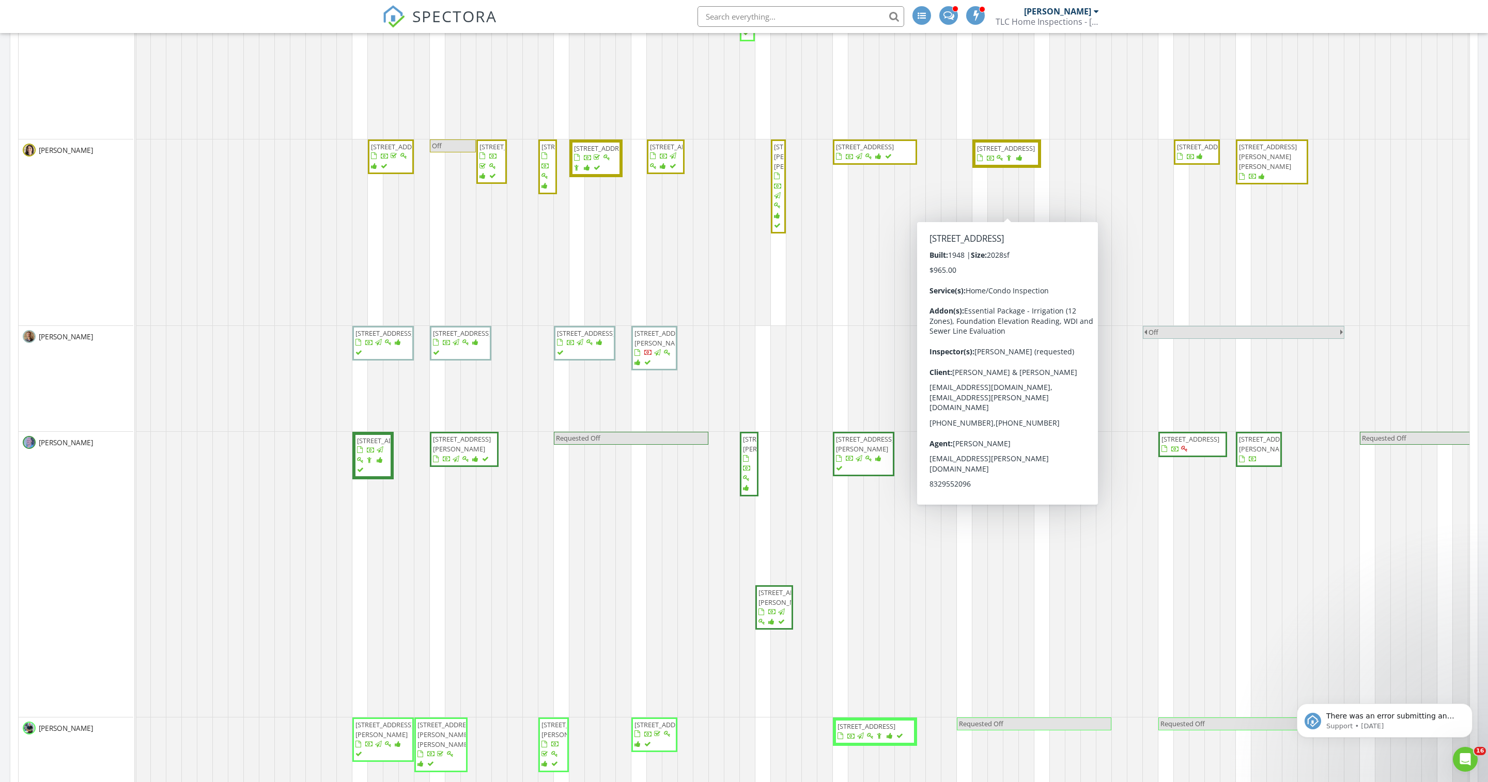
scroll to position [0, 3]
